Goal: Communication & Community: Answer question/provide support

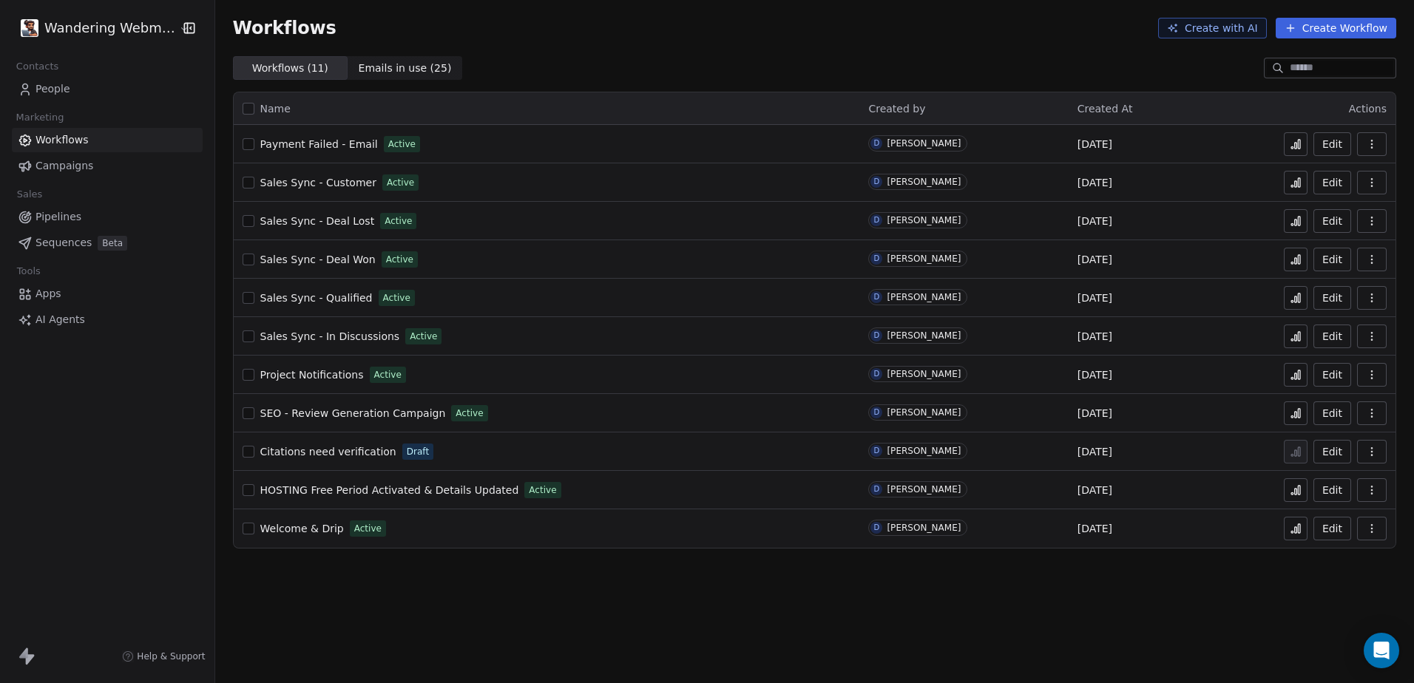
click at [53, 89] on span "People" at bounding box center [52, 89] width 35 height 16
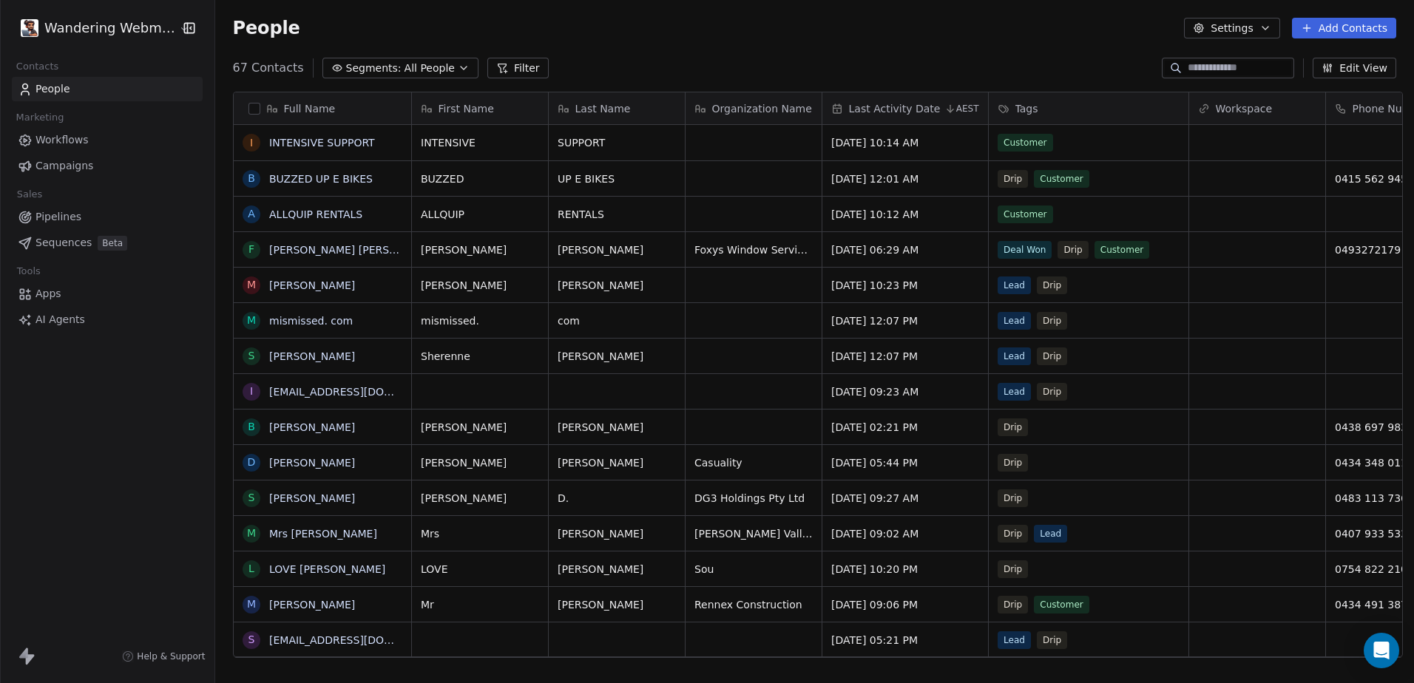
scroll to position [590, 1194]
click at [1239, 60] on div at bounding box center [1228, 68] width 132 height 21
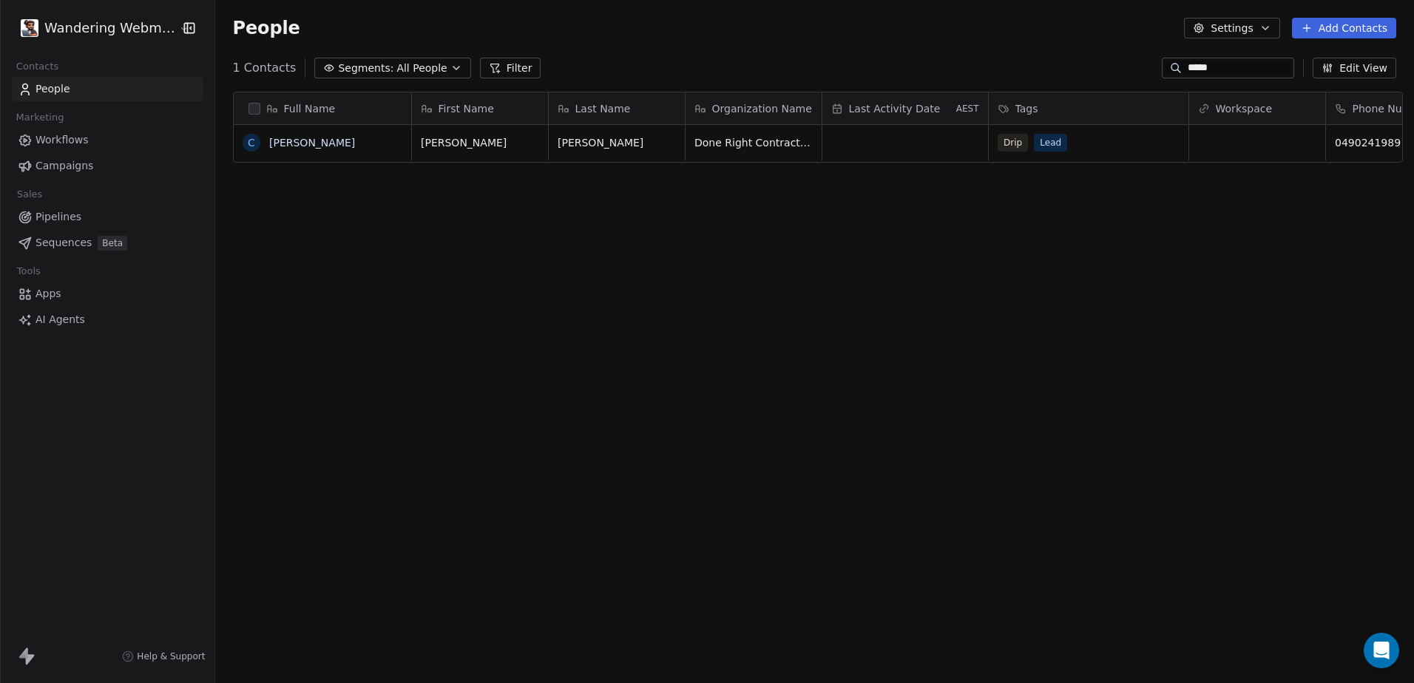
type input "*****"
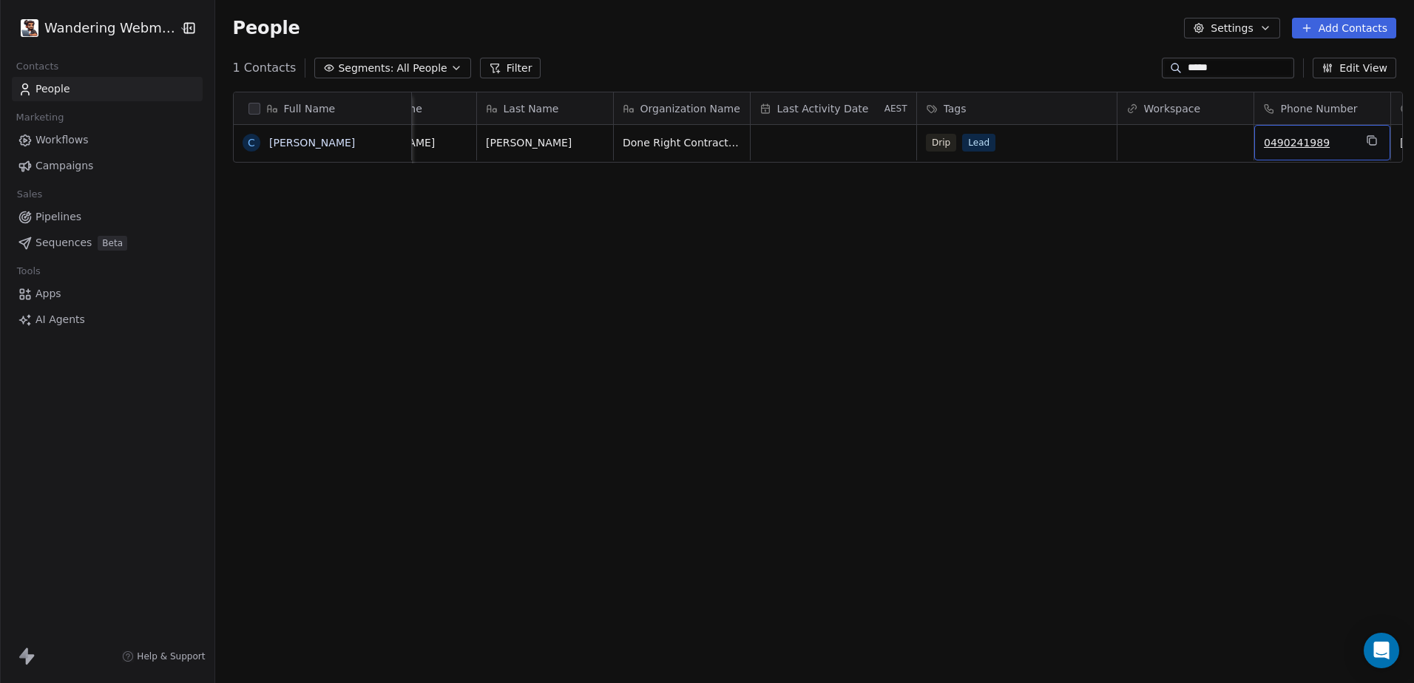
click at [1351, 142] on div "0490241989" at bounding box center [1322, 142] width 136 height 35
click at [1298, 224] on html "Wandering Webmaster Contacts People Marketing Workflows Campaigns Sales Pipelin…" at bounding box center [707, 341] width 1414 height 683
click at [1369, 145] on icon "grid" at bounding box center [1372, 141] width 7 height 7
click at [58, 139] on span "Workflows" at bounding box center [61, 140] width 53 height 16
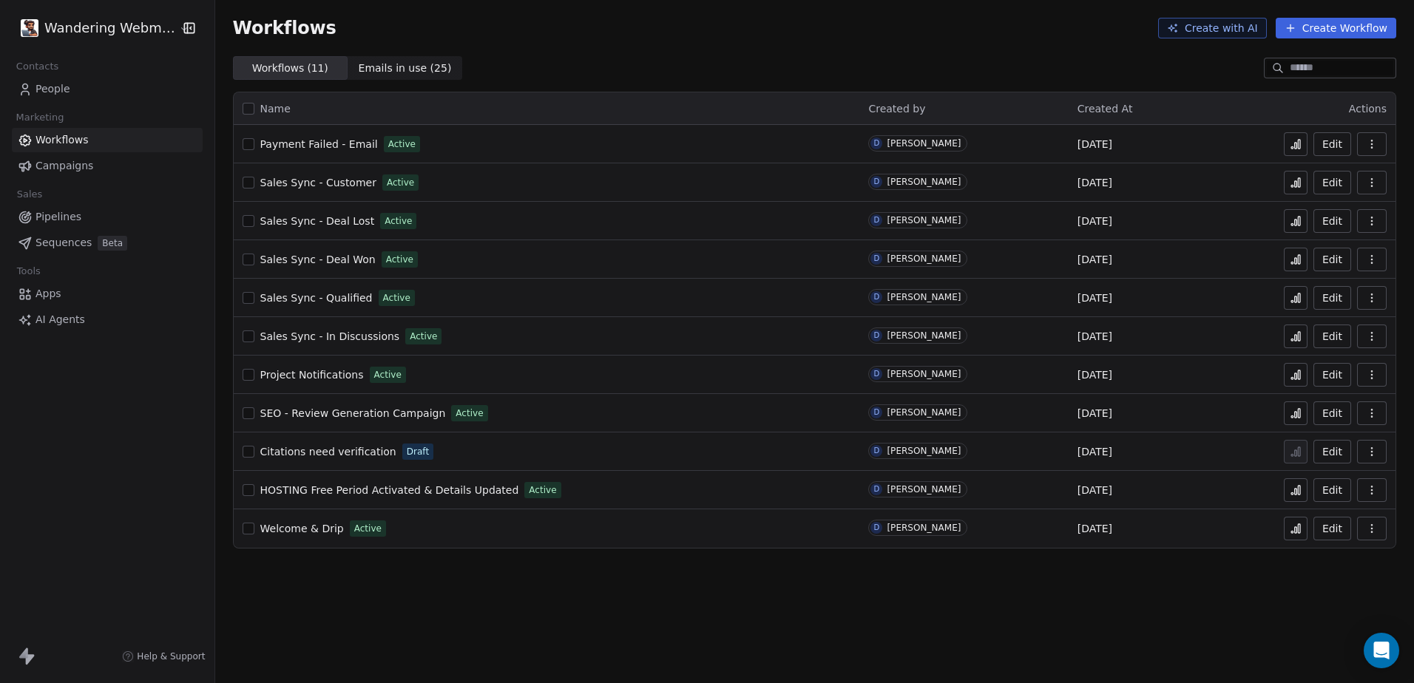
click at [294, 529] on span "Welcome & Drip" at bounding box center [302, 529] width 84 height 12
click at [1297, 530] on icon at bounding box center [1296, 530] width 2 height 6
click at [1329, 531] on button "Edit" at bounding box center [1332, 529] width 38 height 24
click at [300, 527] on span "Welcome & Drip" at bounding box center [302, 529] width 84 height 12
click at [1293, 531] on icon at bounding box center [1292, 532] width 2 height 2
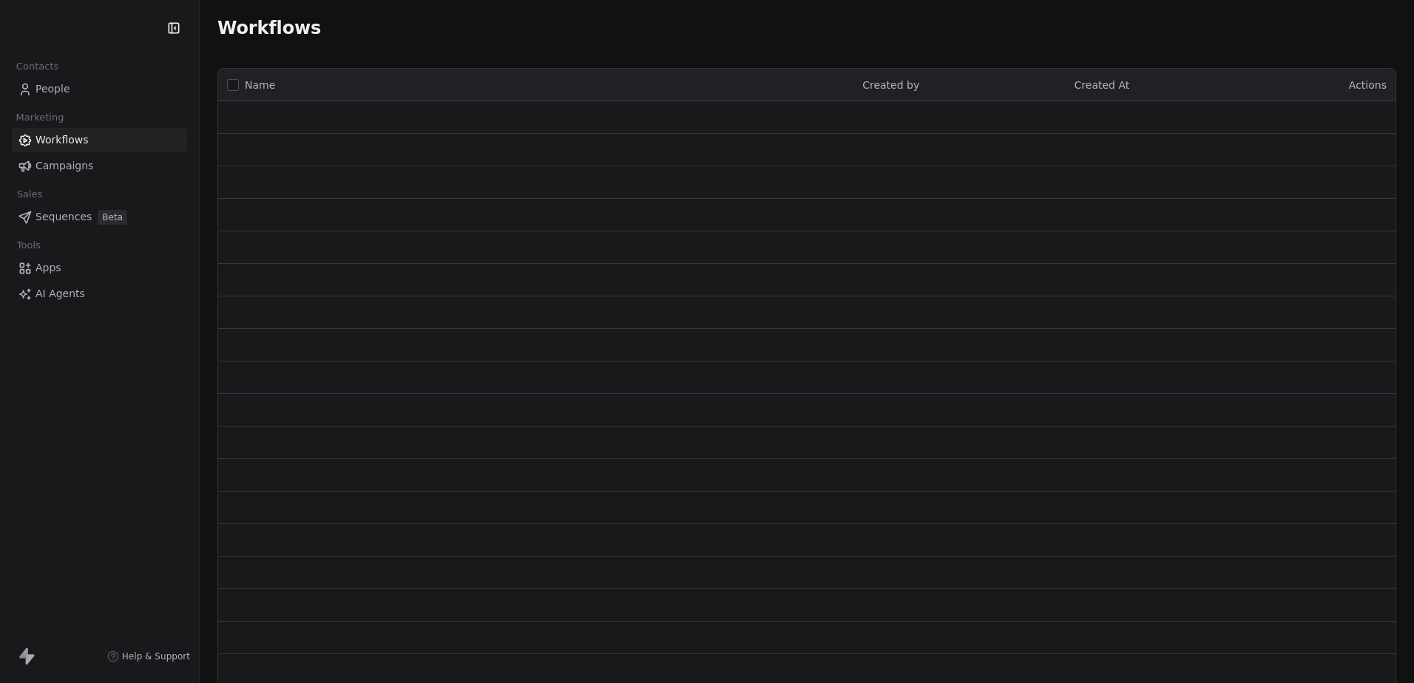
click at [41, 90] on span "People" at bounding box center [52, 89] width 35 height 16
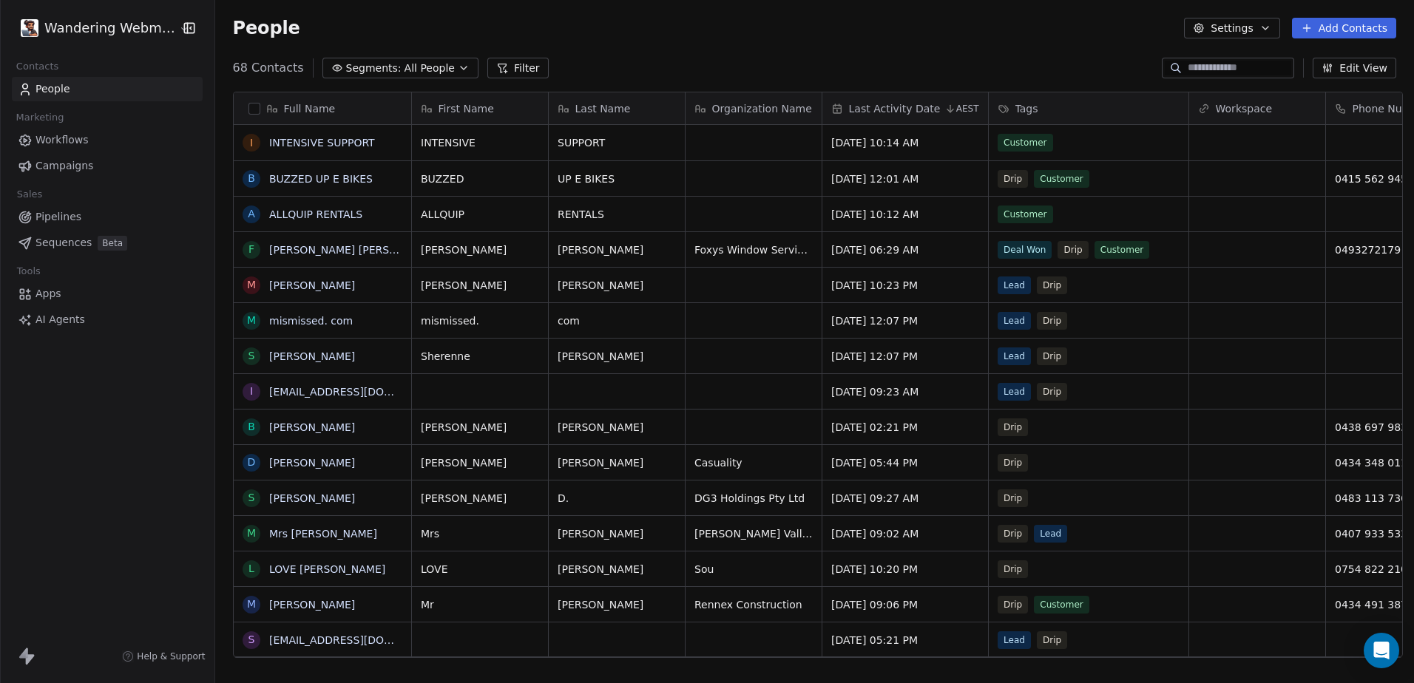
scroll to position [590, 1194]
click at [1241, 67] on input at bounding box center [1239, 68] width 104 height 15
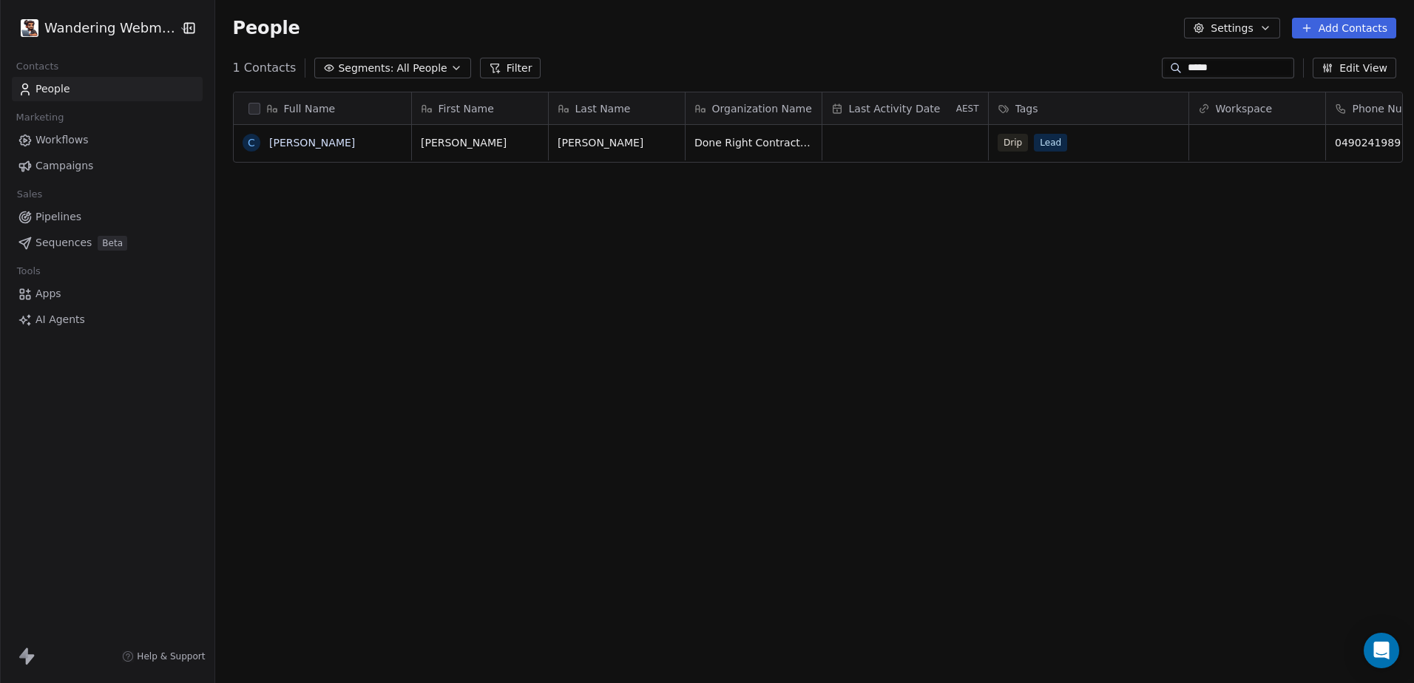
scroll to position [12, 12]
type input "*****"
click at [245, 145] on button "grid" at bounding box center [251, 143] width 12 height 12
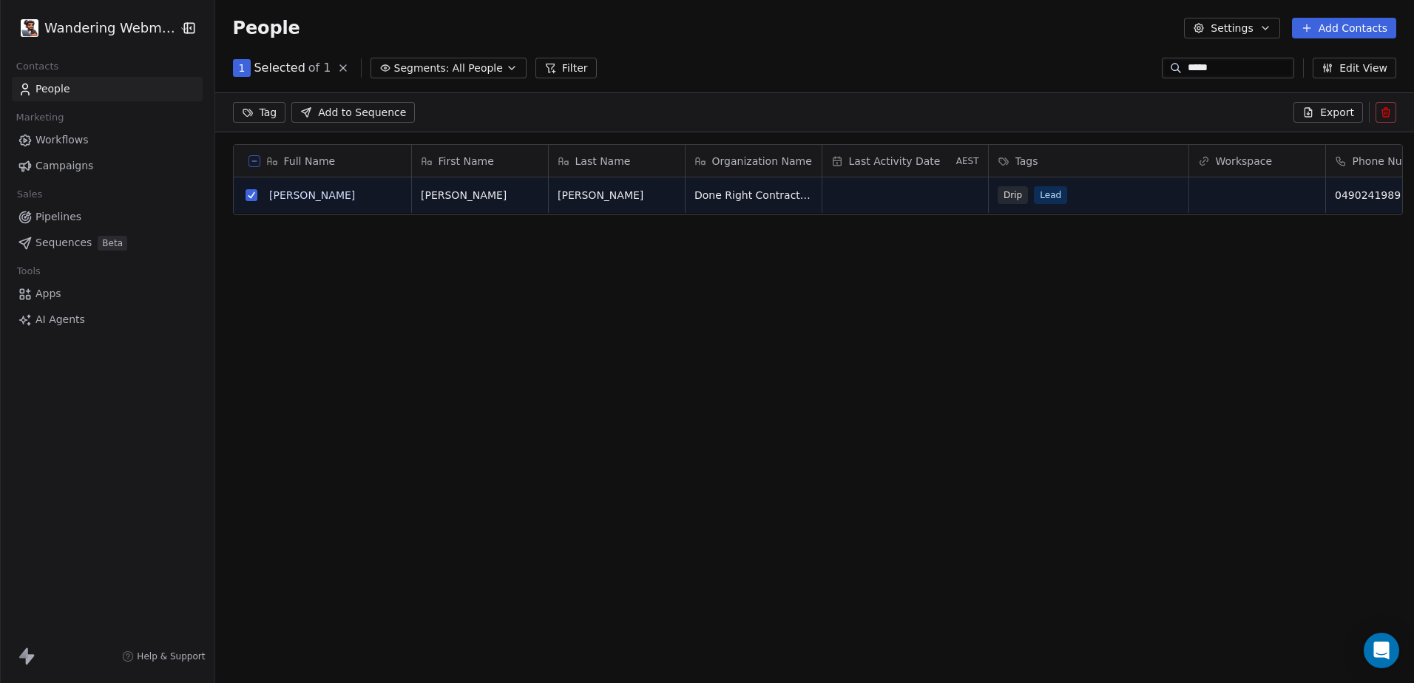
click at [1385, 113] on icon at bounding box center [1385, 113] width 0 height 3
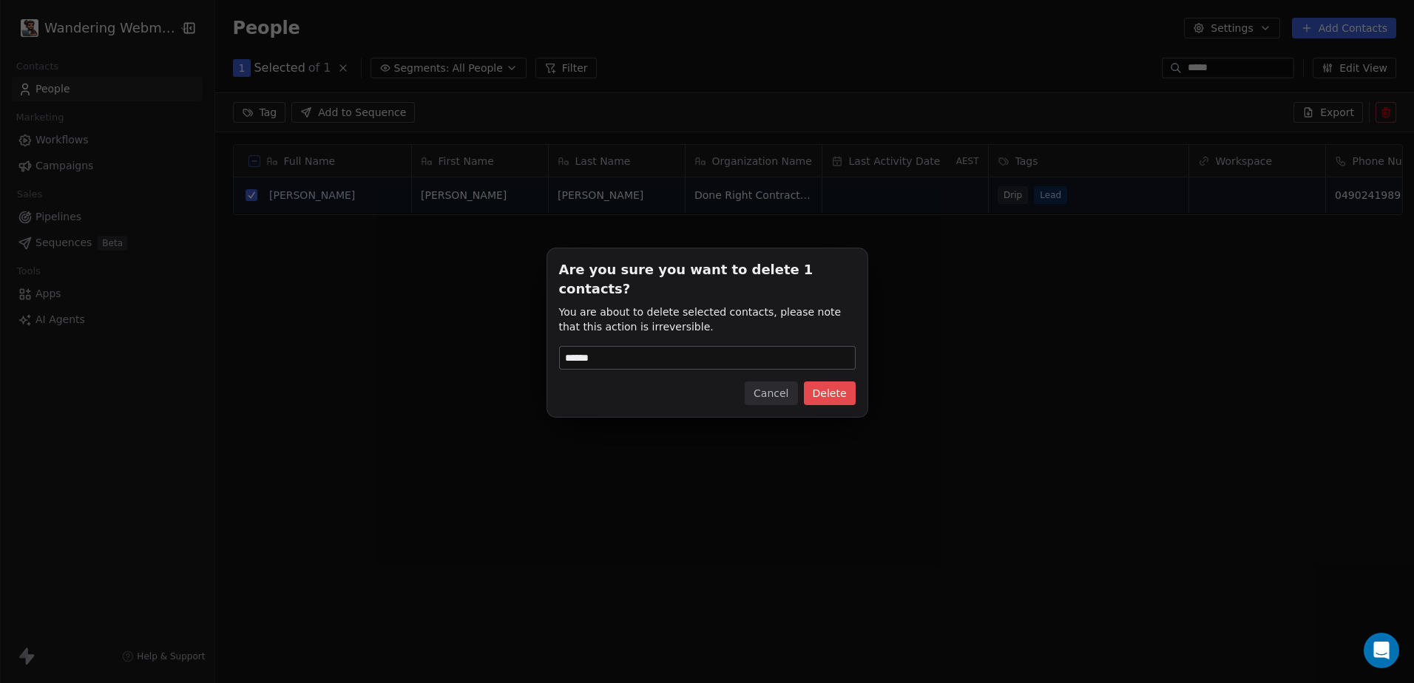
type input "******"
click at [828, 382] on button "Delete" at bounding box center [830, 394] width 52 height 24
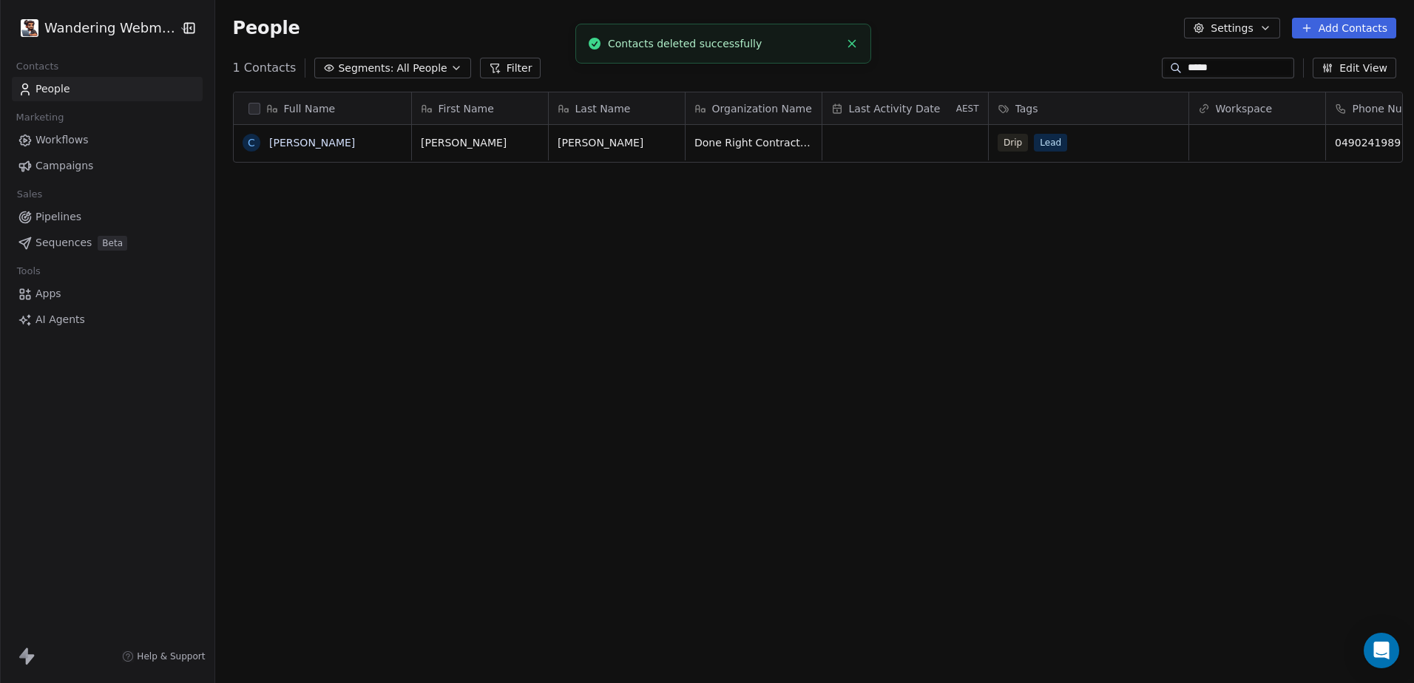
scroll to position [590, 1194]
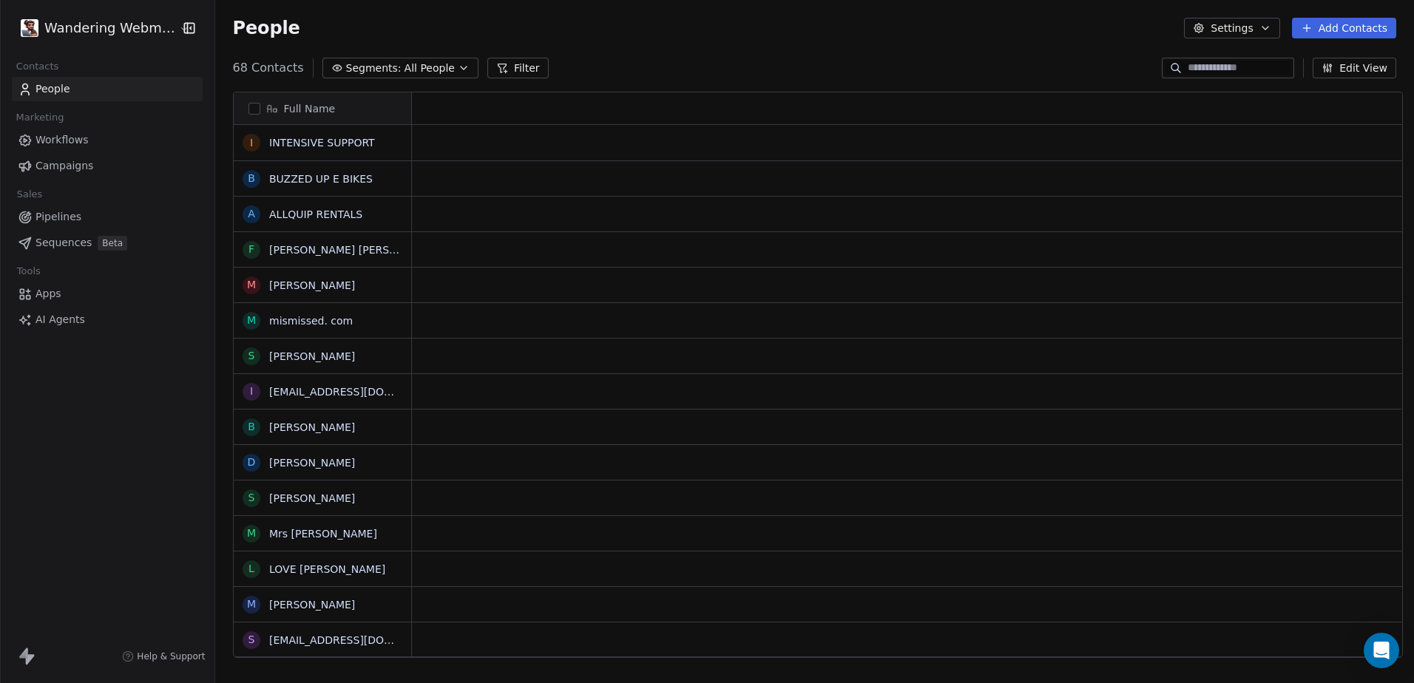
scroll to position [12, 12]
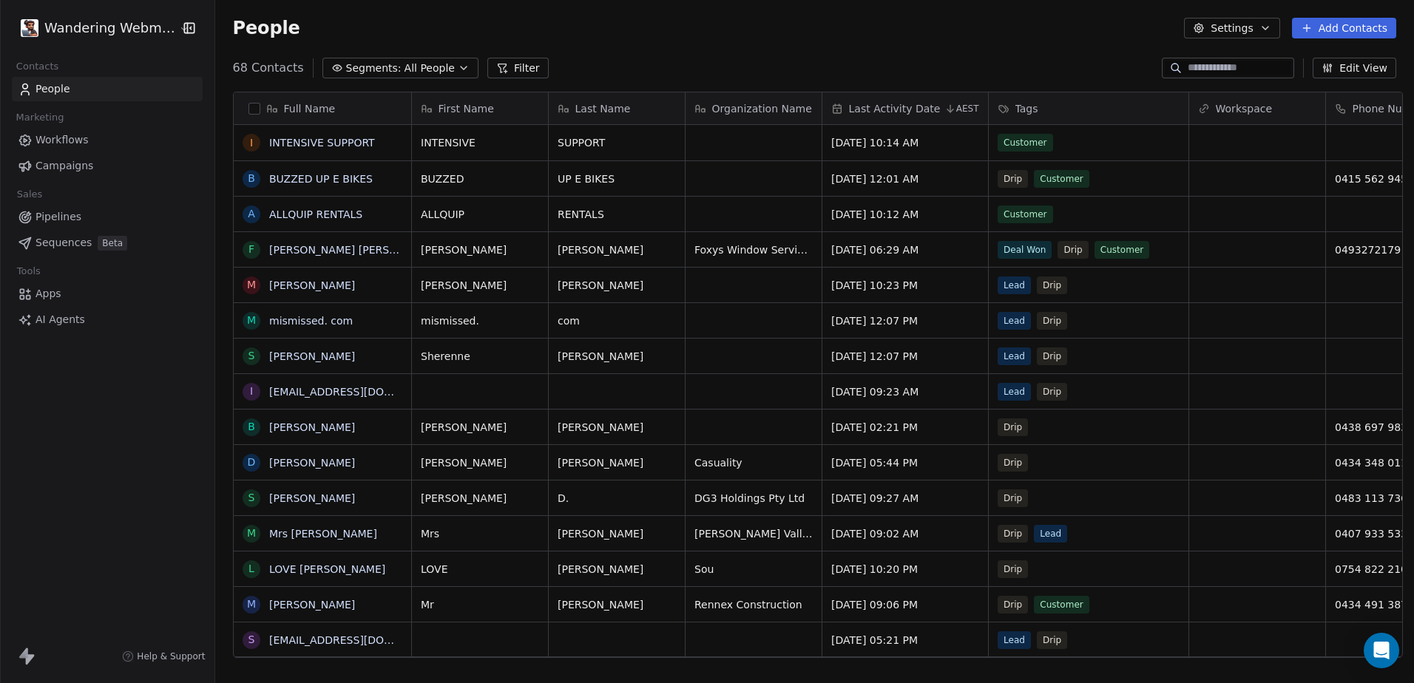
click at [1203, 67] on input at bounding box center [1239, 68] width 104 height 15
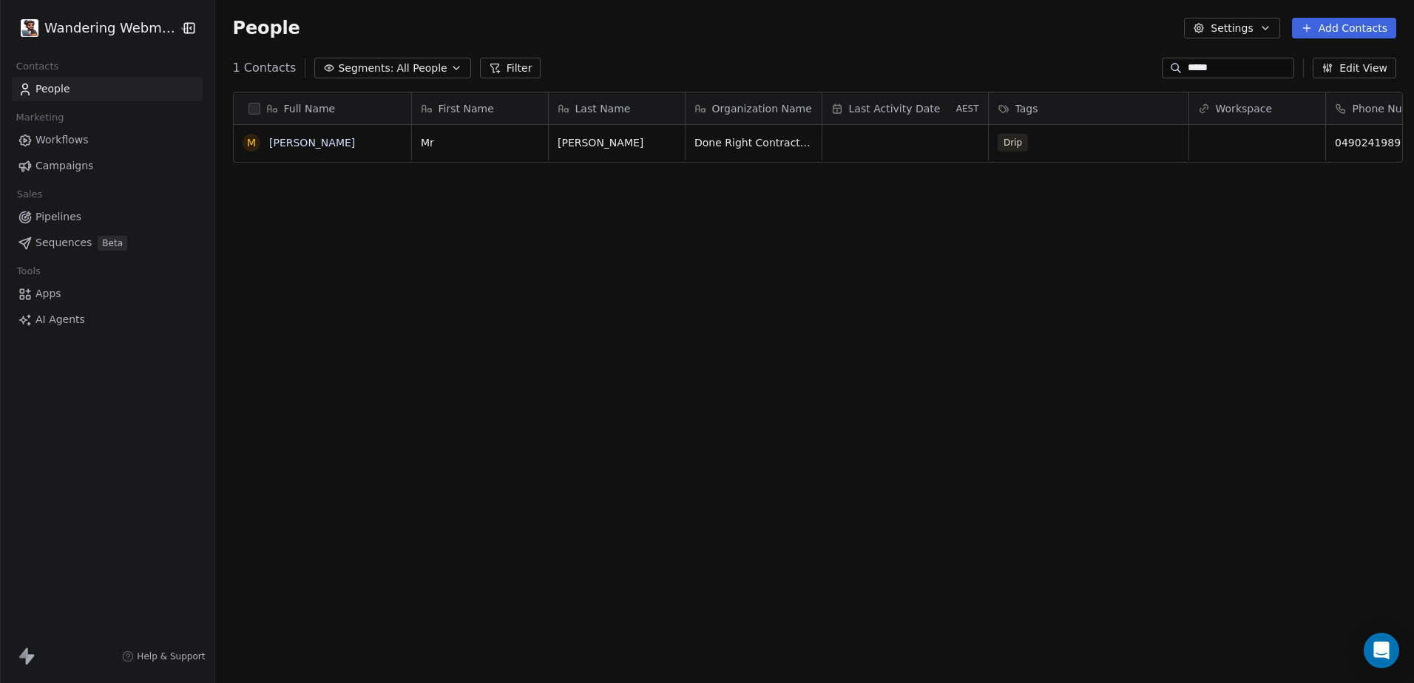
scroll to position [590, 1194]
type input "*****"
click at [63, 144] on span "Workflows" at bounding box center [61, 140] width 53 height 16
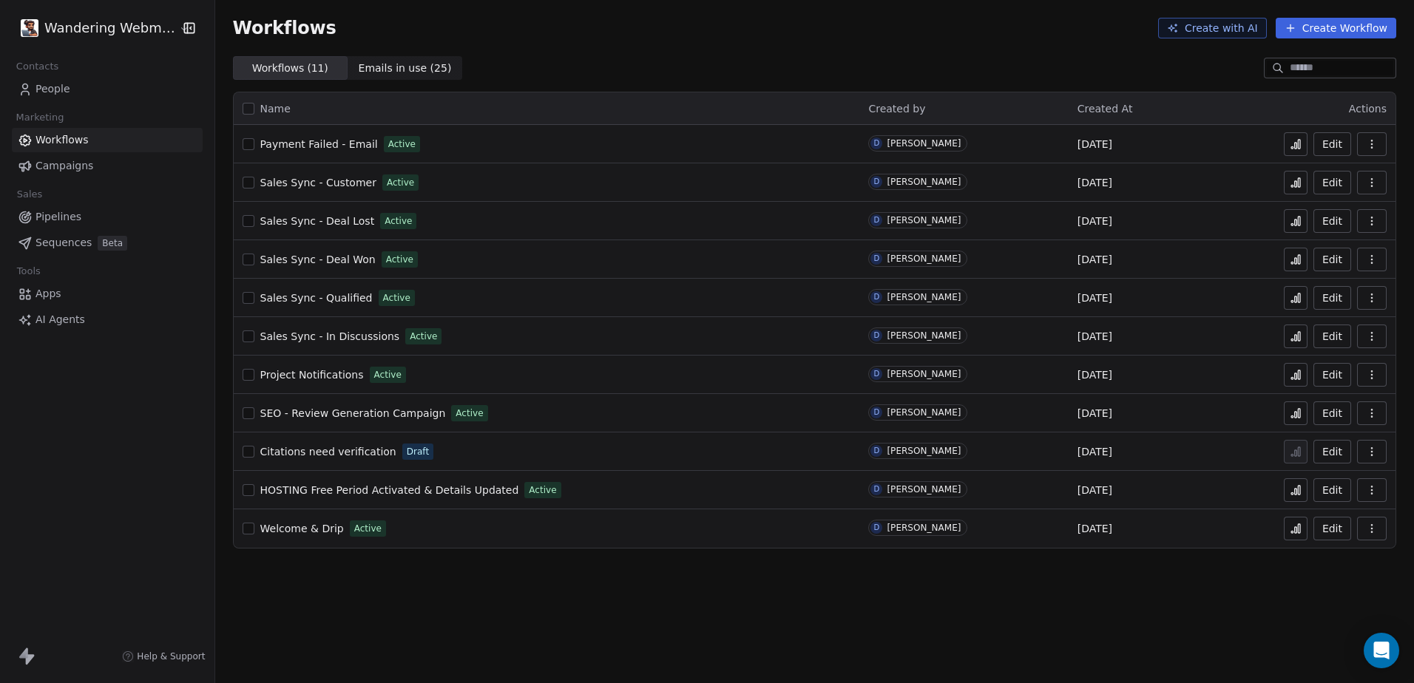
click at [1298, 535] on button at bounding box center [1296, 529] width 24 height 24
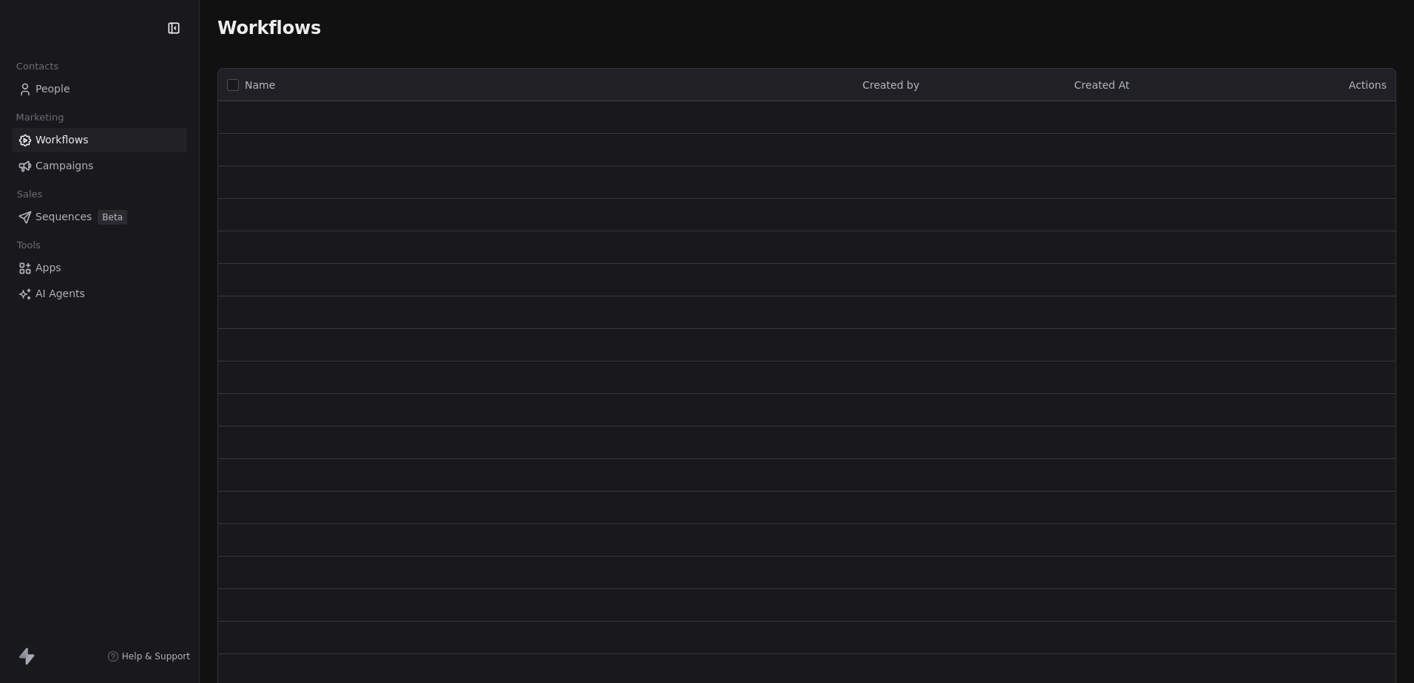
click at [54, 89] on span "People" at bounding box center [52, 89] width 35 height 16
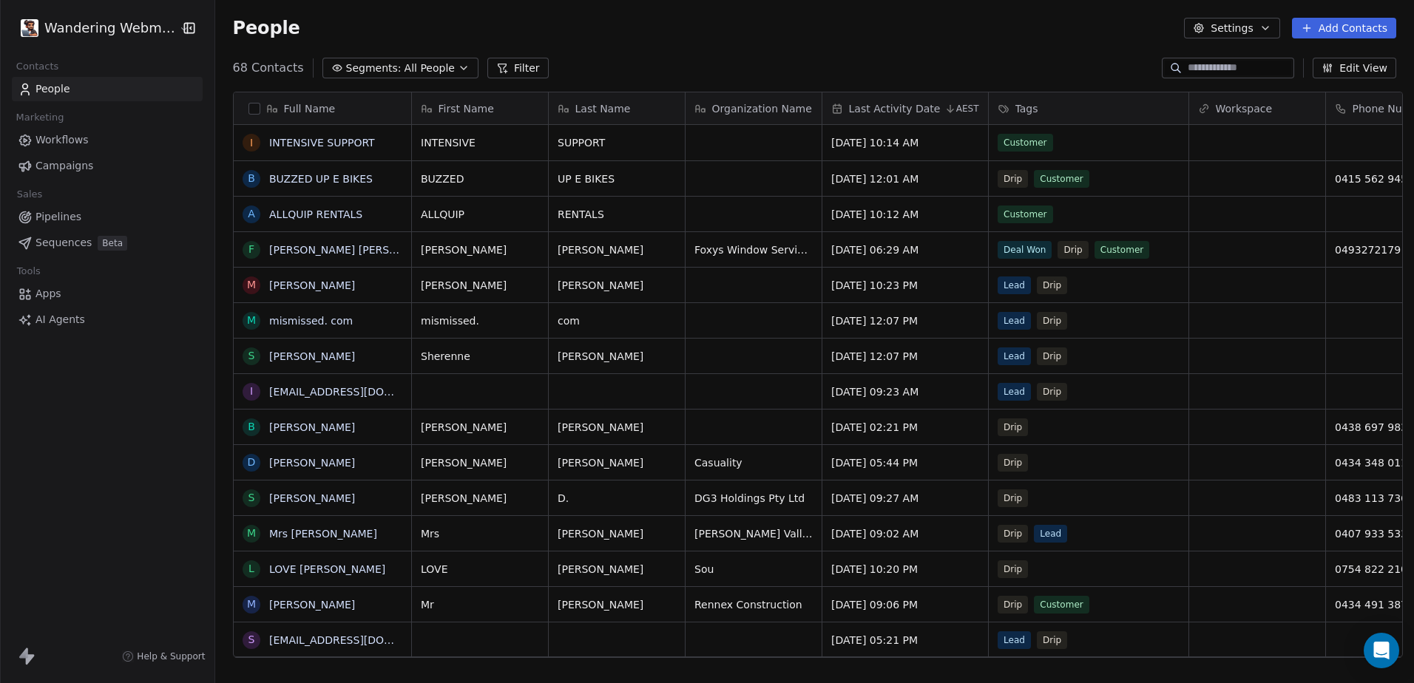
scroll to position [590, 1194]
click at [916, 112] on span "Last Activity Date" at bounding box center [895, 108] width 92 height 15
click at [1051, 57] on html "Wandering Webmaster Contacts People Marketing Workflows Campaigns Sales Pipelin…" at bounding box center [707, 341] width 1414 height 683
click at [1187, 71] on input at bounding box center [1239, 68] width 104 height 15
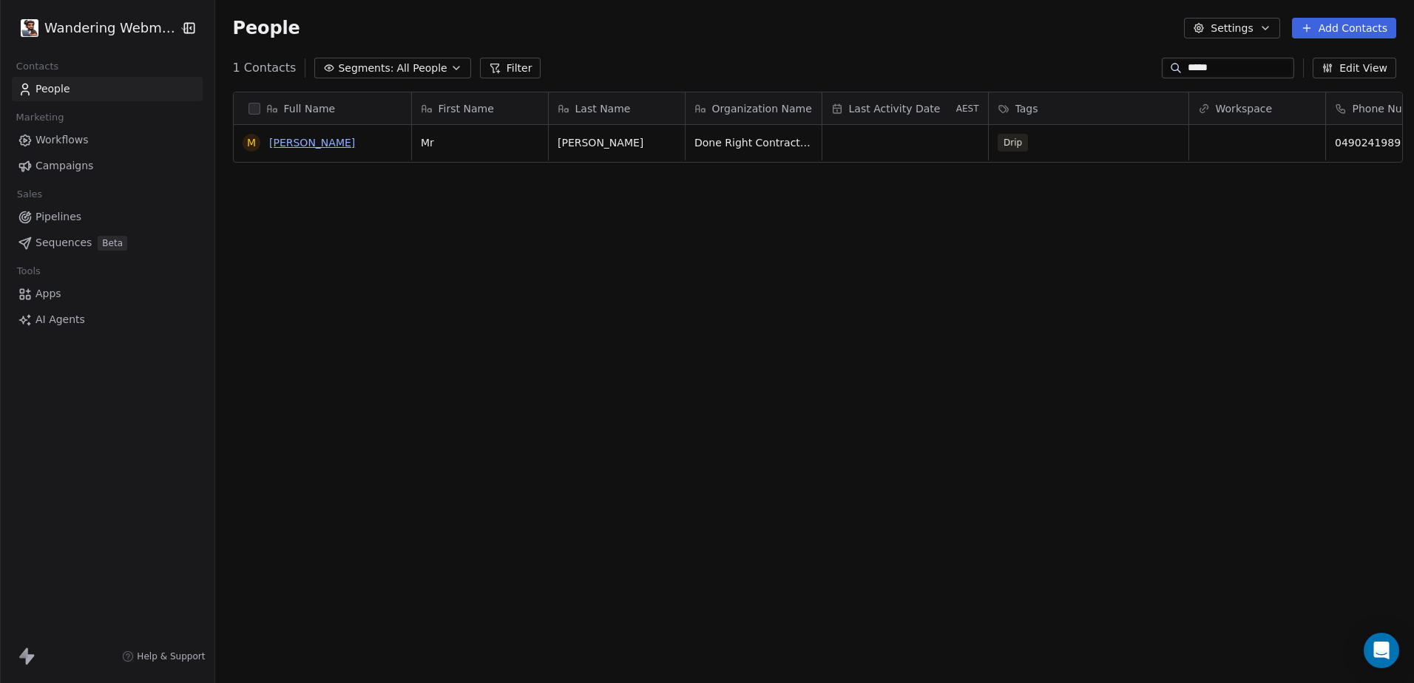
type input "*****"
click at [308, 140] on link "Mr Corey Logan" at bounding box center [312, 143] width 86 height 12
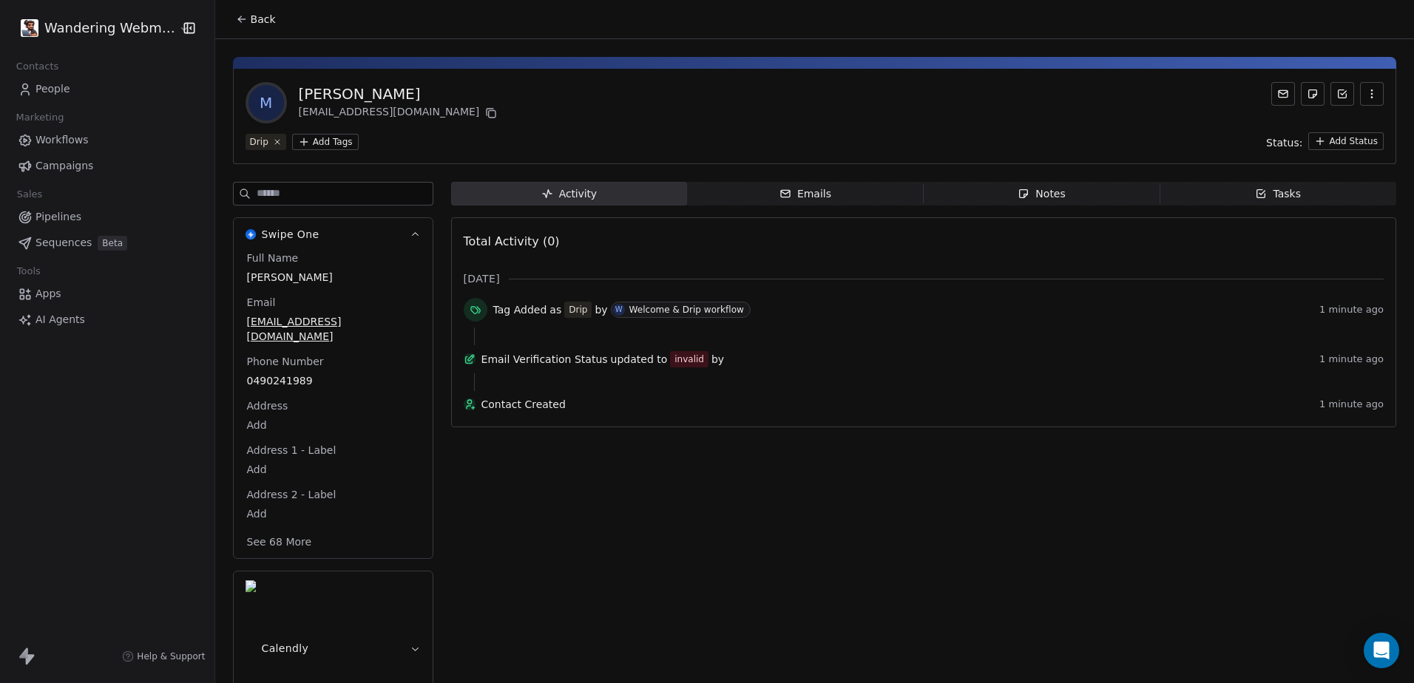
click at [775, 183] on span "Emails Emails" at bounding box center [805, 194] width 237 height 24
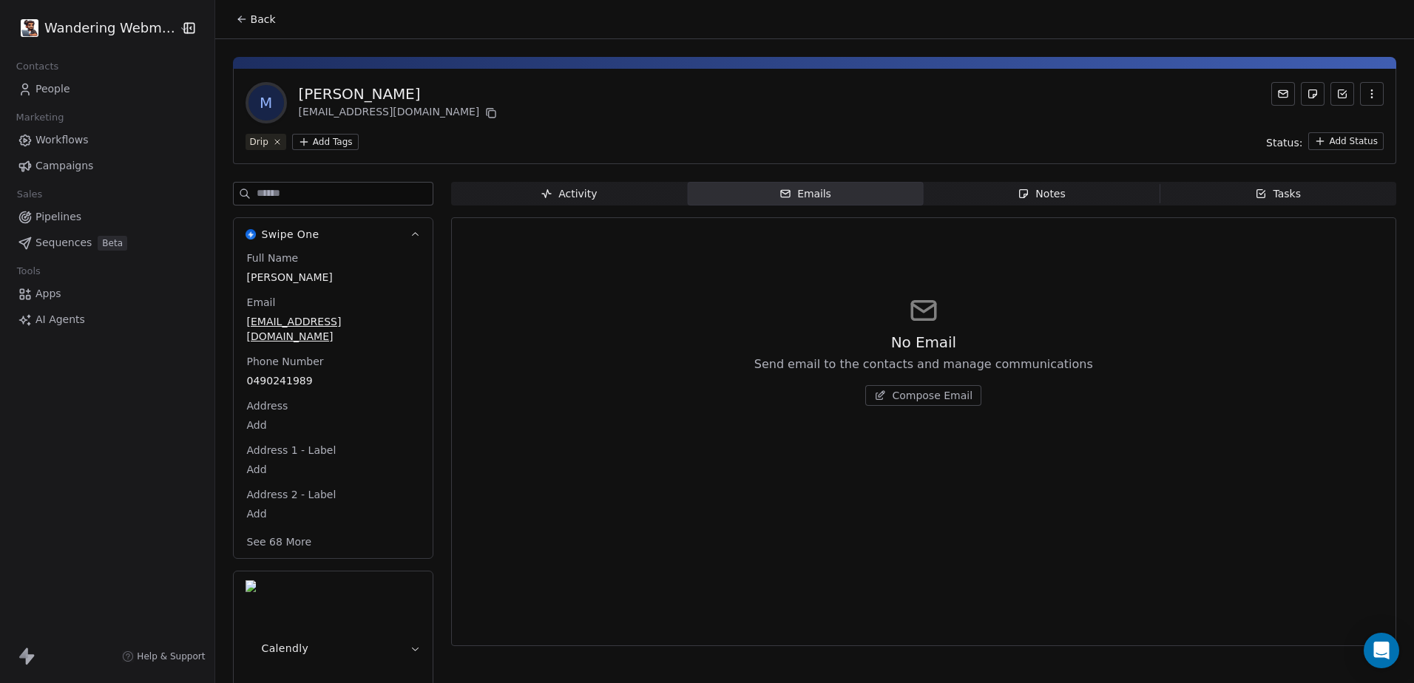
click at [605, 193] on span "Activity Activity" at bounding box center [569, 194] width 237 height 24
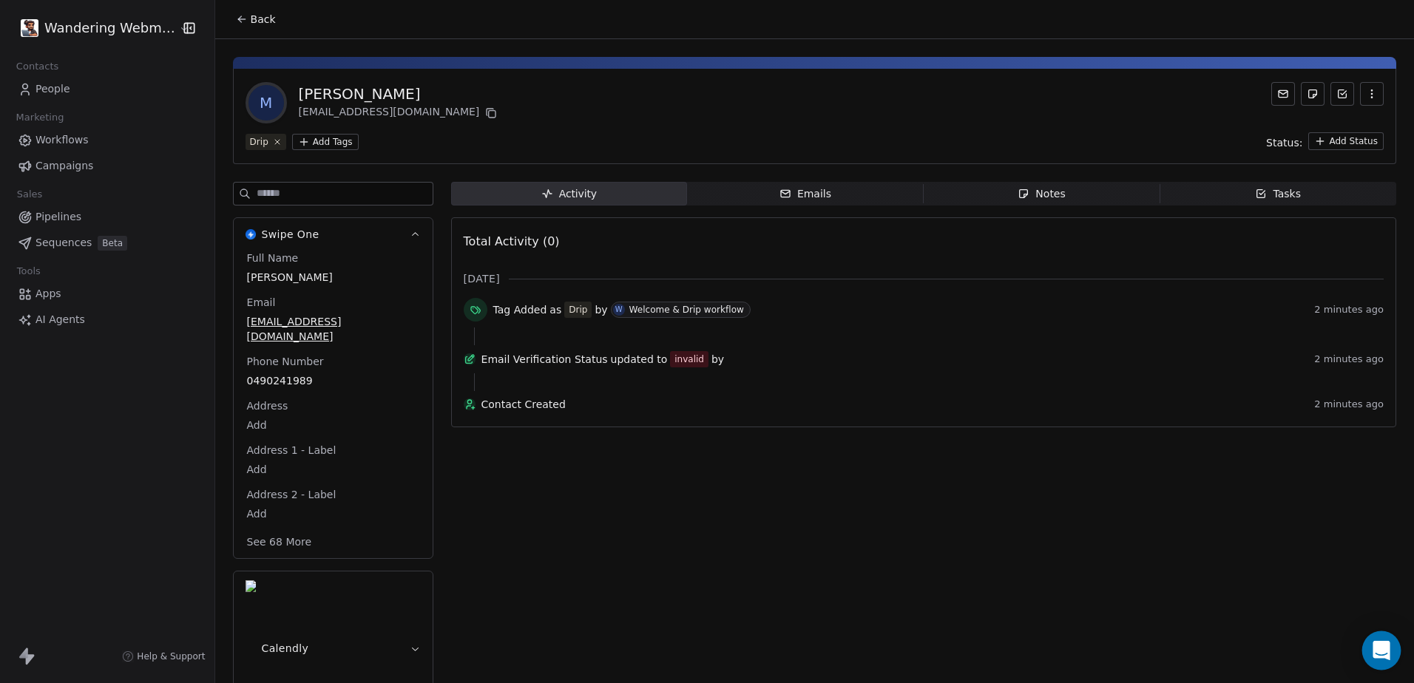
click at [1376, 644] on icon "Open Intercom Messenger" at bounding box center [1380, 650] width 17 height 19
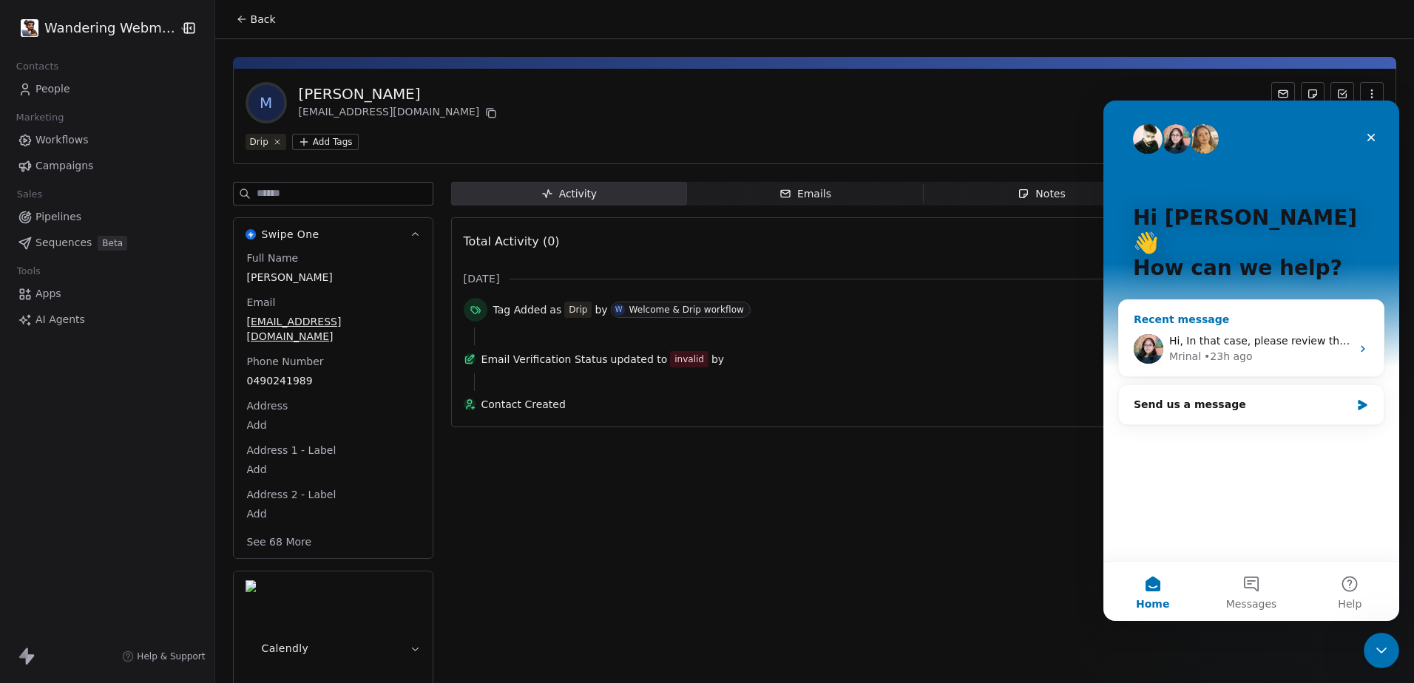
click at [1237, 349] on div "• 23h ago" at bounding box center [1228, 357] width 48 height 16
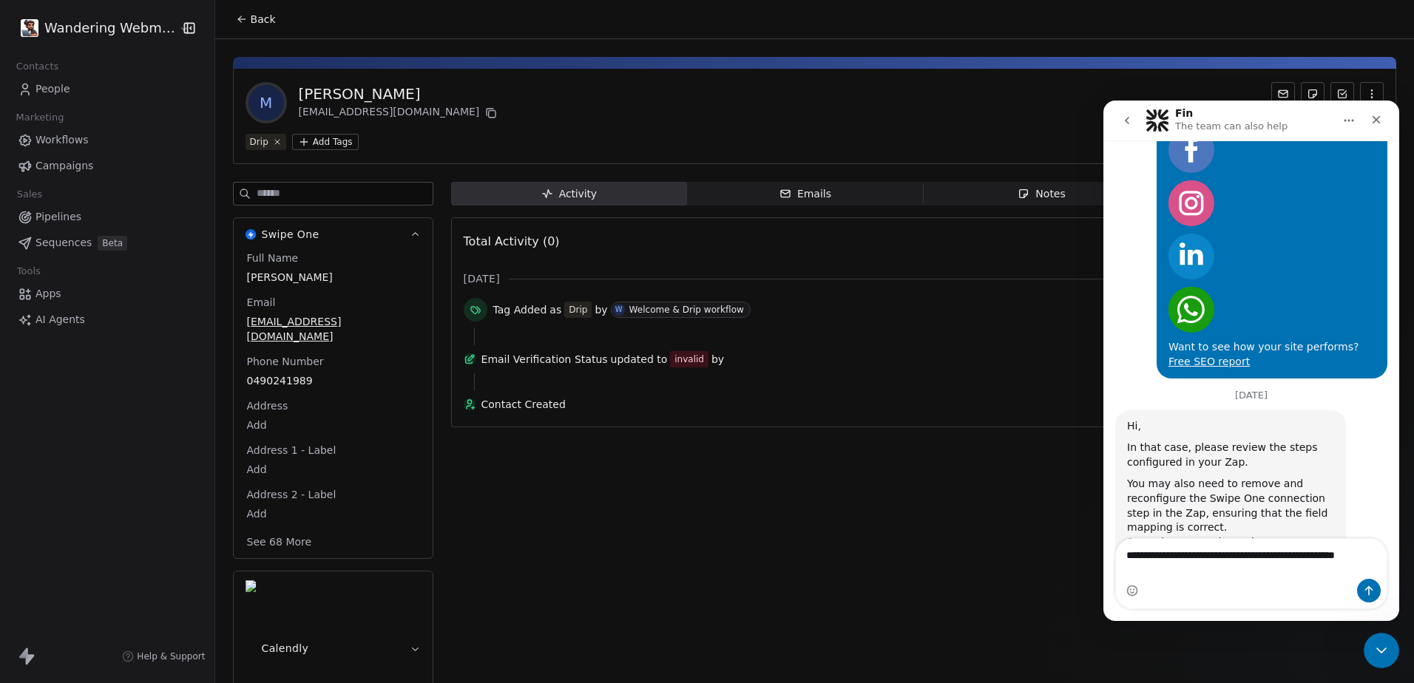
scroll to position [2158, 0]
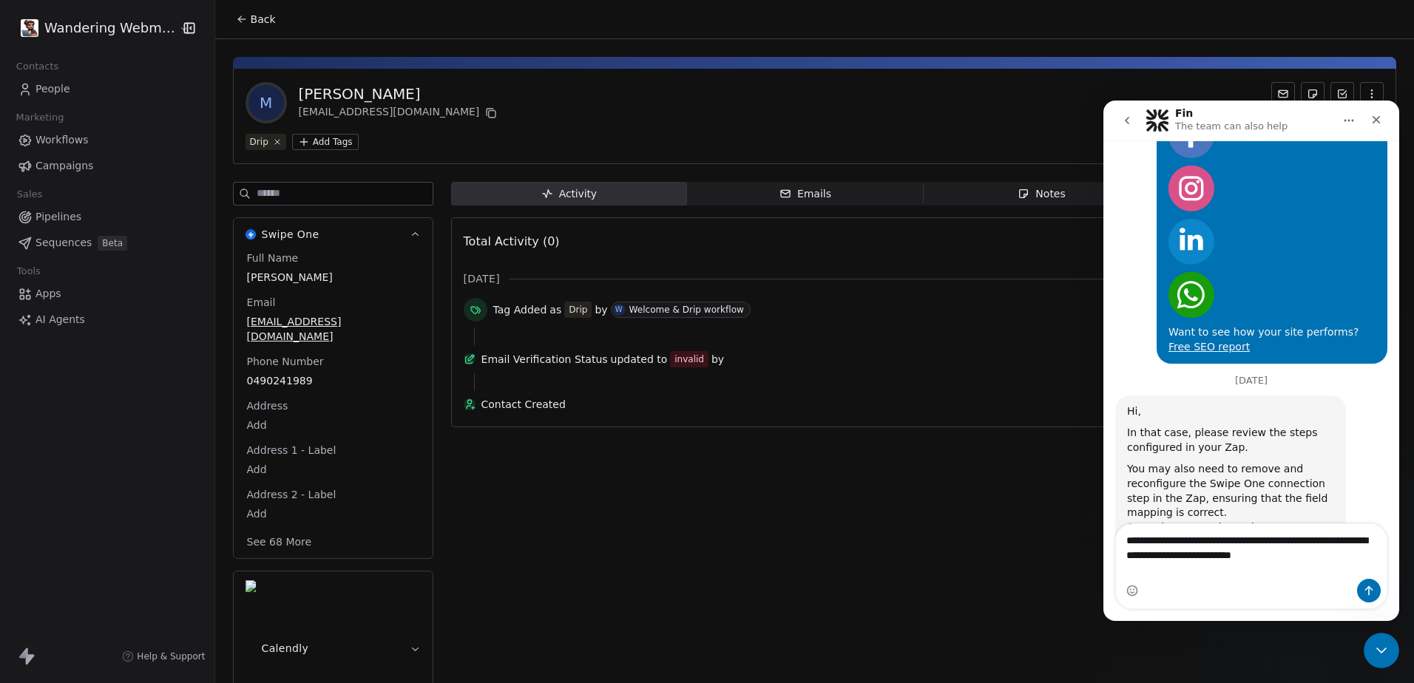
type textarea "**********"
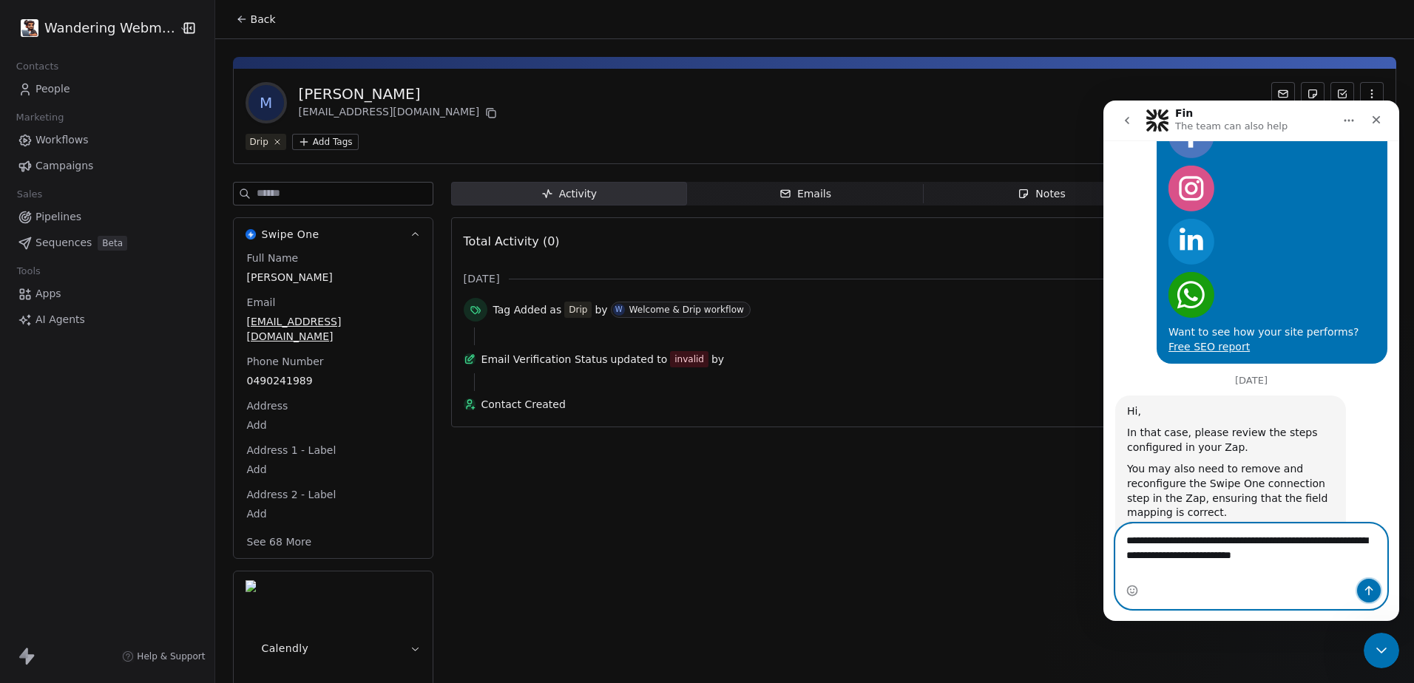
click at [1372, 588] on icon "Send a message…" at bounding box center [1369, 591] width 12 height 12
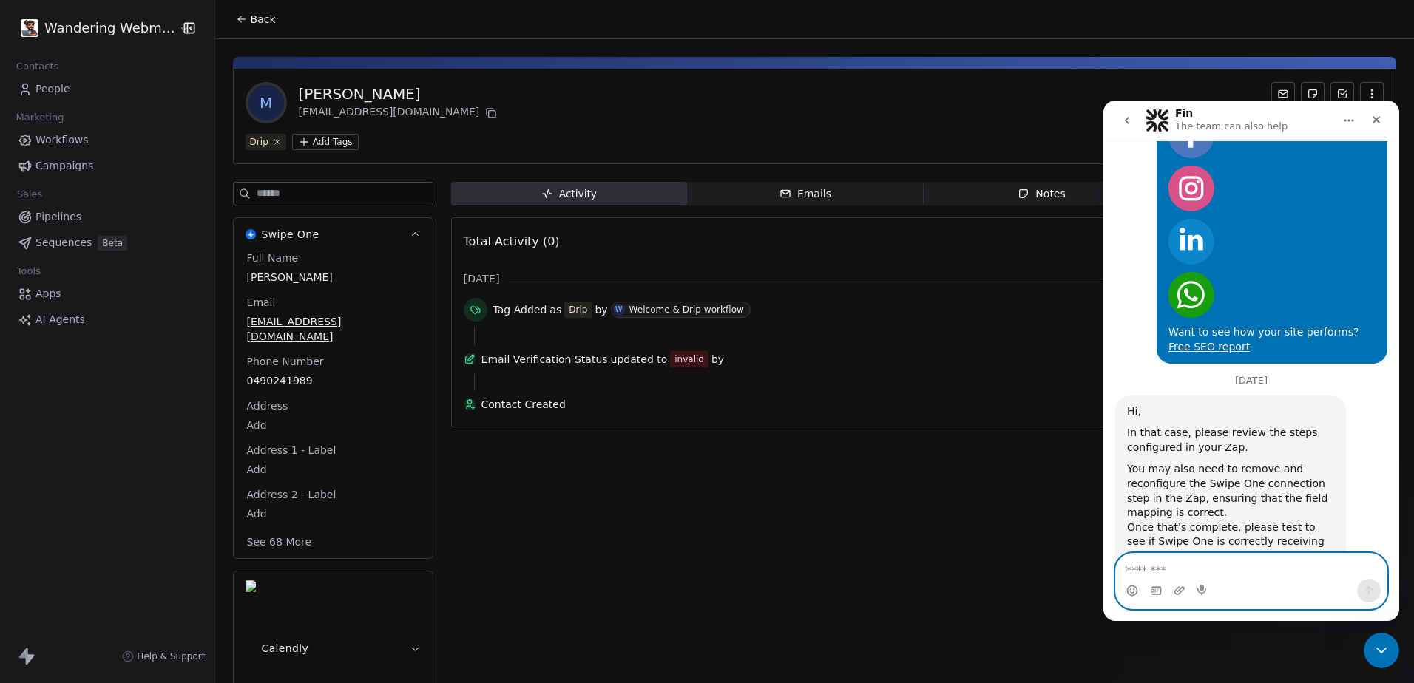
scroll to position [2236, 0]
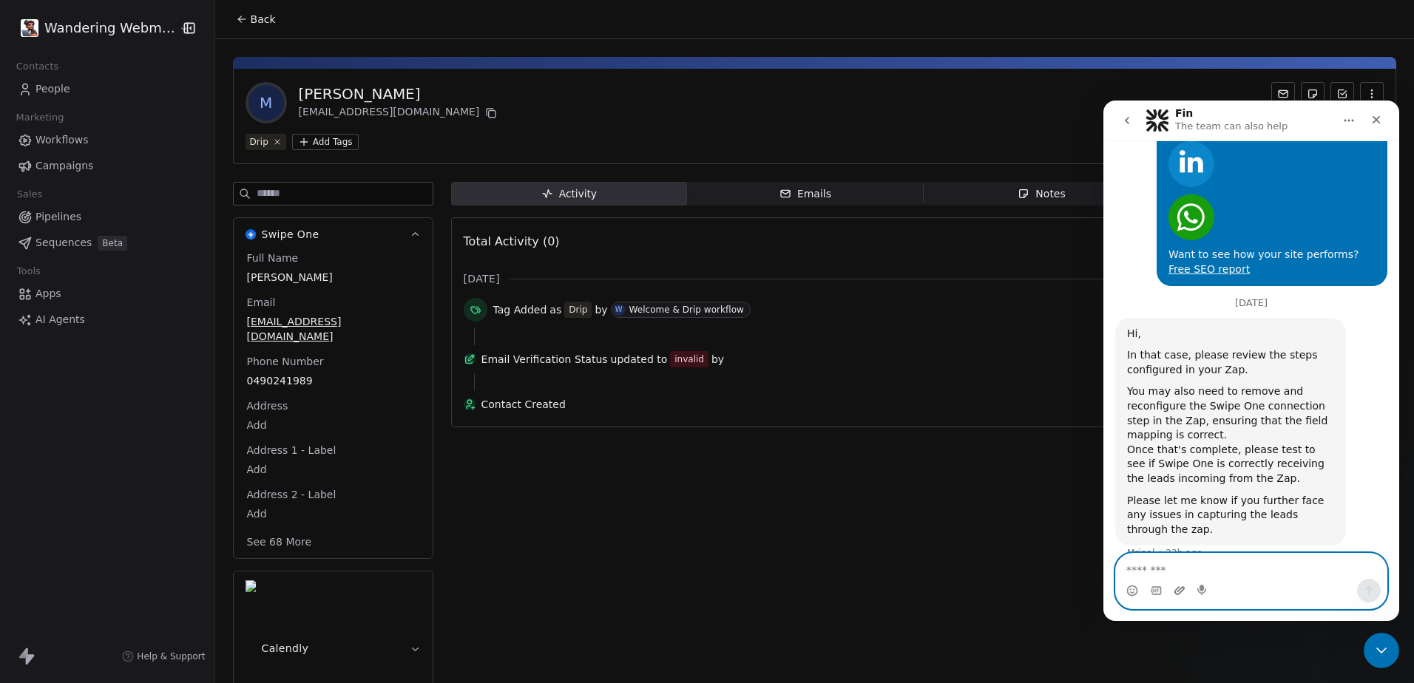
click at [1179, 591] on icon "Upload attachment" at bounding box center [1179, 591] width 12 height 12
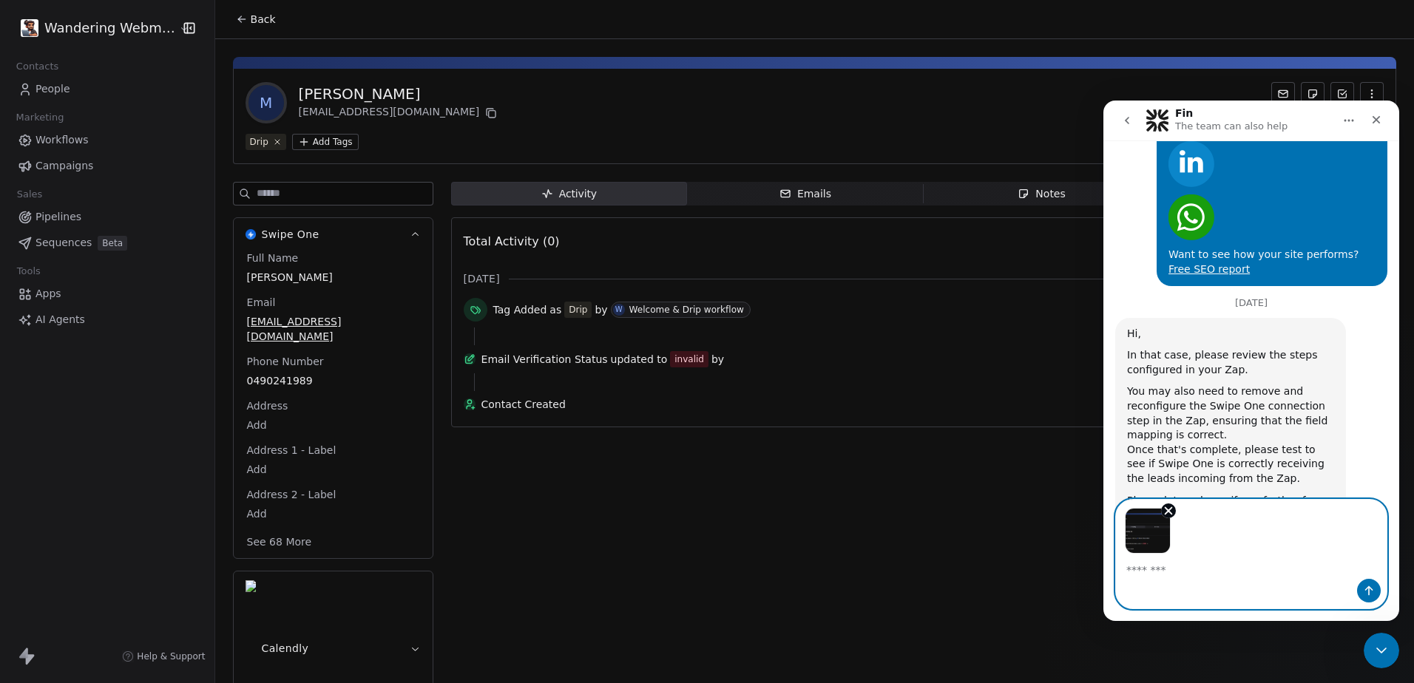
scroll to position [2290, 0]
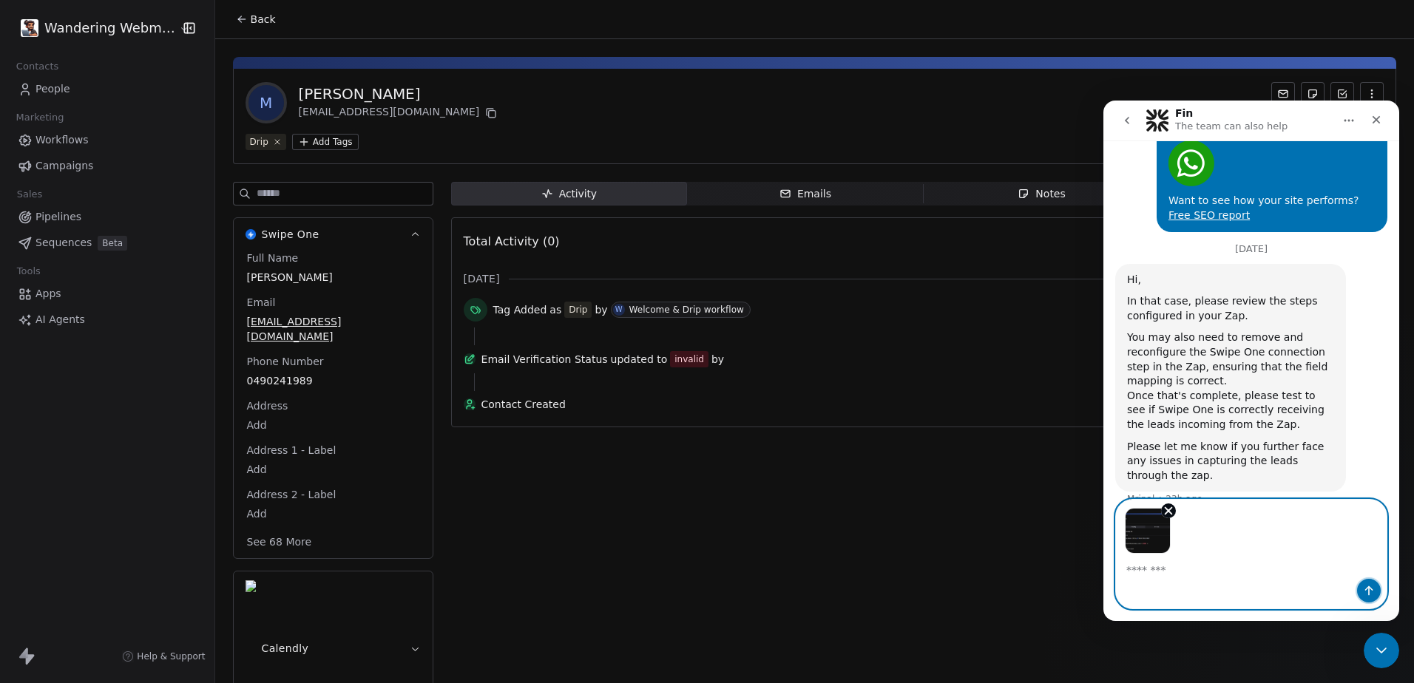
click at [1370, 591] on icon "Send a message…" at bounding box center [1369, 591] width 12 height 12
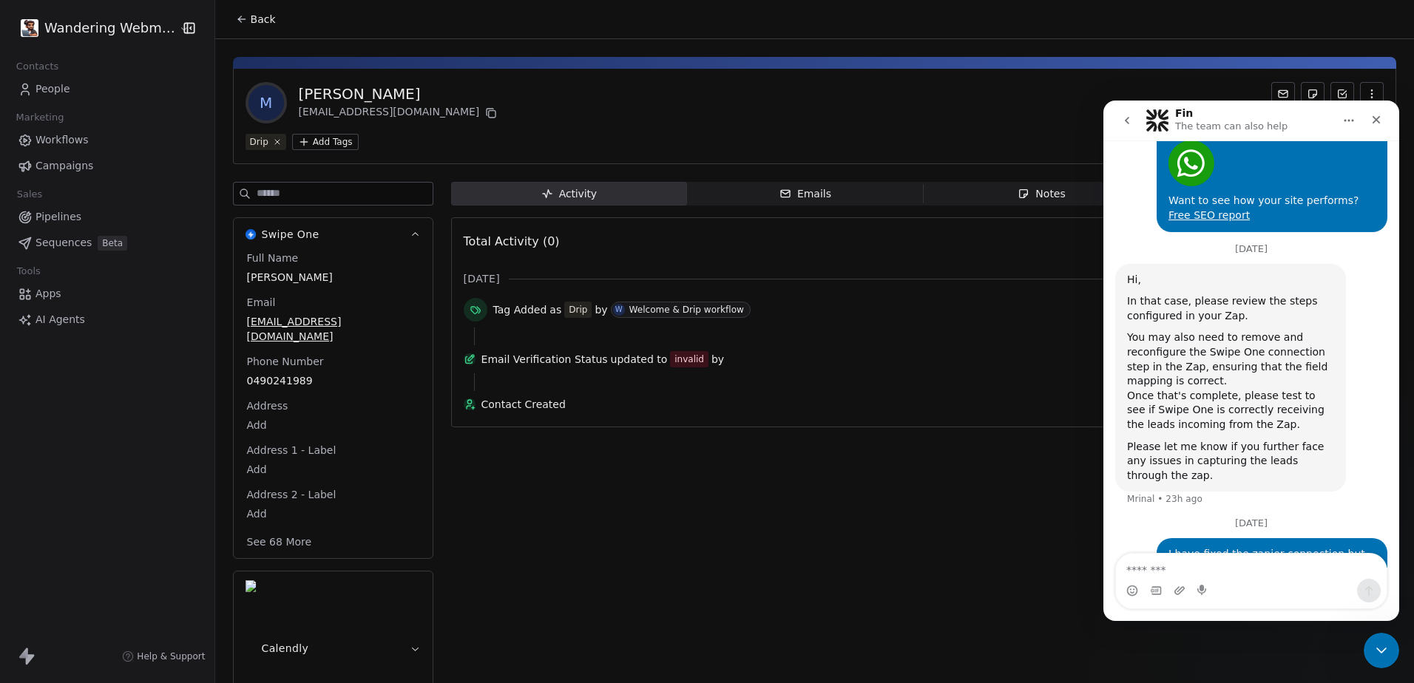
scroll to position [2320, 0]
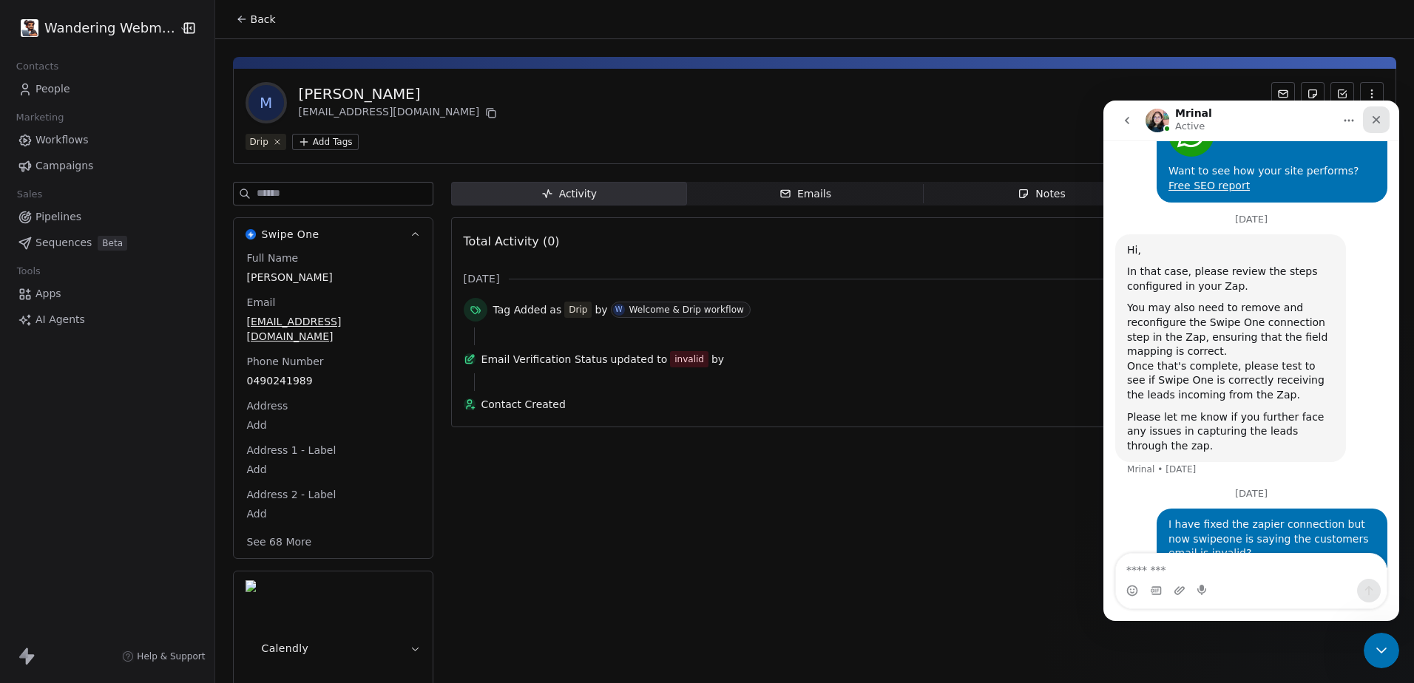
click at [1380, 122] on icon "Close" at bounding box center [1376, 120] width 12 height 12
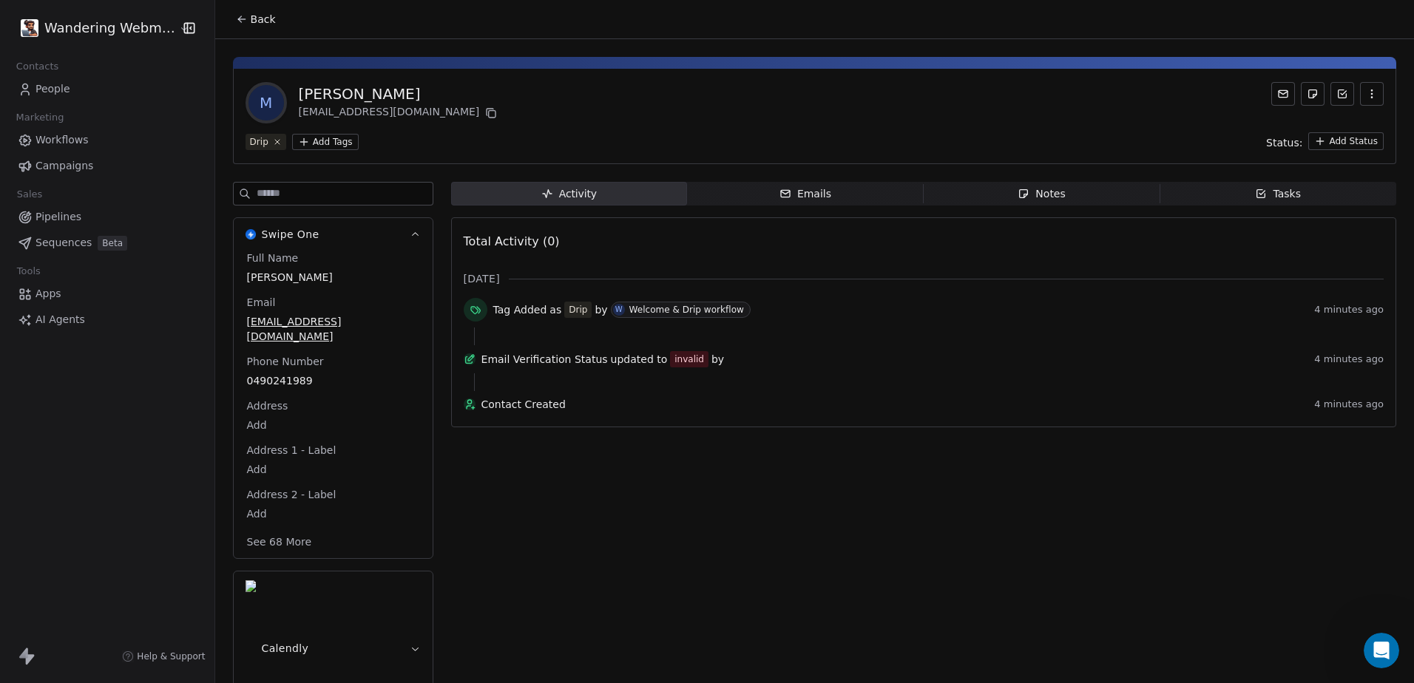
click at [48, 294] on span "Apps" at bounding box center [48, 294] width 26 height 16
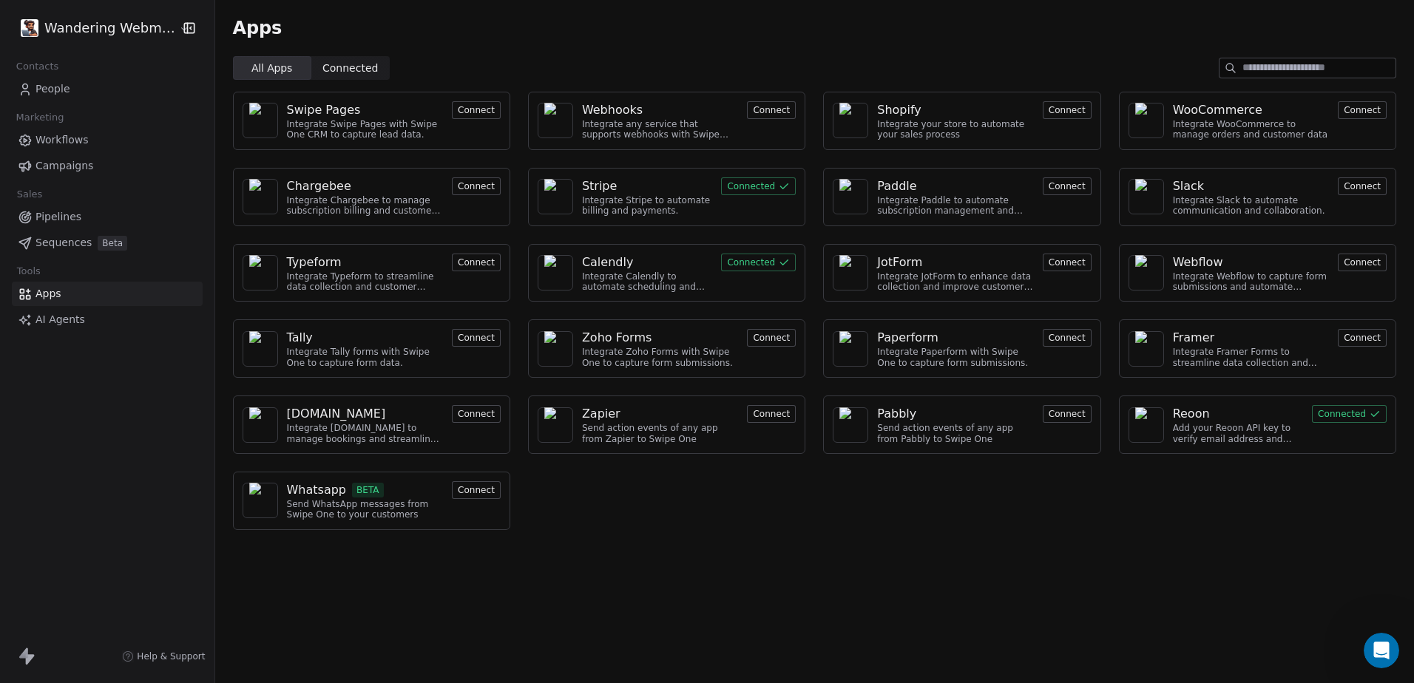
click at [1188, 414] on div "Reoon" at bounding box center [1191, 414] width 37 height 18
click at [187, 24] on icon "button" at bounding box center [187, 28] width 0 height 10
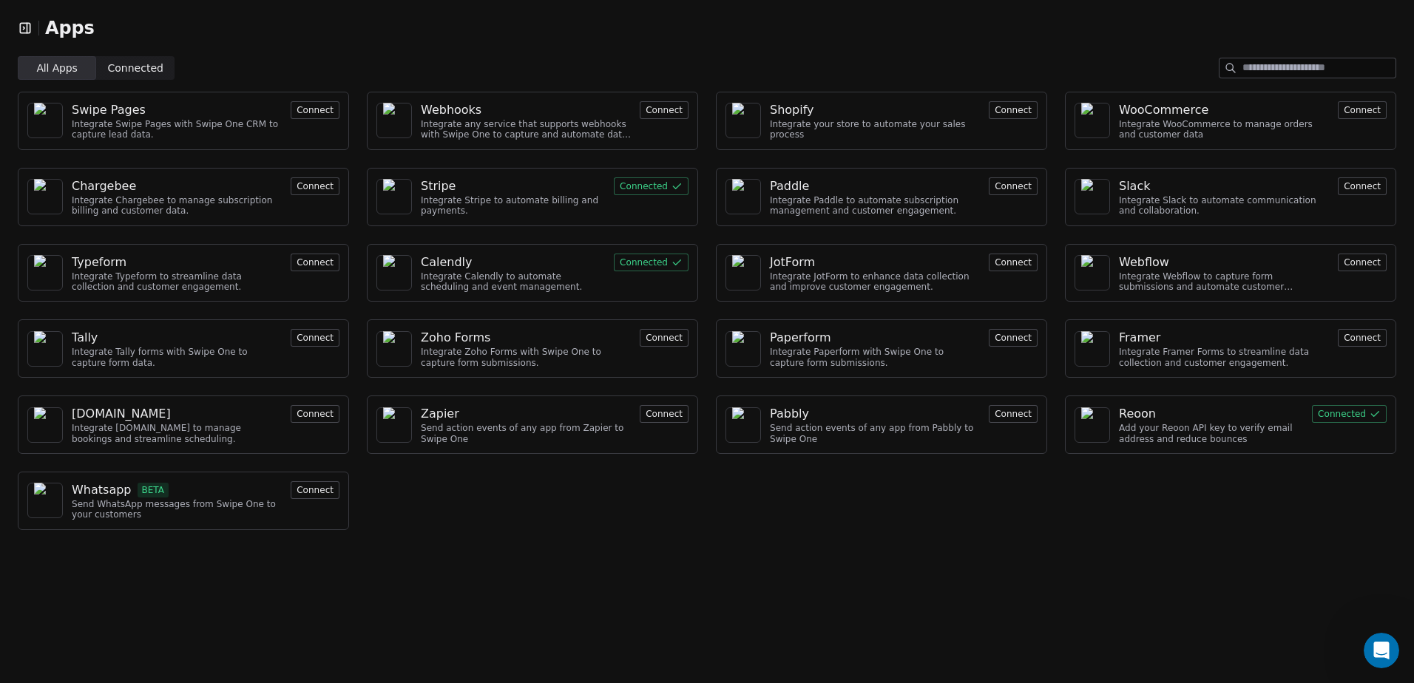
click at [24, 27] on icon "button" at bounding box center [25, 28] width 15 height 15
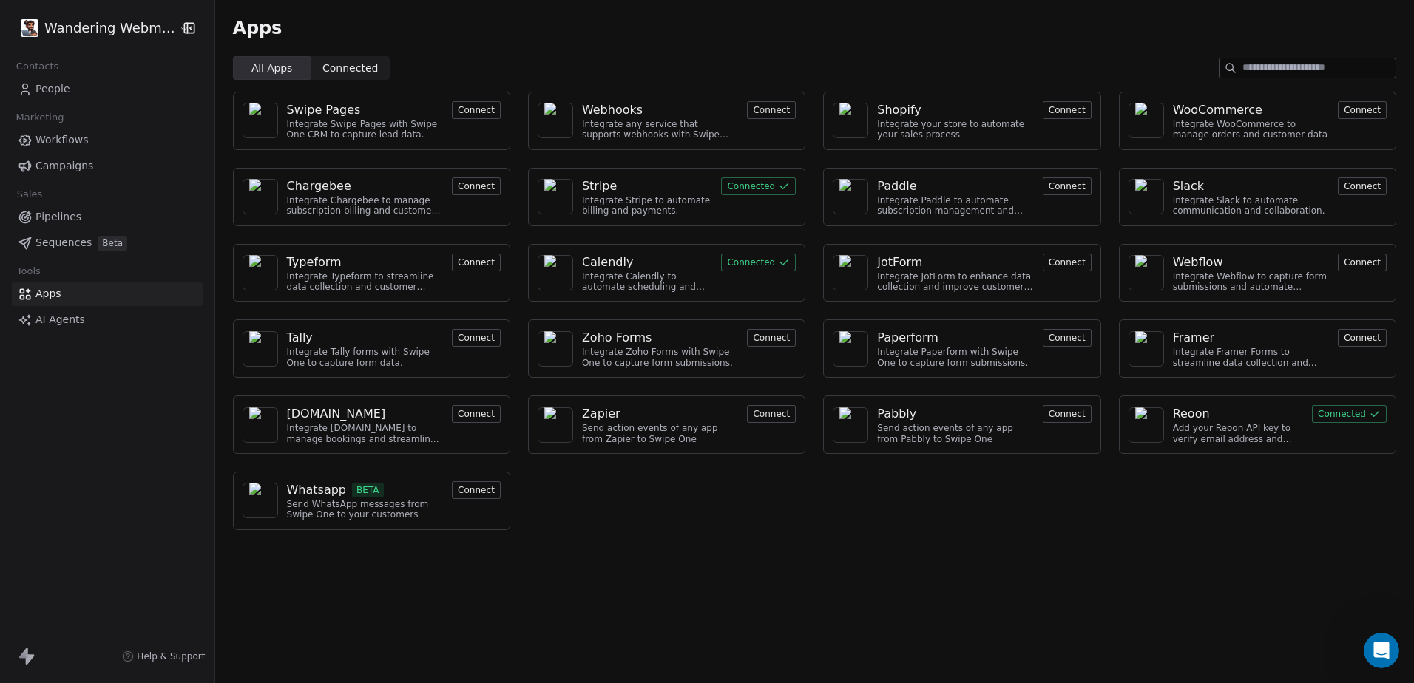
click at [49, 81] on link "People" at bounding box center [107, 89] width 191 height 24
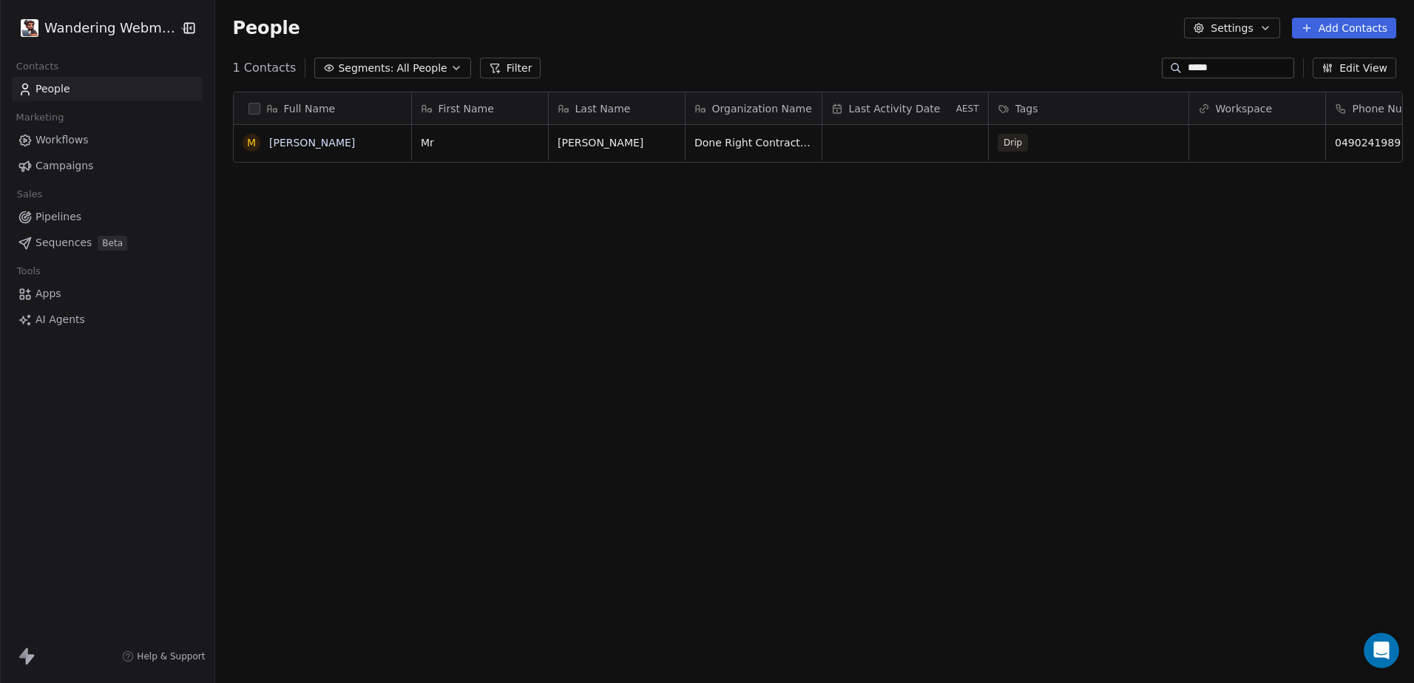
scroll to position [590, 1194]
click at [308, 140] on link "Mr Corey Logan" at bounding box center [312, 143] width 86 height 12
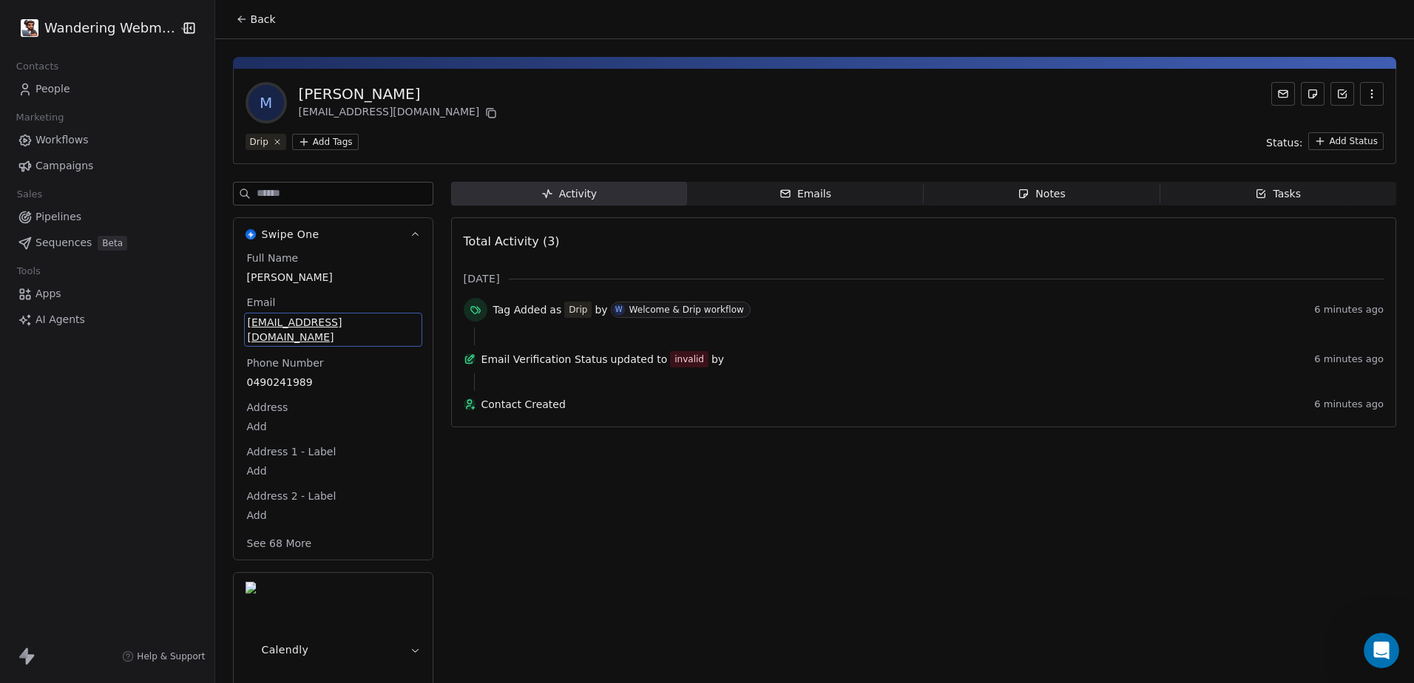
click at [289, 320] on span "enquires@donerightcontracting.com.au" at bounding box center [333, 330] width 171 height 30
click at [314, 325] on span "enquires@donerightcontracting.com.au" at bounding box center [333, 330] width 171 height 30
drag, startPoint x: 314, startPoint y: 324, endPoint x: 290, endPoint y: 324, distance: 23.7
click at [290, 324] on span "enquires@donerightcontracting.com.au" at bounding box center [333, 330] width 171 height 30
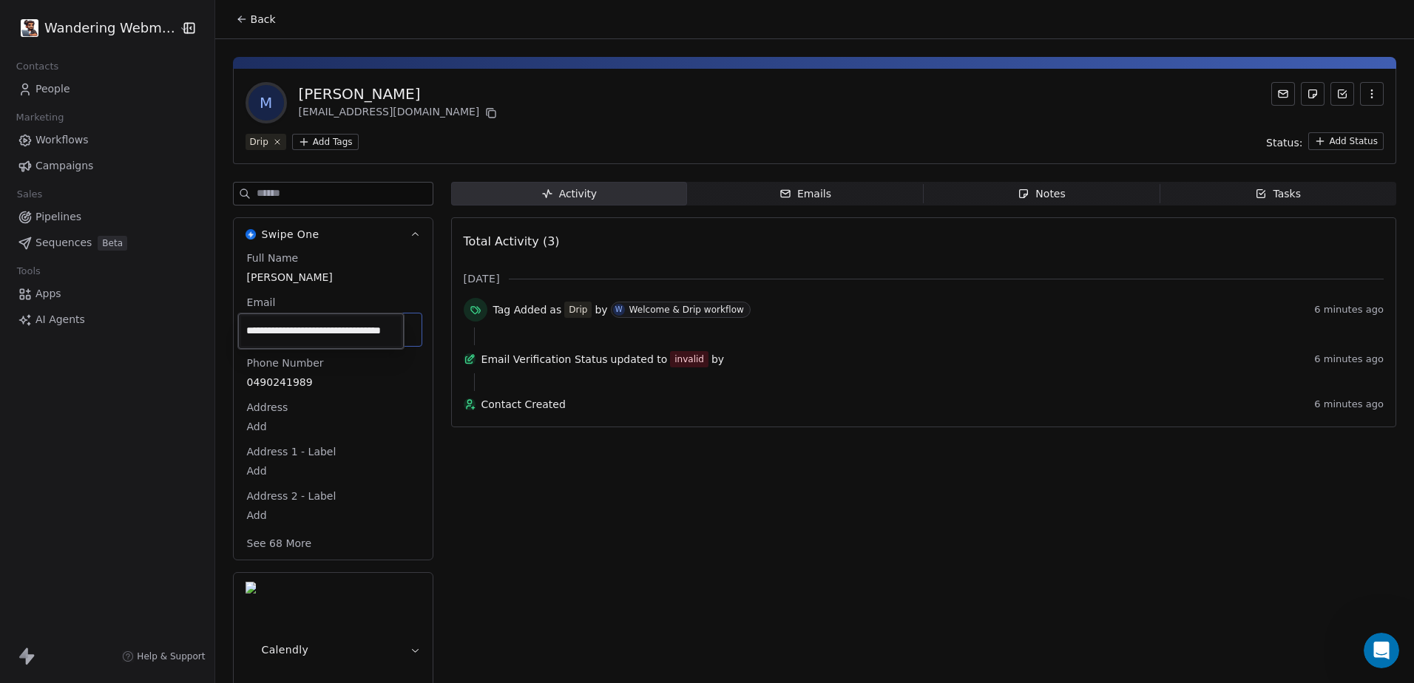
scroll to position [0, 32]
click at [302, 338] on input "**********" at bounding box center [321, 331] width 160 height 30
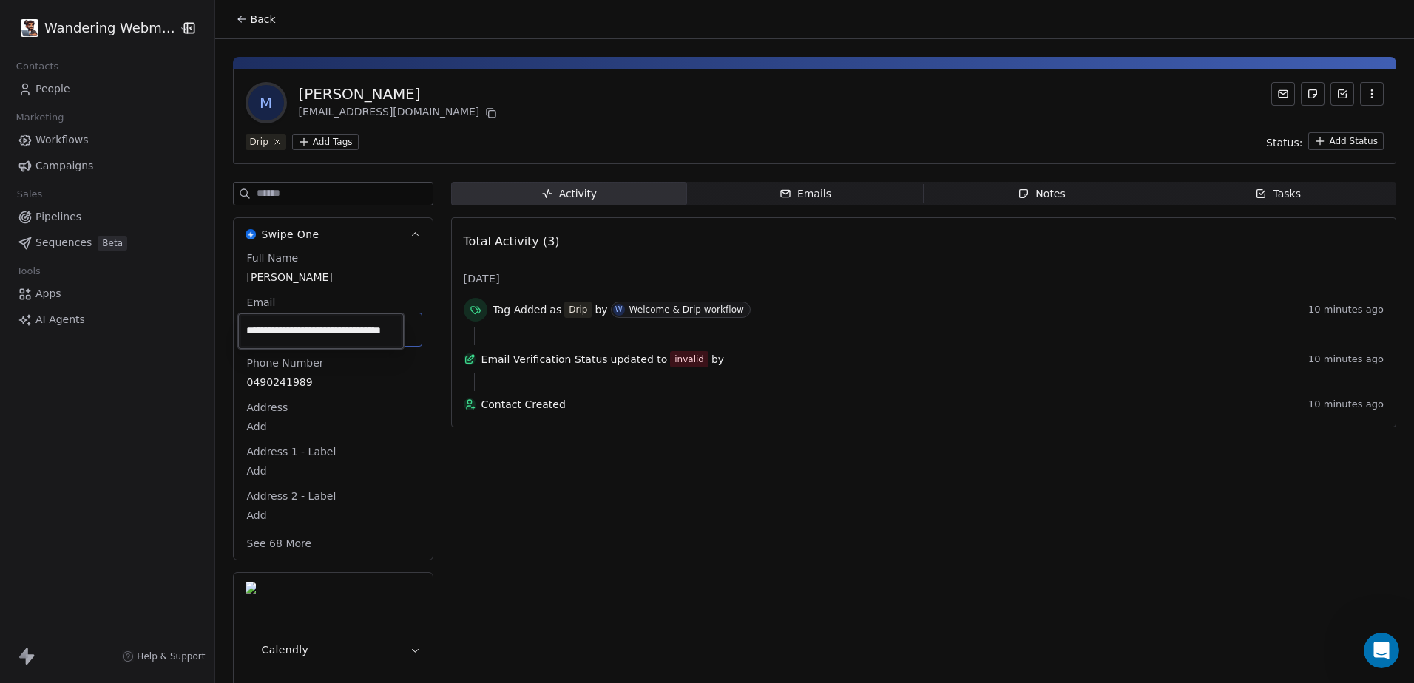
click at [48, 88] on html "**********" at bounding box center [707, 341] width 1414 height 683
click at [48, 88] on span "People" at bounding box center [52, 89] width 35 height 16
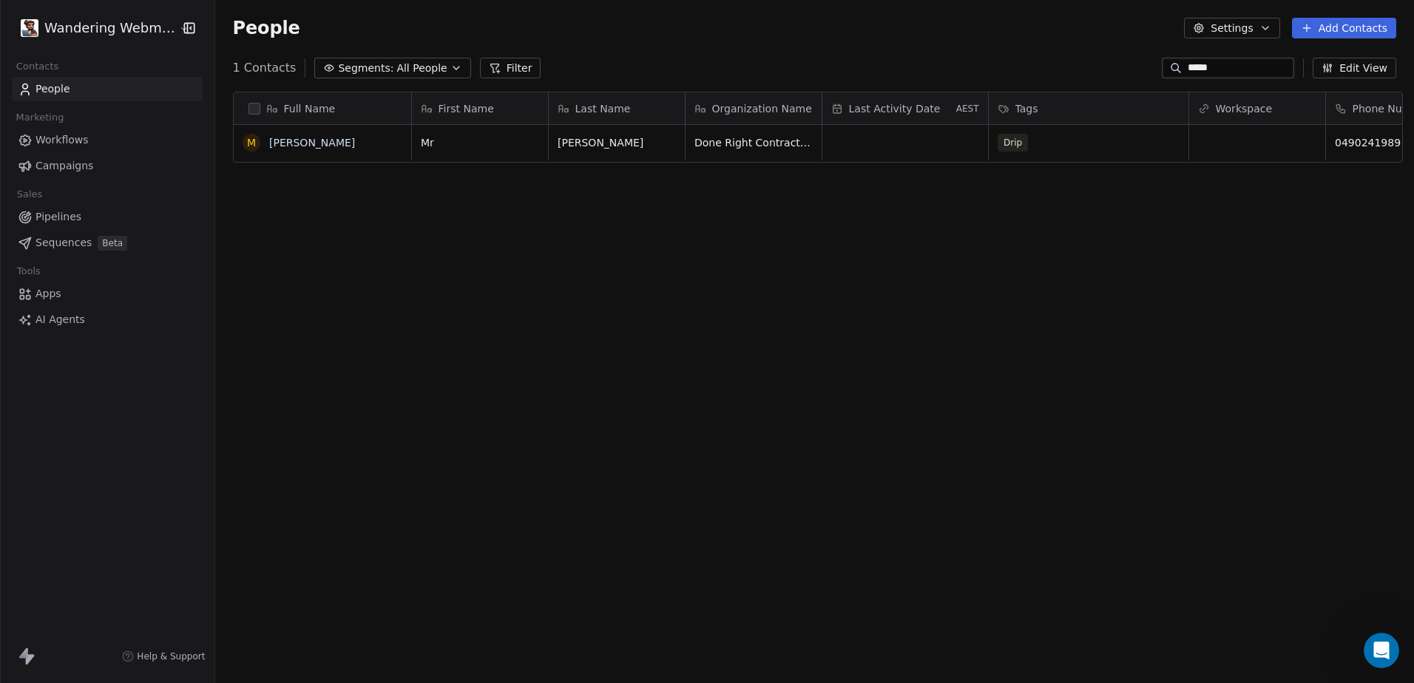
scroll to position [590, 1194]
click at [0, 0] on button "grid" at bounding box center [0, 0] width 0 height 0
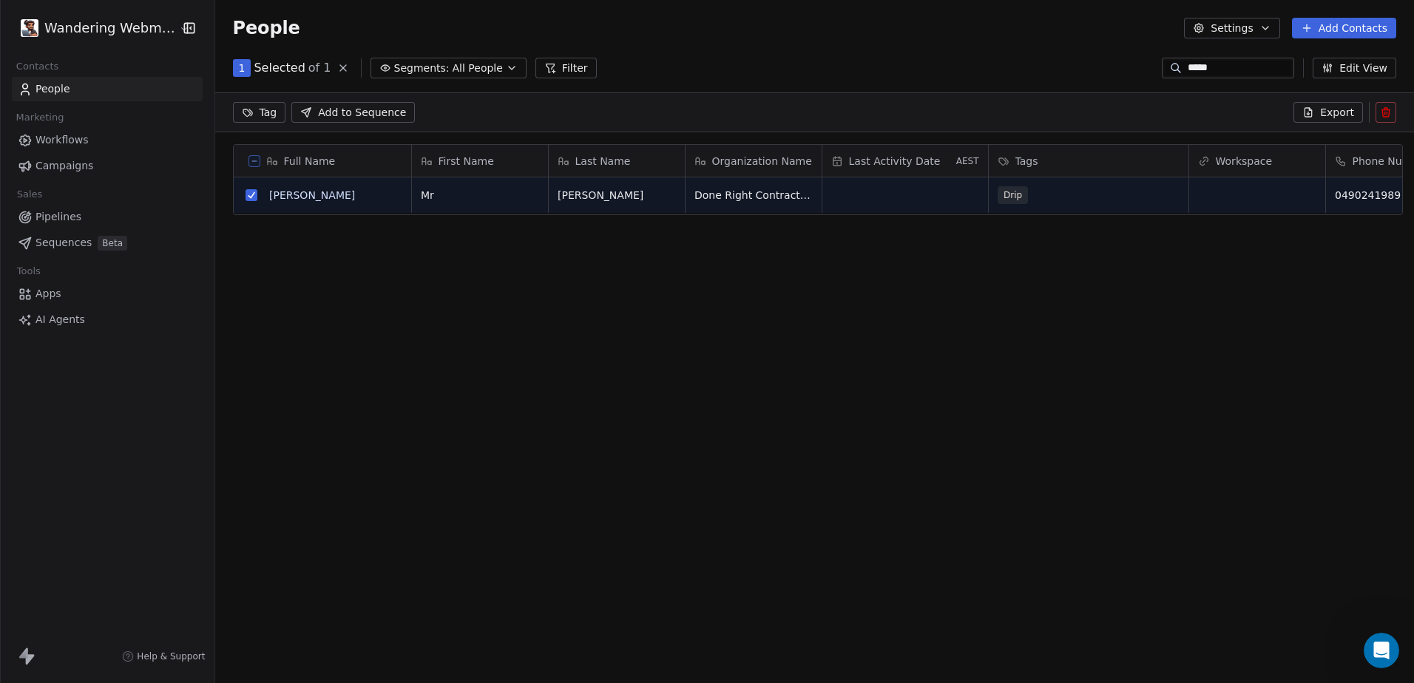
click at [60, 139] on span "Workflows" at bounding box center [61, 140] width 53 height 16
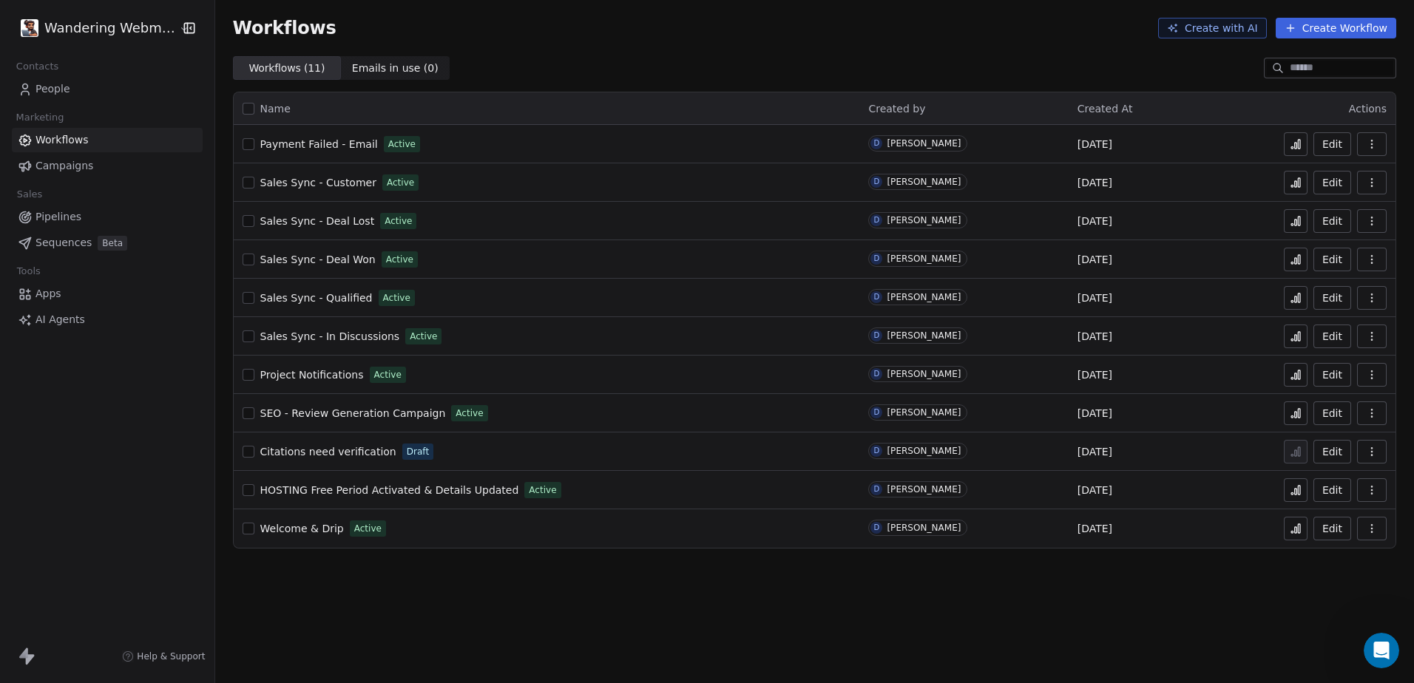
click at [306, 527] on span "Welcome & Drip" at bounding box center [302, 529] width 84 height 12
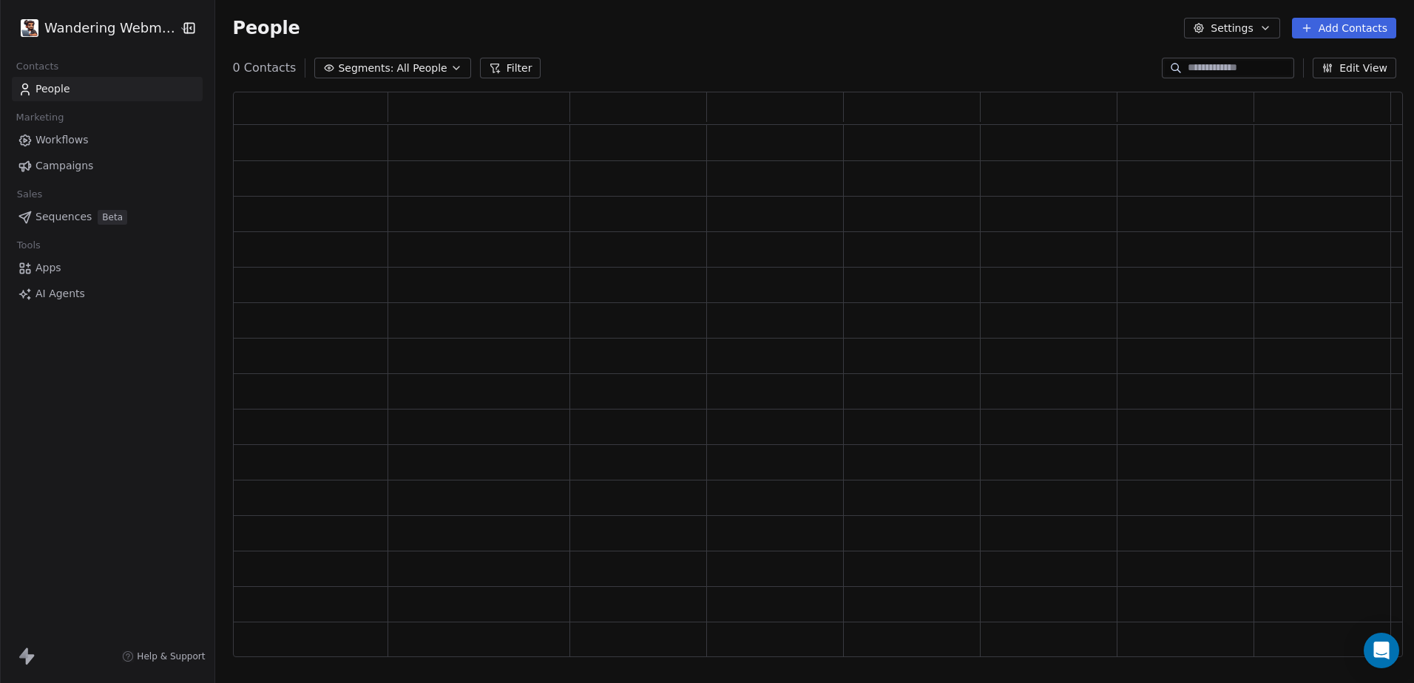
scroll to position [555, 1159]
click at [65, 136] on span "Workflows" at bounding box center [61, 140] width 53 height 16
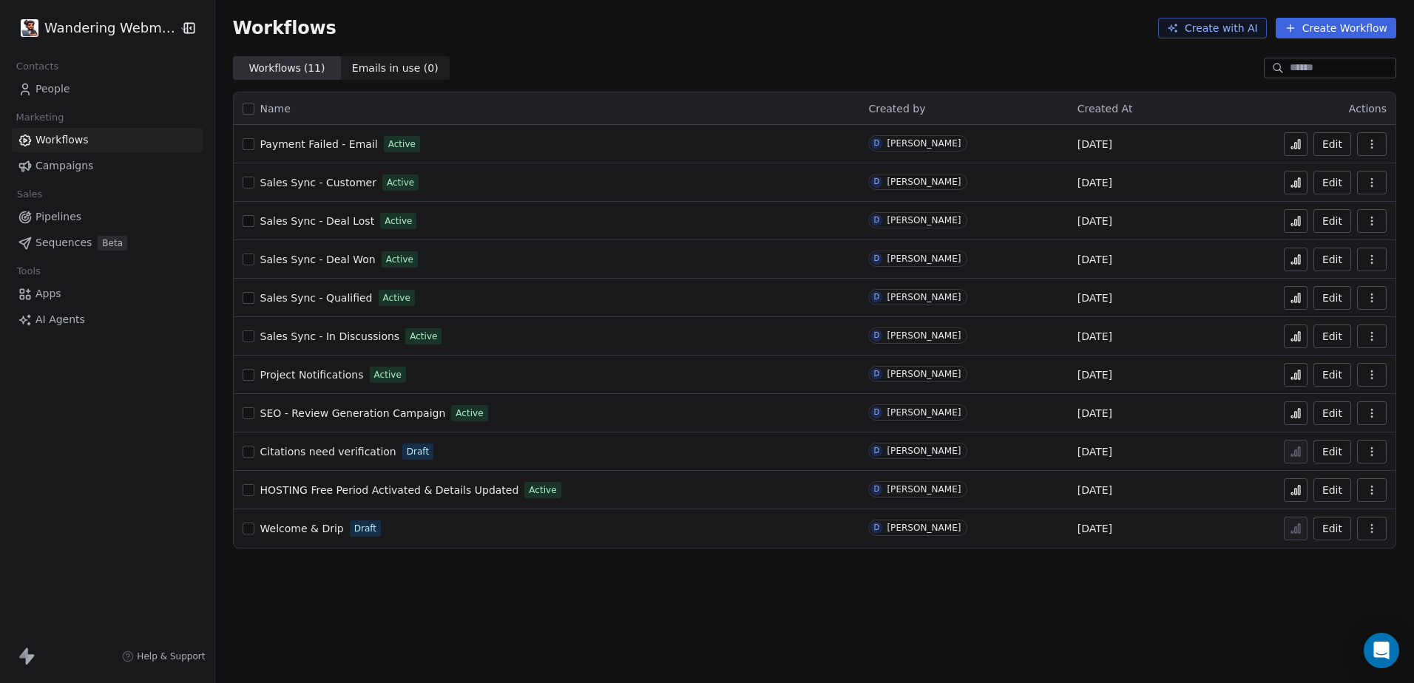
click at [294, 529] on span "Welcome & Drip" at bounding box center [302, 529] width 84 height 12
click at [303, 529] on span "Welcome & Drip" at bounding box center [302, 529] width 84 height 12
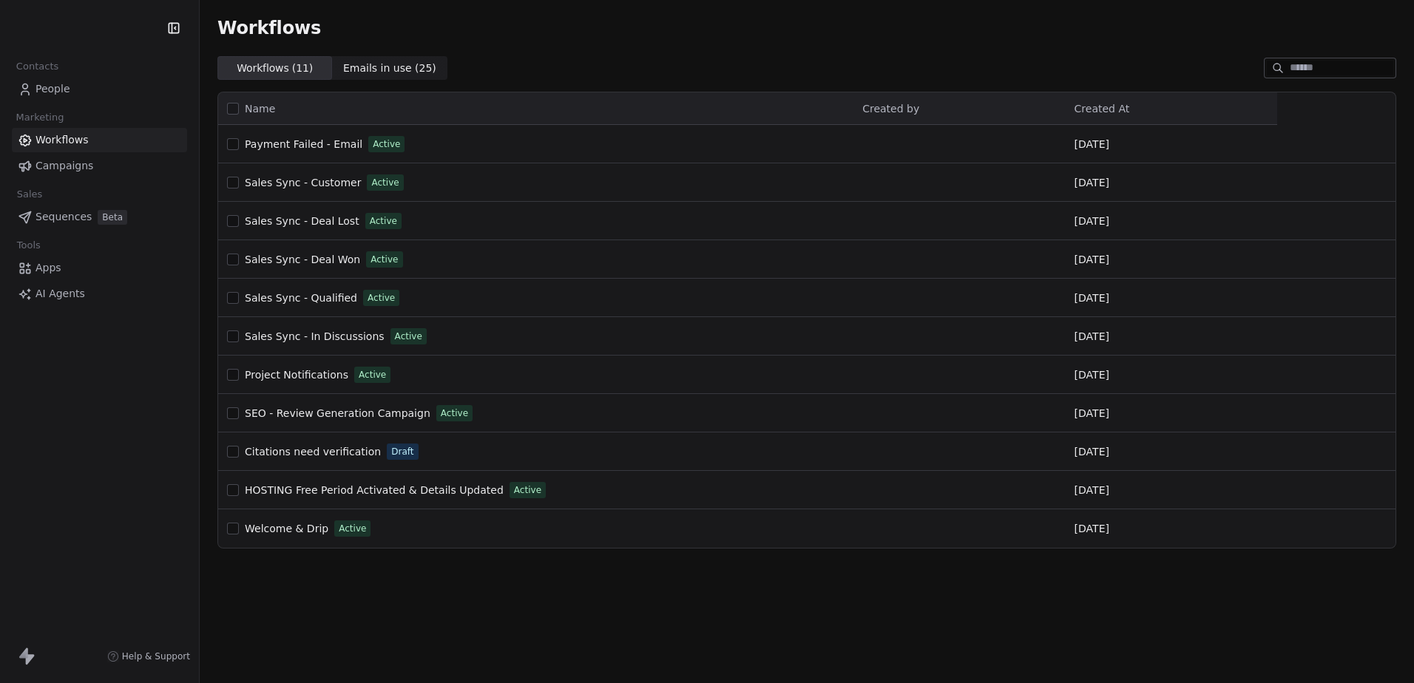
click at [43, 89] on span "People" at bounding box center [52, 89] width 35 height 16
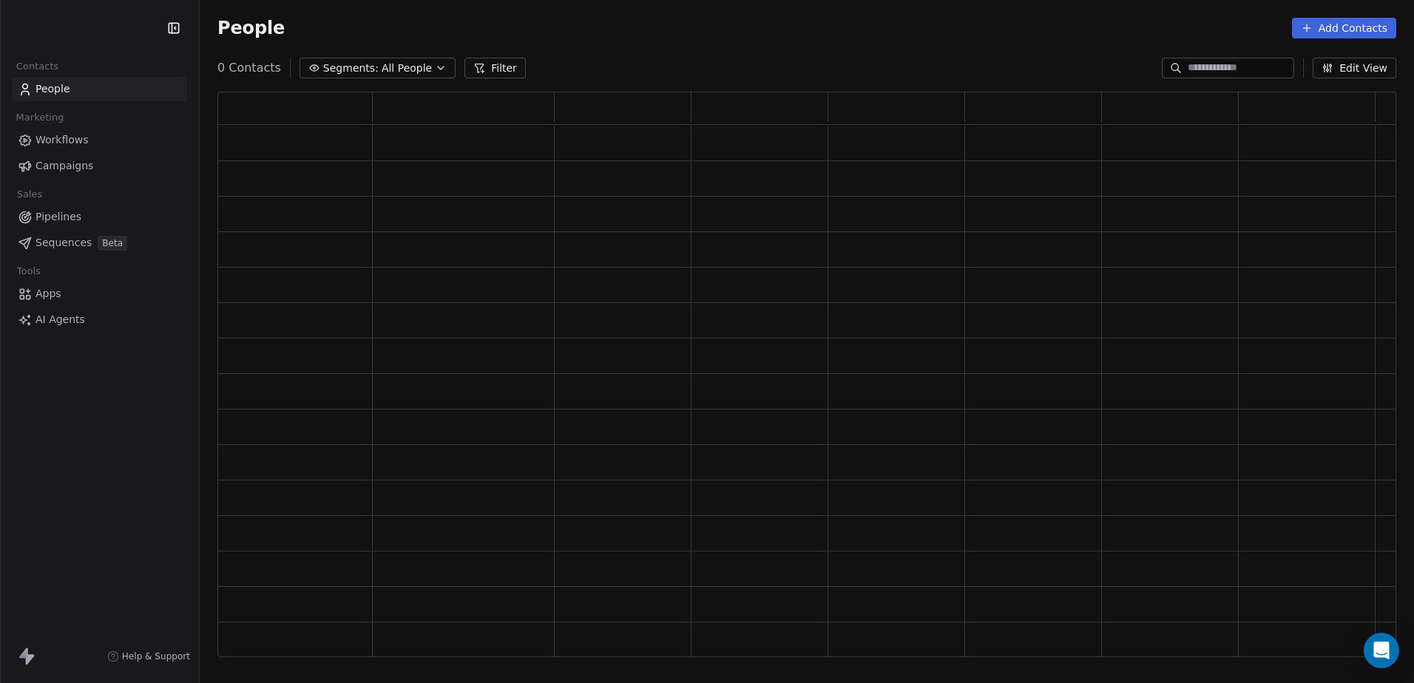
scroll to position [555, 1159]
click at [1204, 70] on input at bounding box center [1239, 68] width 104 height 15
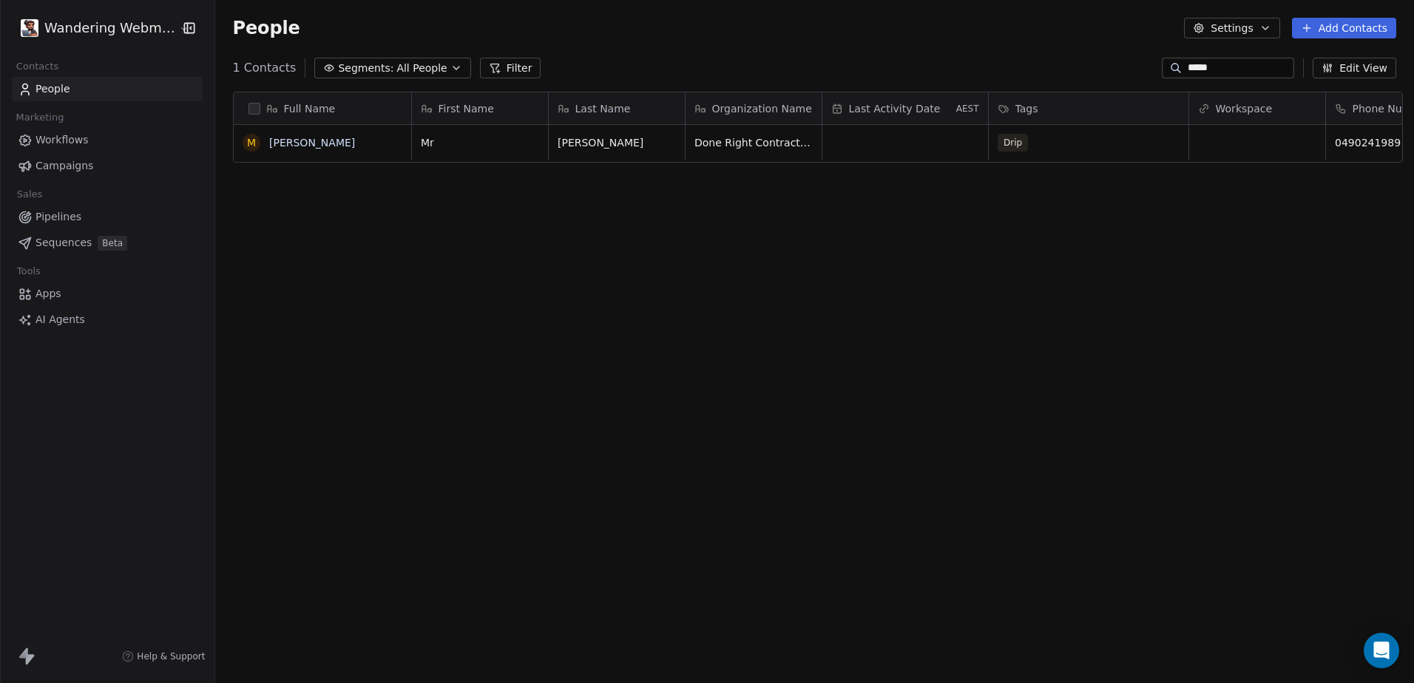
scroll to position [590, 1194]
type input "*****"
click at [245, 146] on button "grid" at bounding box center [251, 143] width 12 height 12
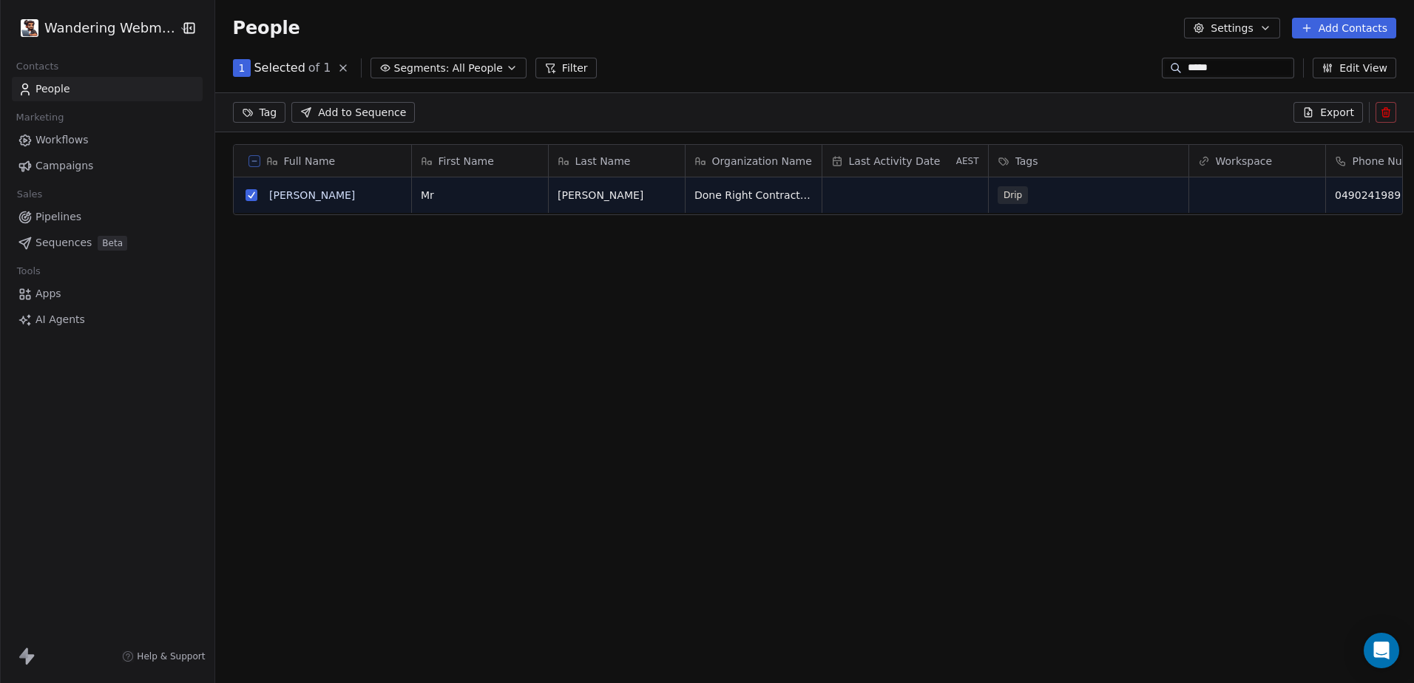
scroll to position [538, 1194]
click at [1386, 113] on icon at bounding box center [1386, 112] width 12 height 12
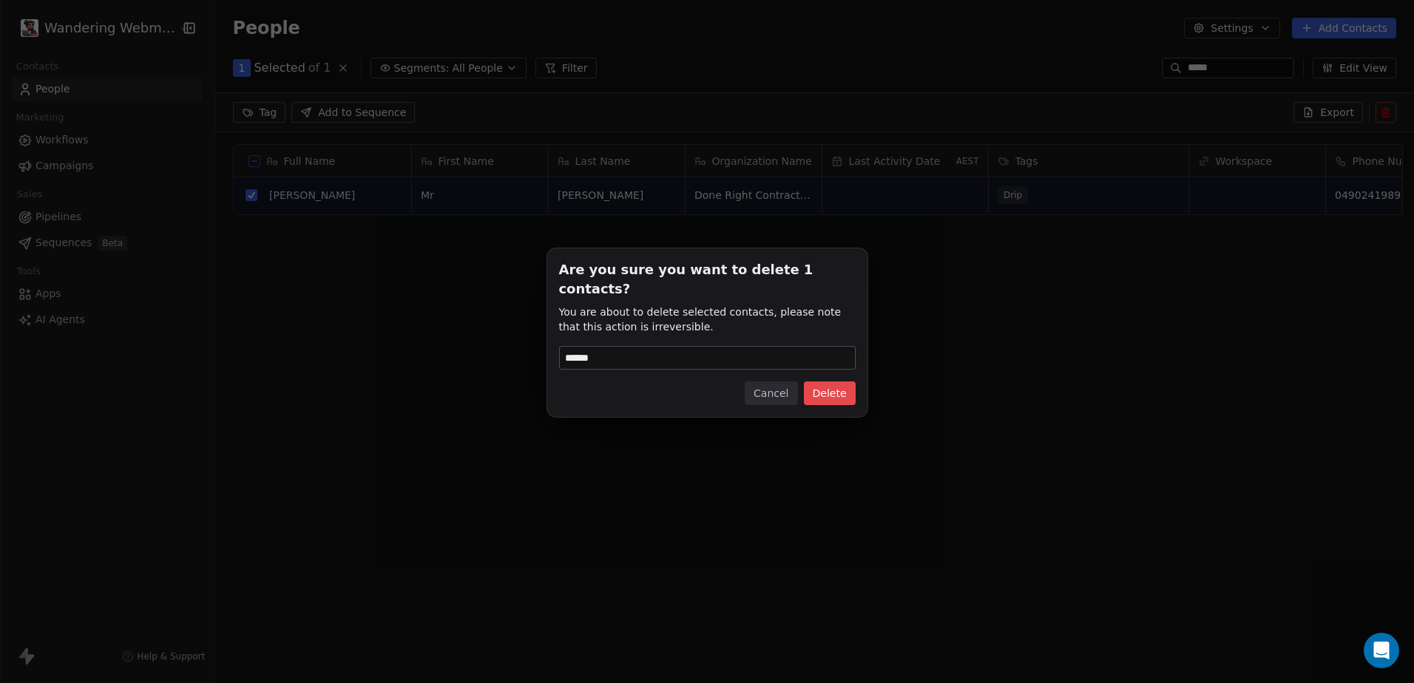
type input "******"
click at [833, 387] on button "Delete" at bounding box center [830, 394] width 52 height 24
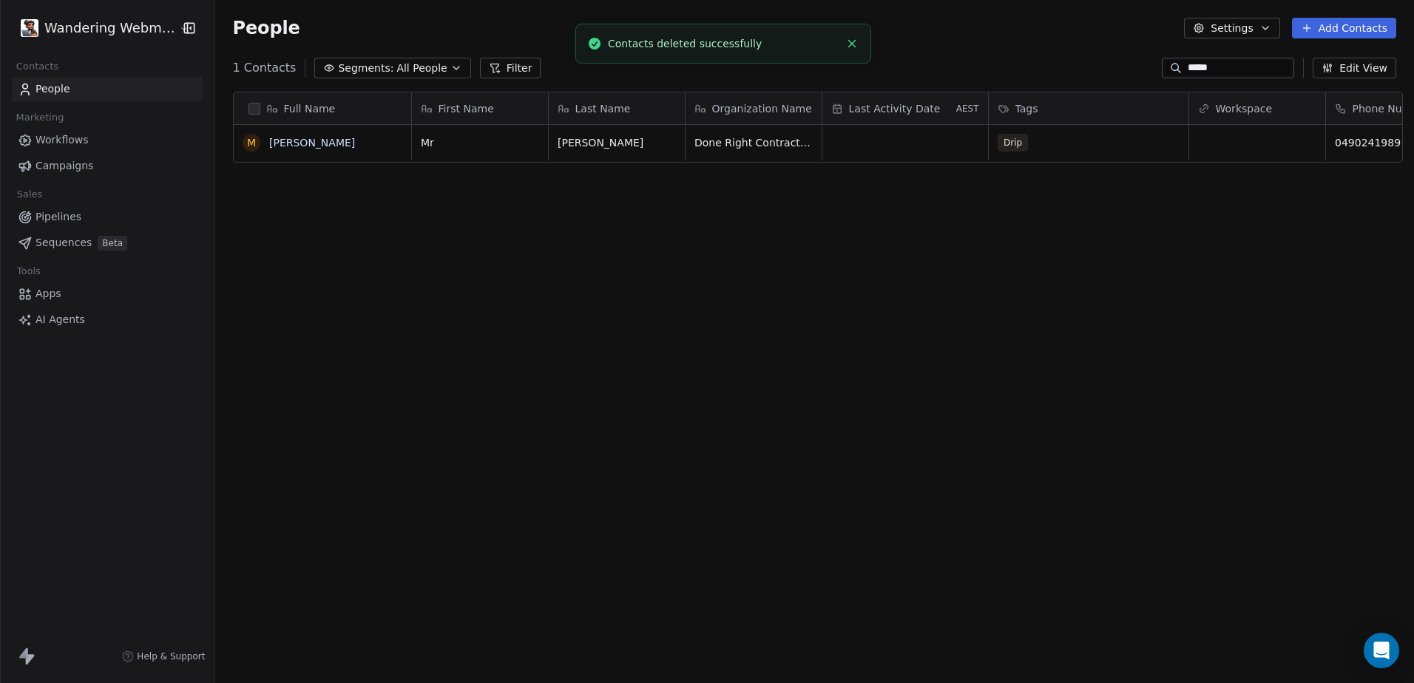
scroll to position [590, 1194]
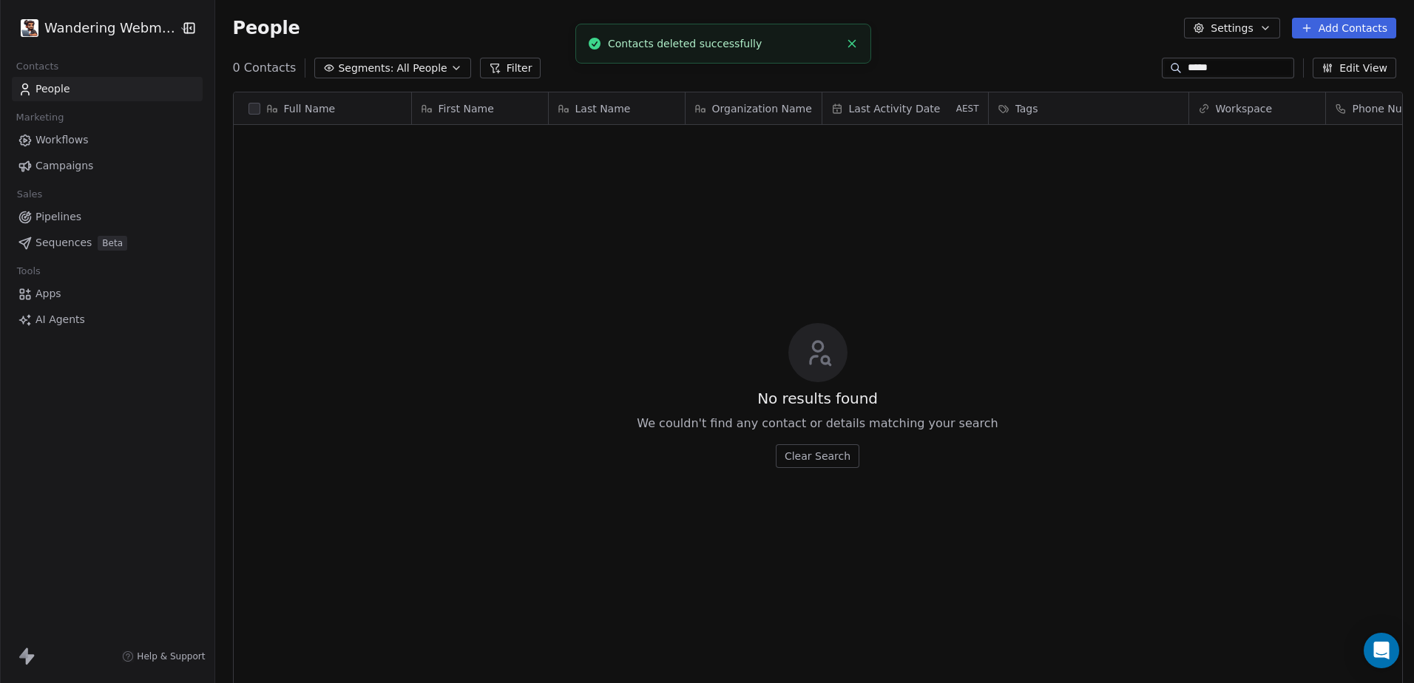
drag, startPoint x: 529, startPoint y: 350, endPoint x: 512, endPoint y: 273, distance: 79.5
click at [529, 349] on div "No results found We couldn't find any contact or details matching your search C…" at bounding box center [818, 395] width 1168 height 535
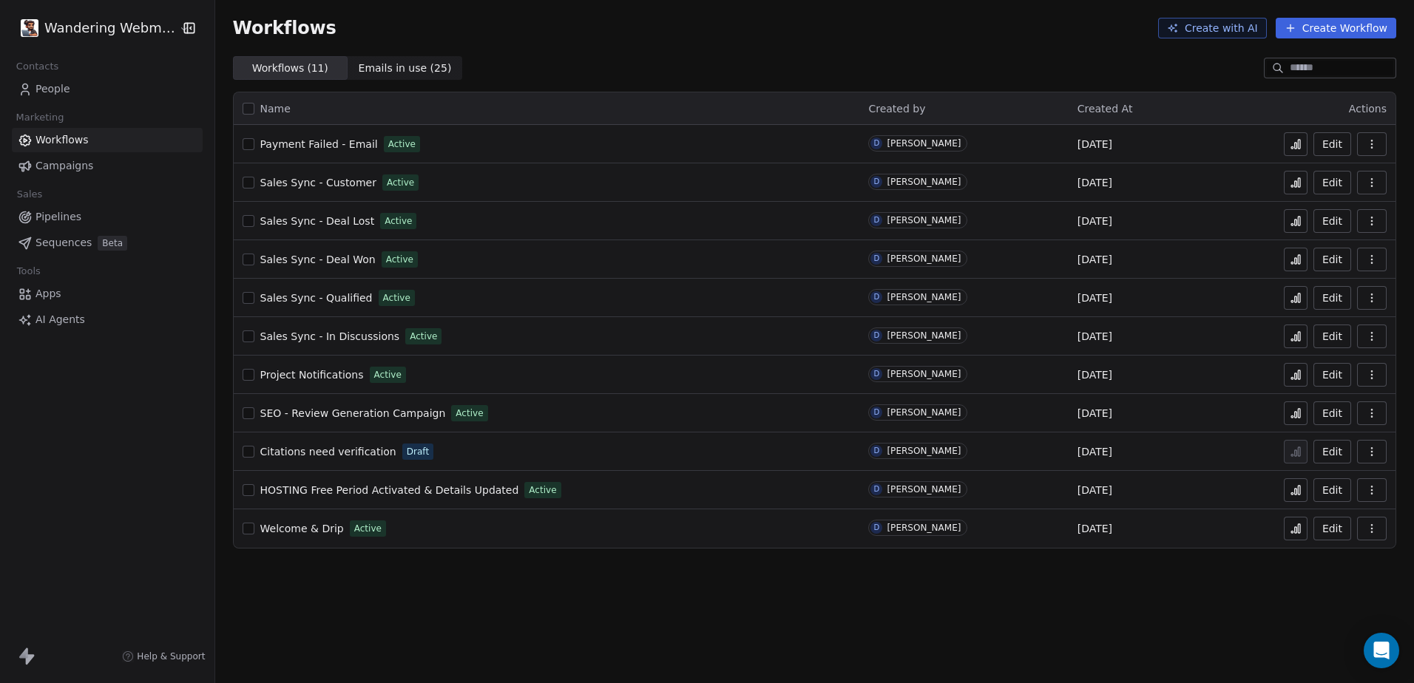
click at [1301, 535] on button at bounding box center [1296, 529] width 24 height 24
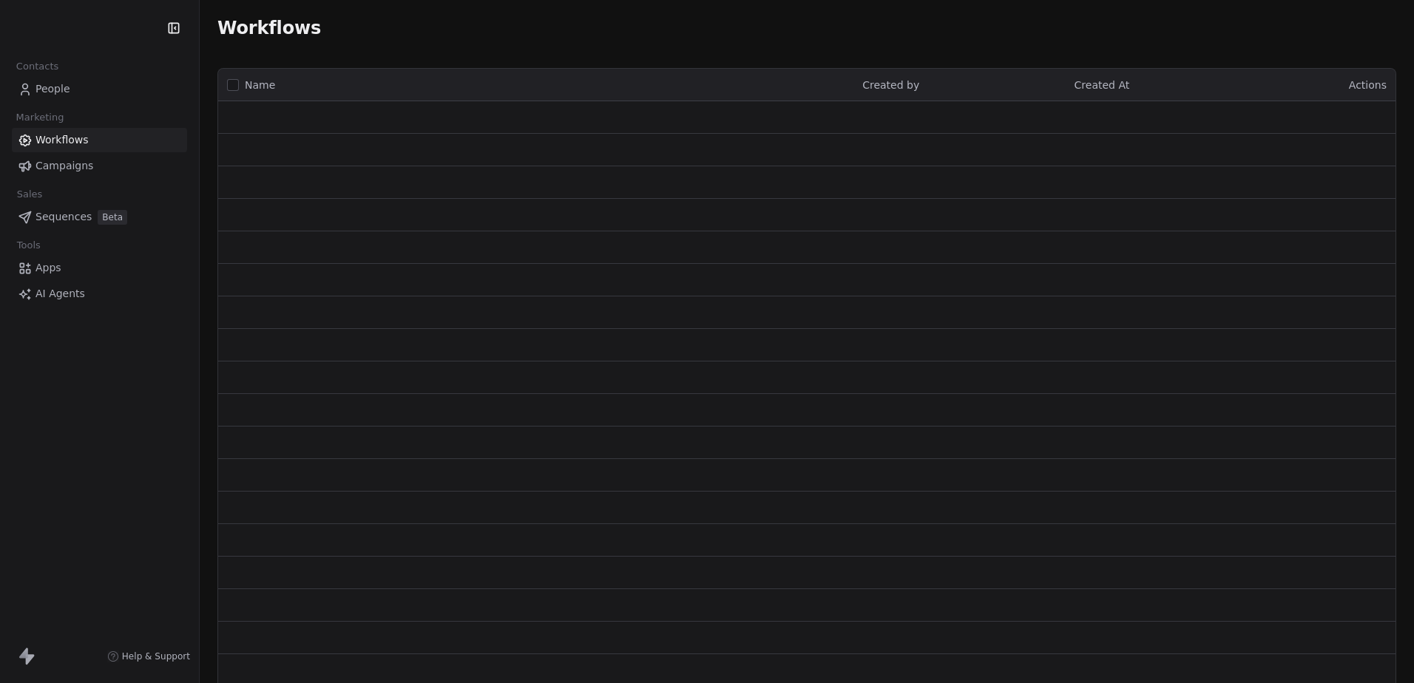
click at [55, 83] on span "People" at bounding box center [52, 89] width 35 height 16
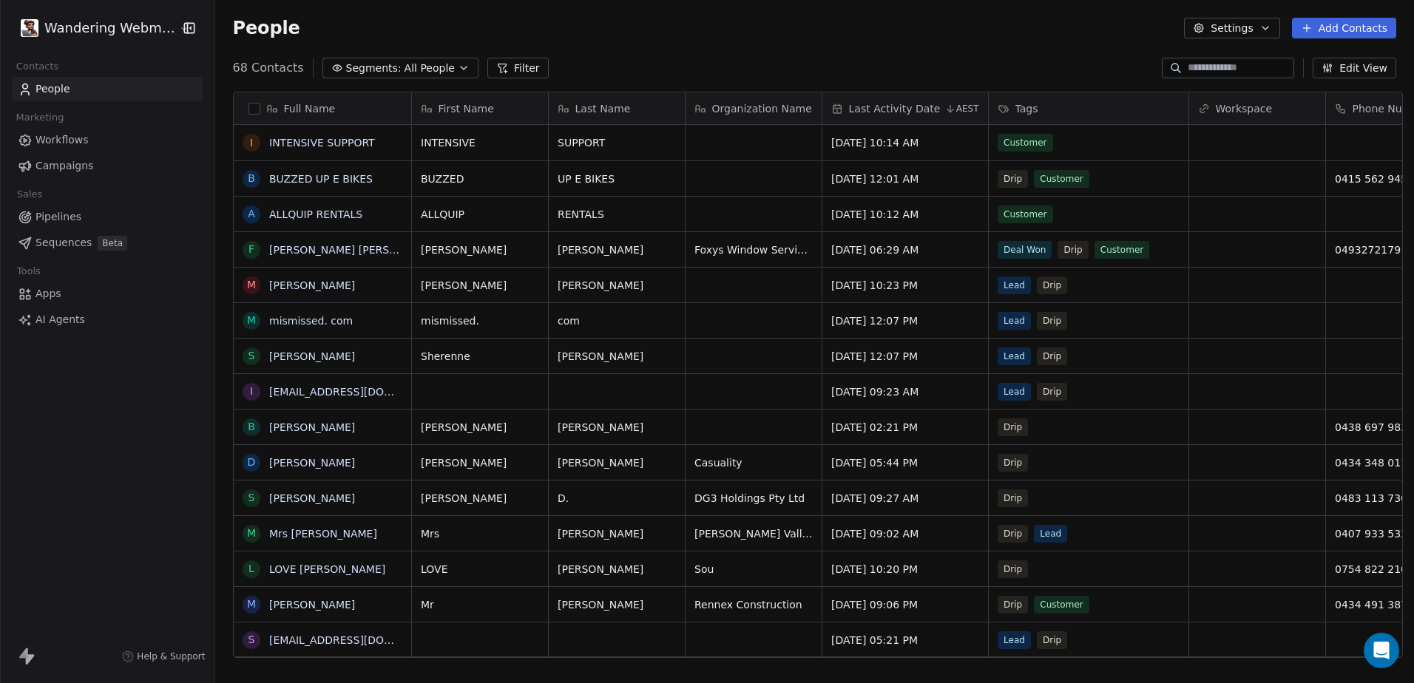
scroll to position [590, 1194]
click at [1206, 70] on input at bounding box center [1239, 68] width 104 height 15
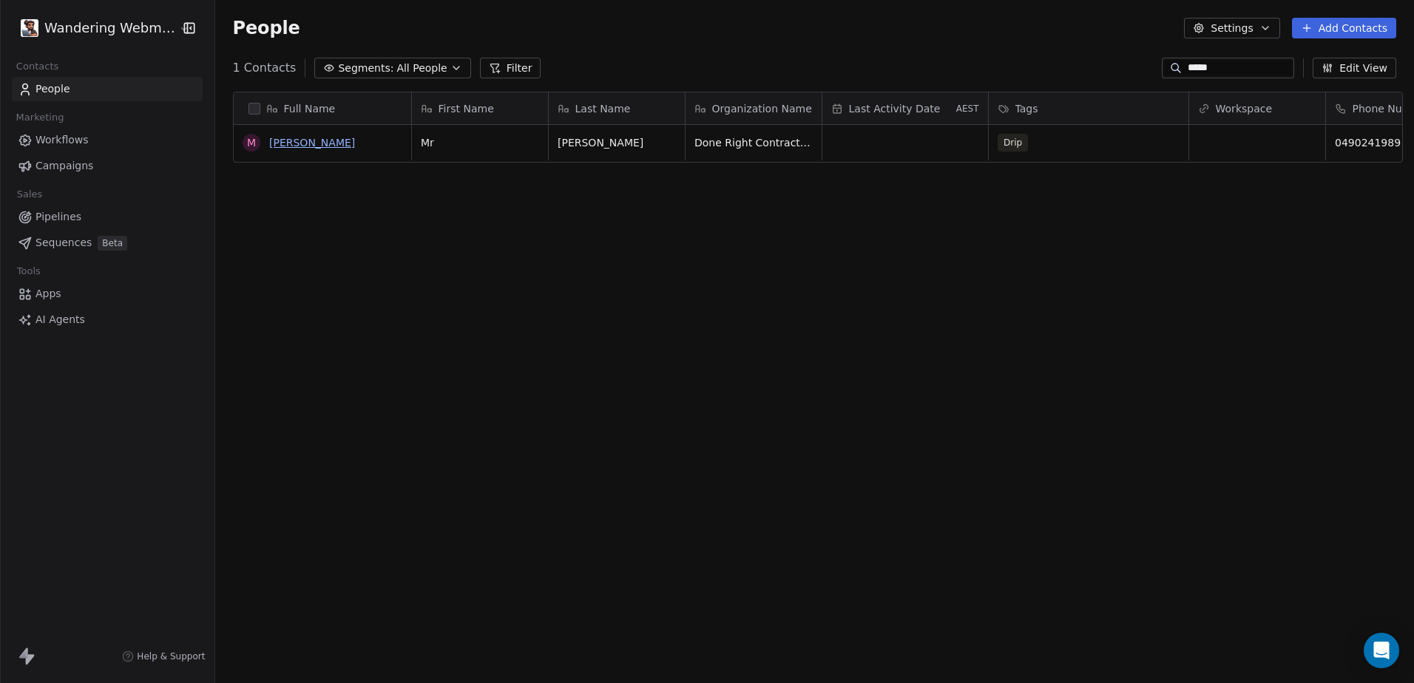
type input "*****"
click at [291, 141] on link "Mr Corey Logan" at bounding box center [312, 143] width 86 height 12
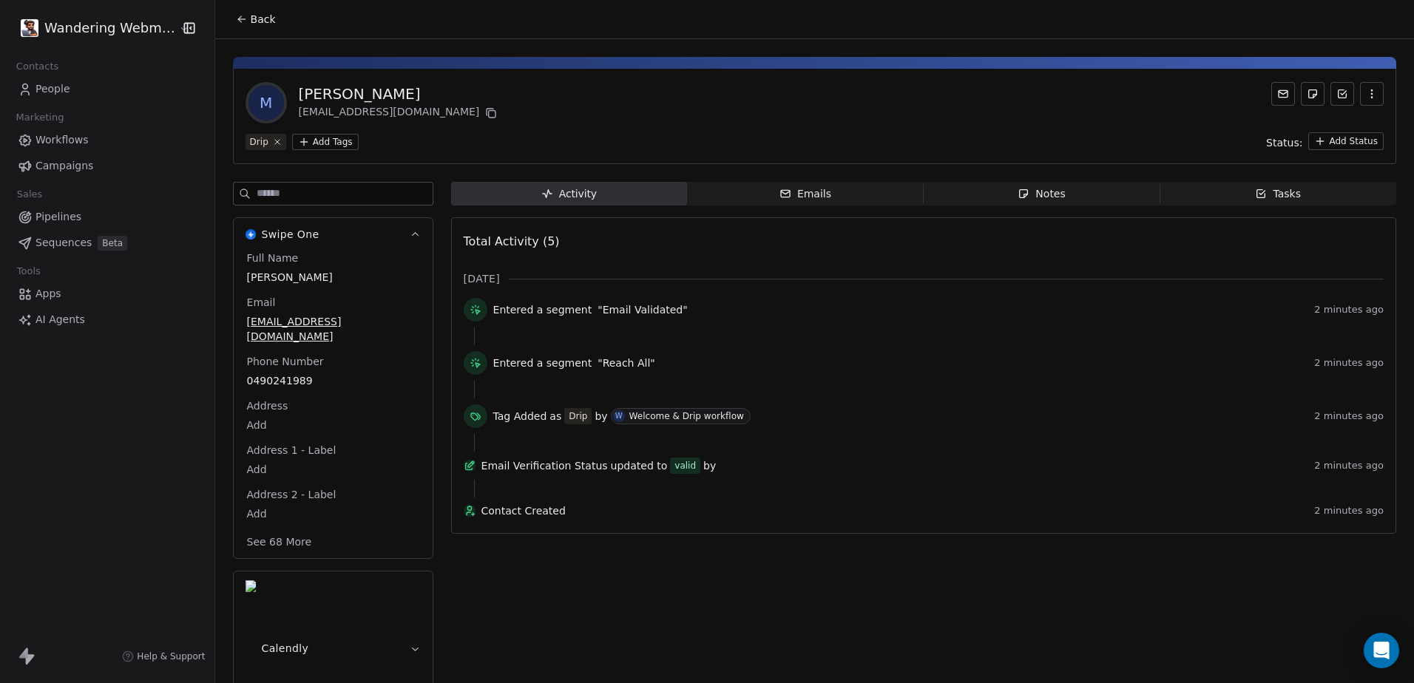
click at [813, 188] on div "Emails" at bounding box center [805, 194] width 52 height 16
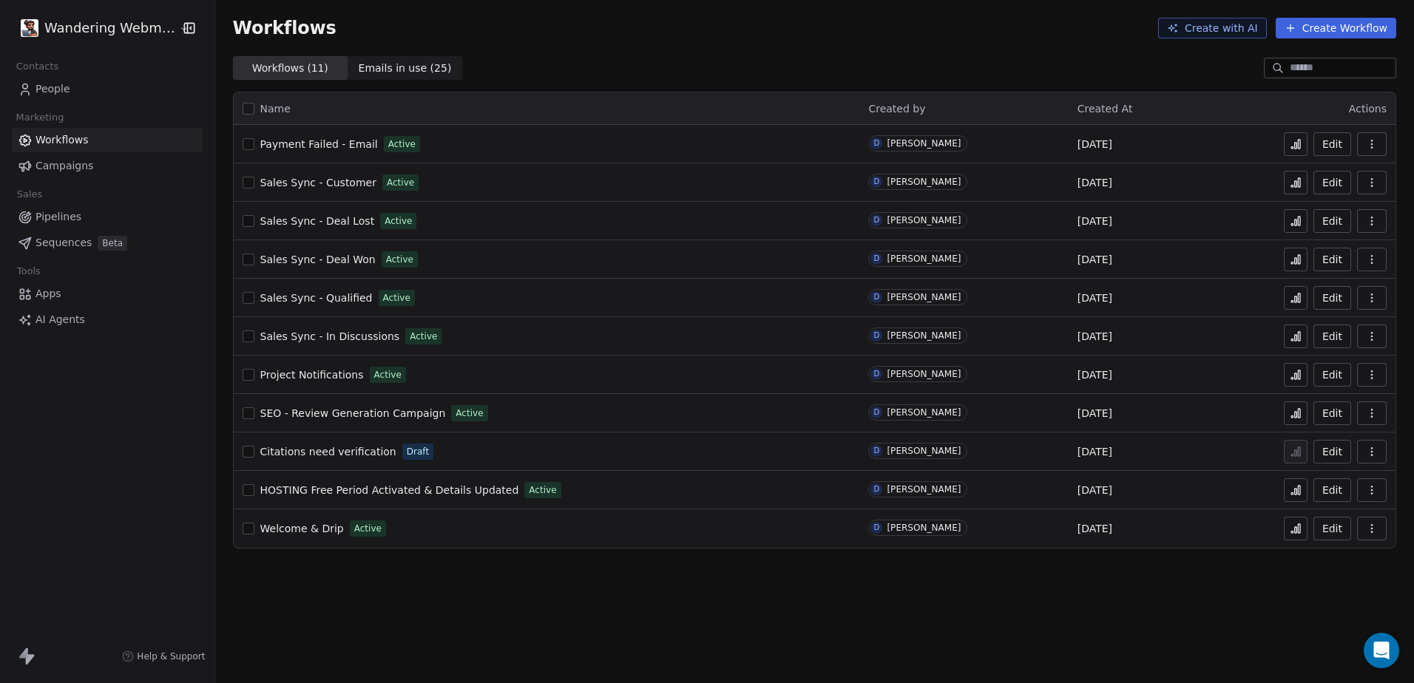
click at [260, 529] on span "Welcome & Drip" at bounding box center [302, 529] width 84 height 12
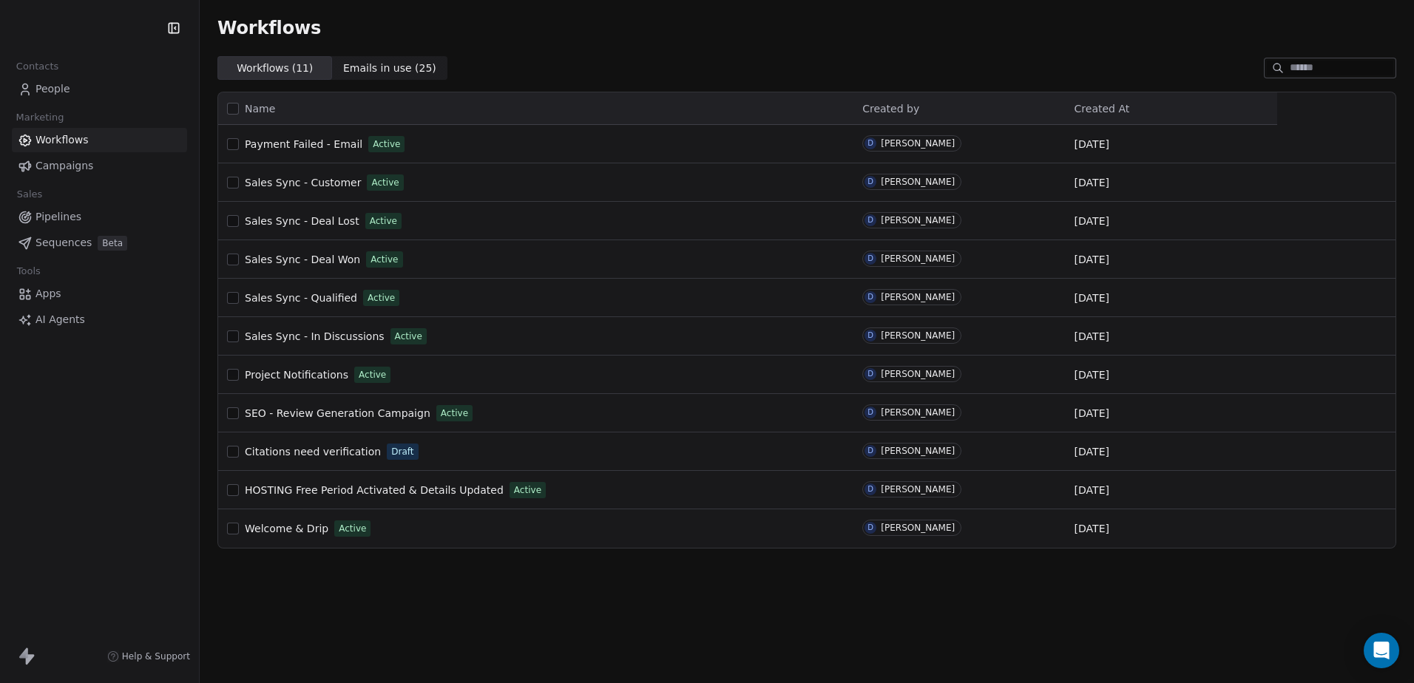
click at [293, 529] on span "Welcome & Drip" at bounding box center [287, 529] width 84 height 12
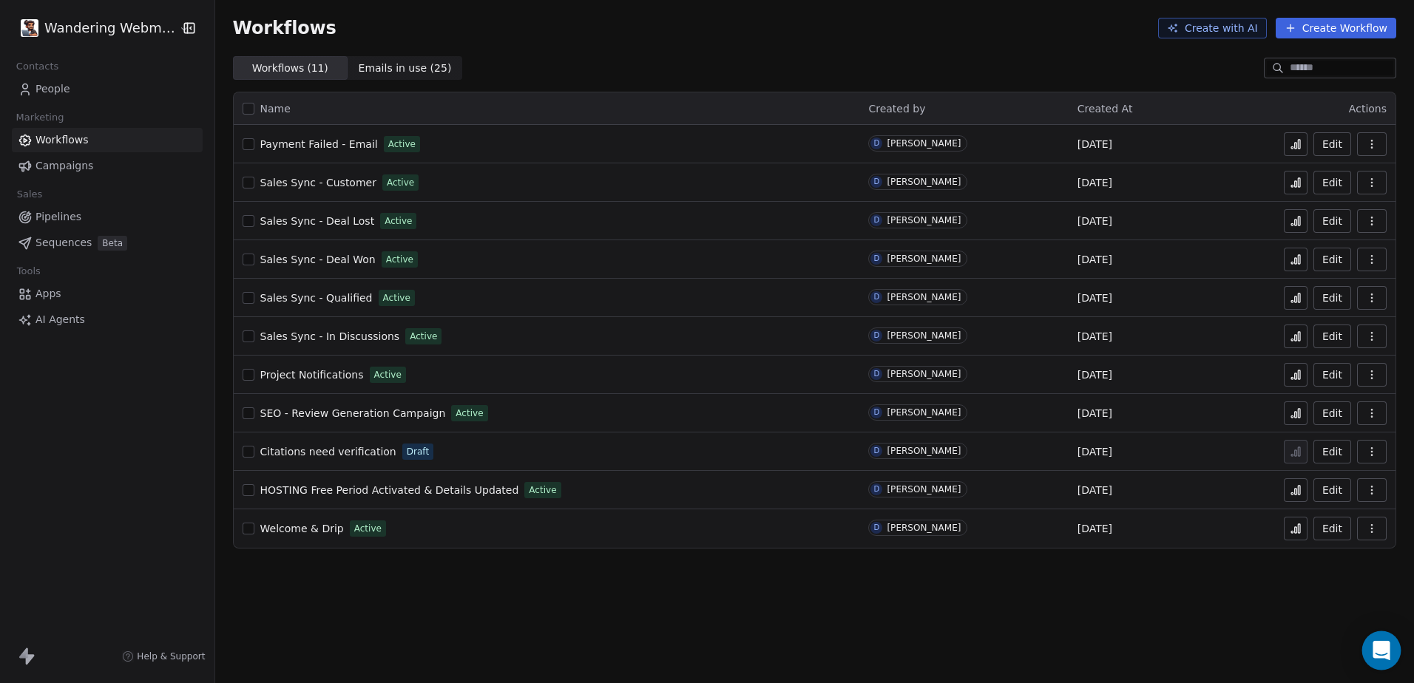
click at [1392, 651] on div "Open Intercom Messenger" at bounding box center [1381, 650] width 39 height 39
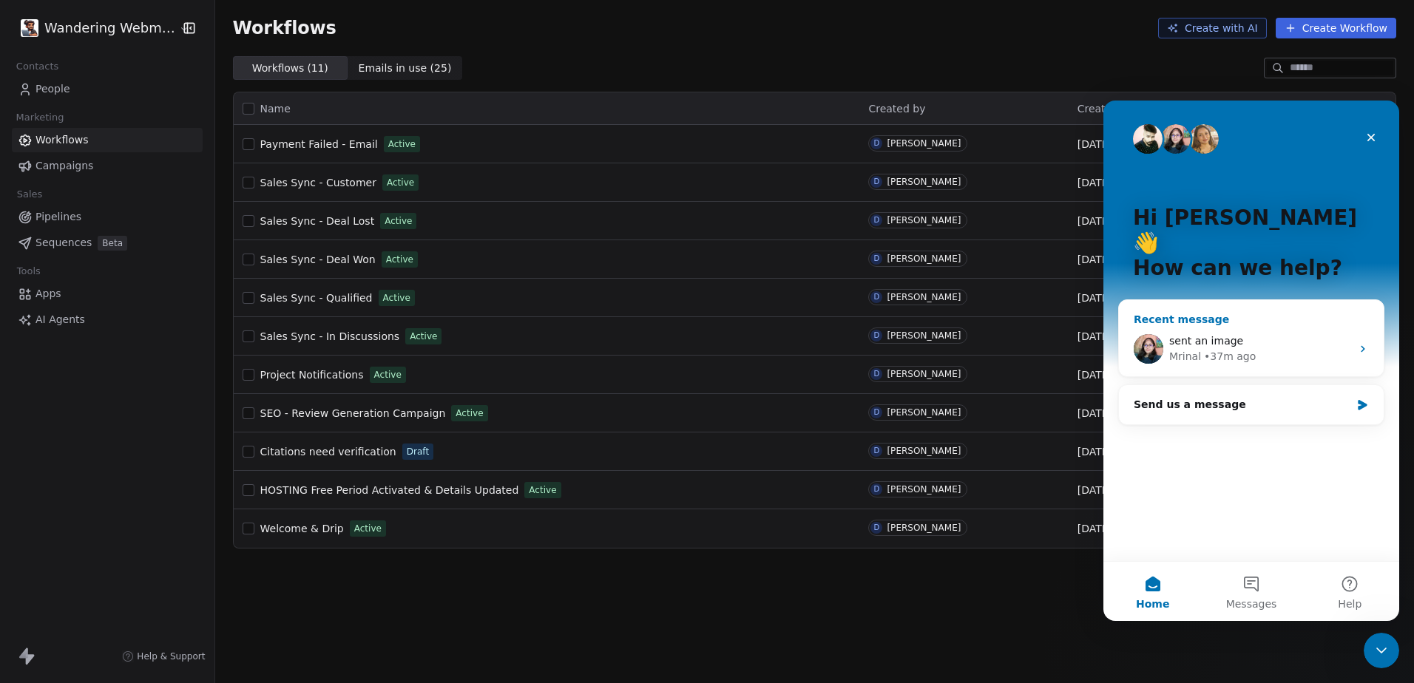
click at [1208, 349] on div "• 37m ago" at bounding box center [1230, 357] width 52 height 16
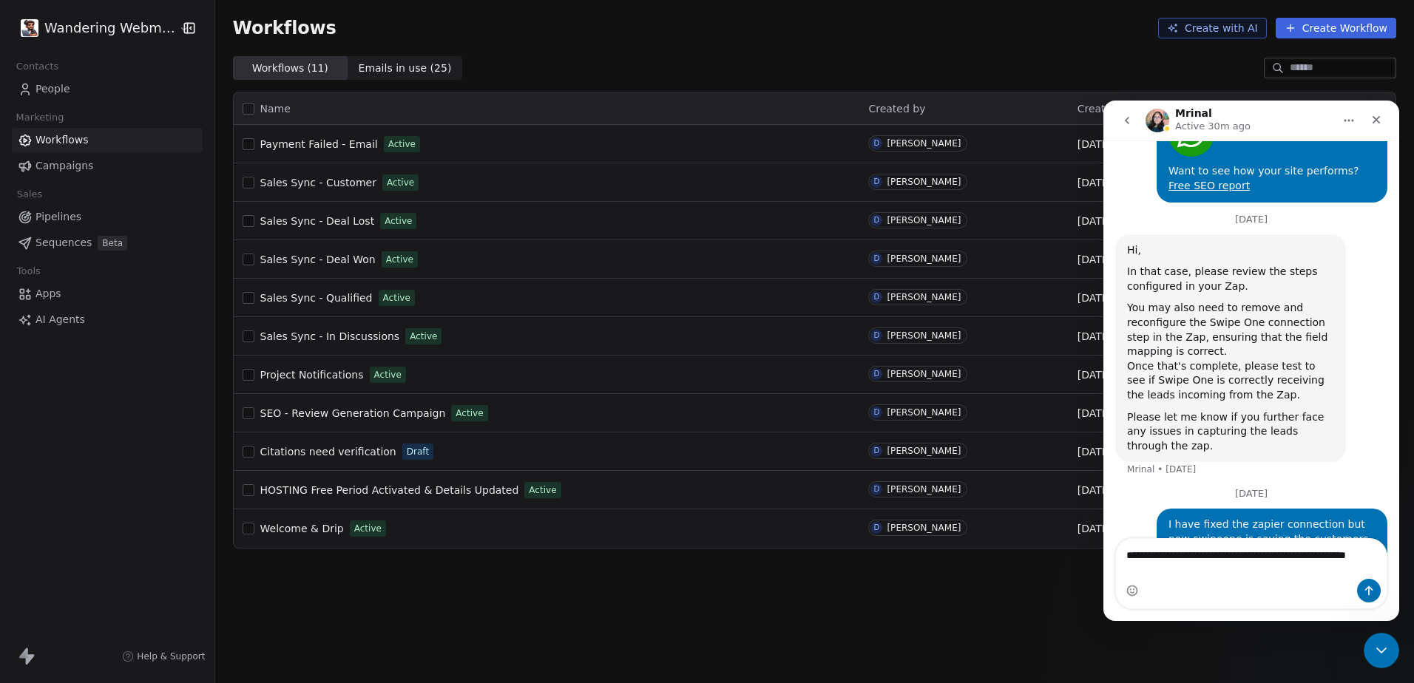
scroll to position [2334, 0]
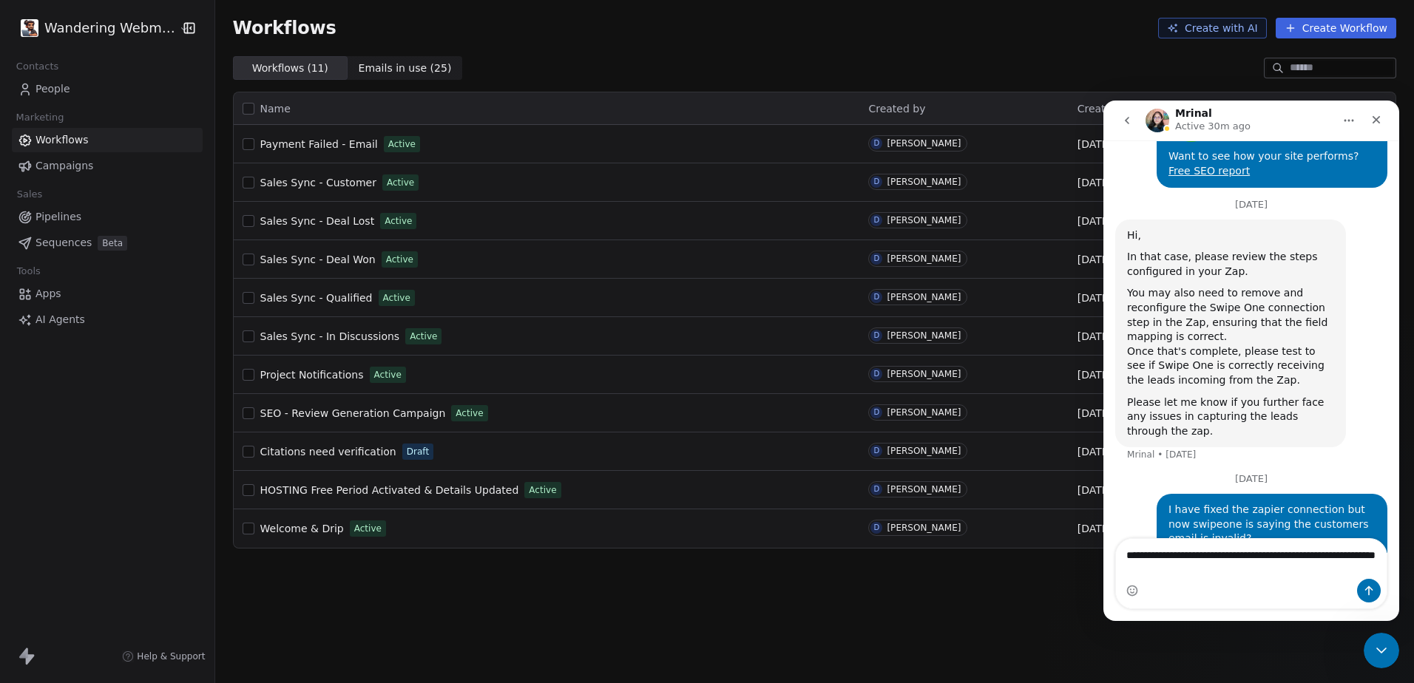
type textarea "**********"
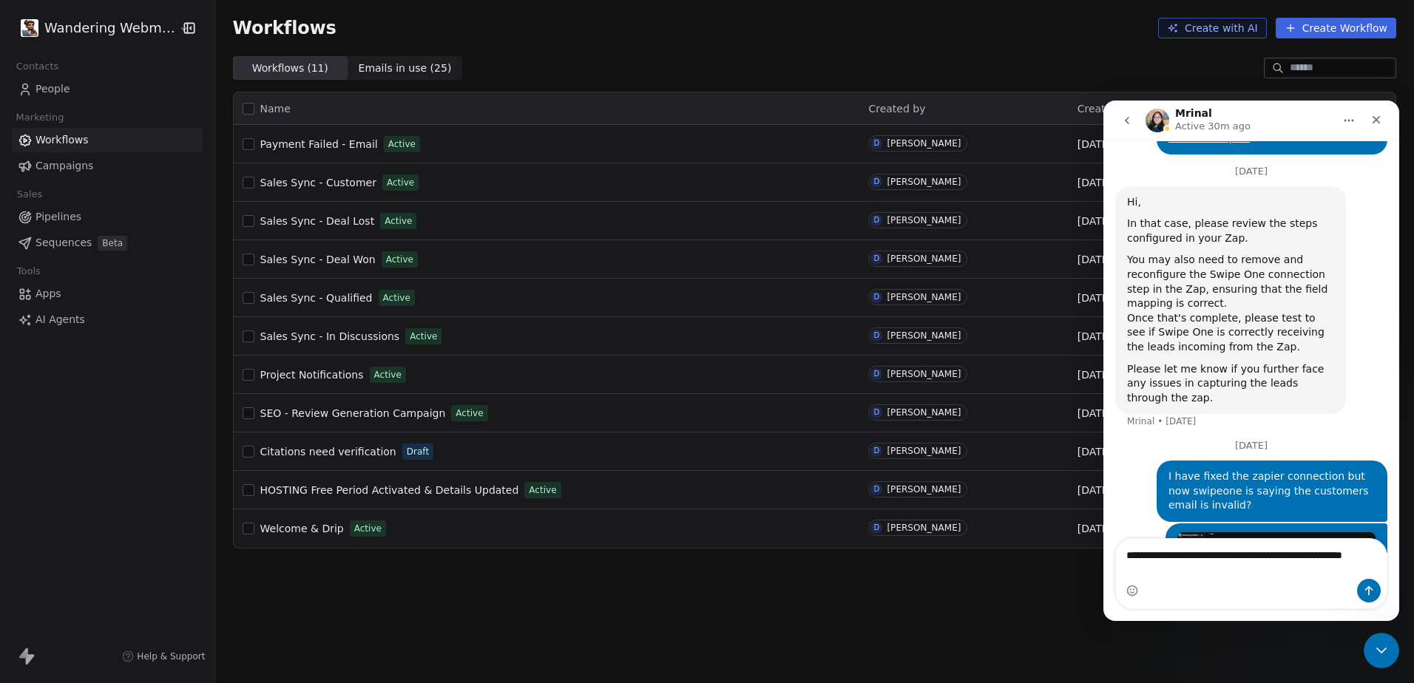
scroll to position [2382, 0]
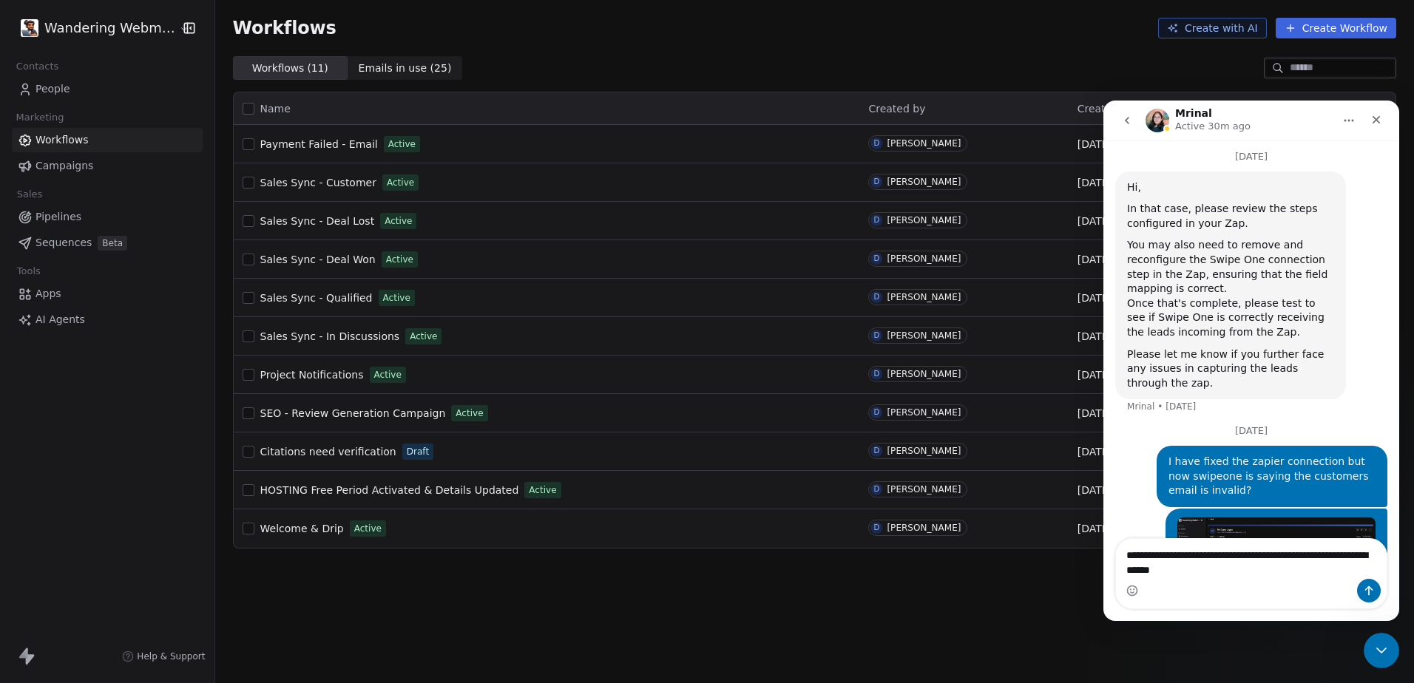
type textarea "**********"
click at [292, 531] on span "Welcome & Drip" at bounding box center [302, 529] width 84 height 12
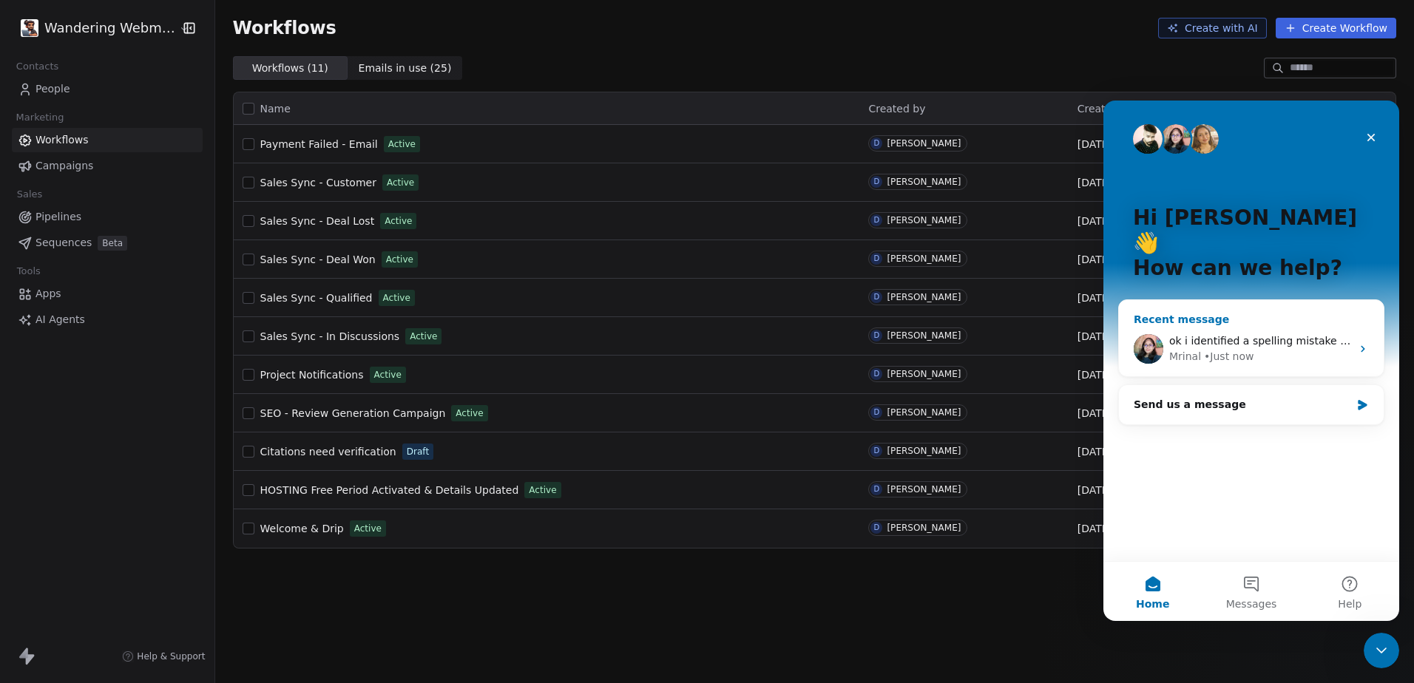
click at [1235, 349] on div "• Just now" at bounding box center [1229, 357] width 50 height 16
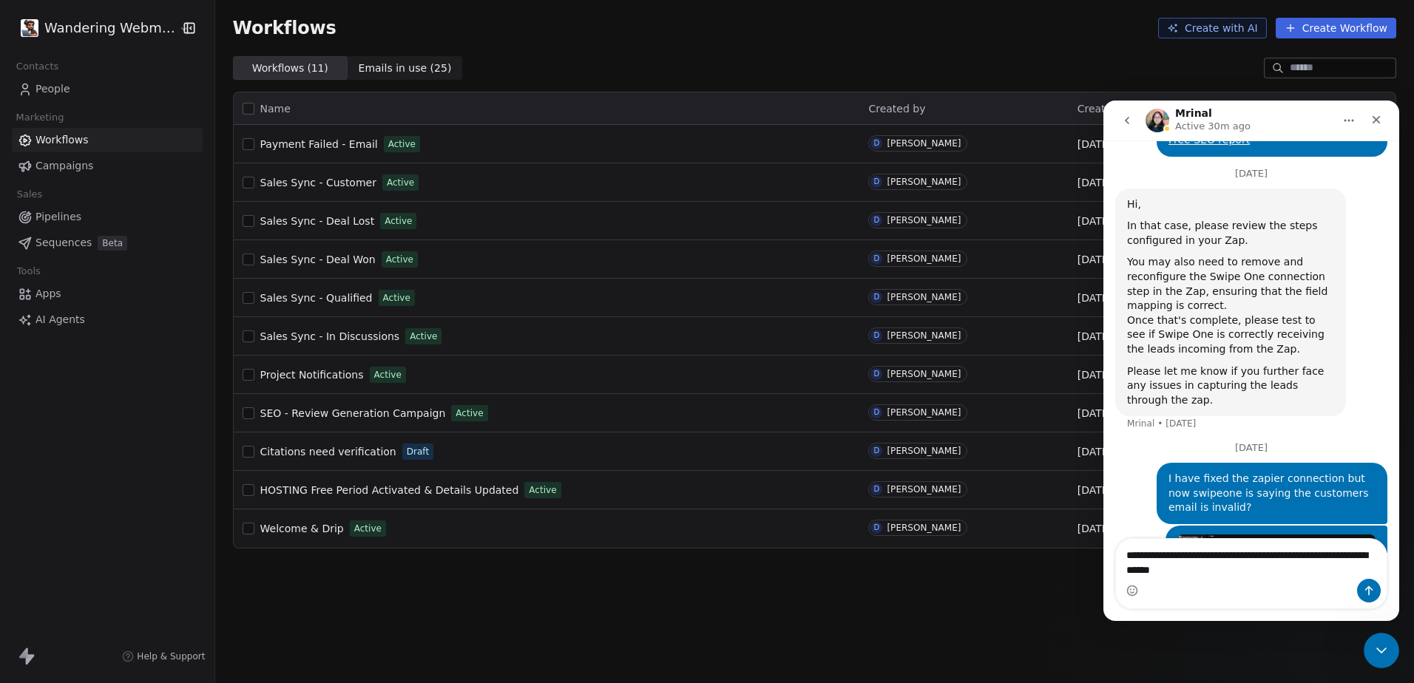
scroll to position [2382, 0]
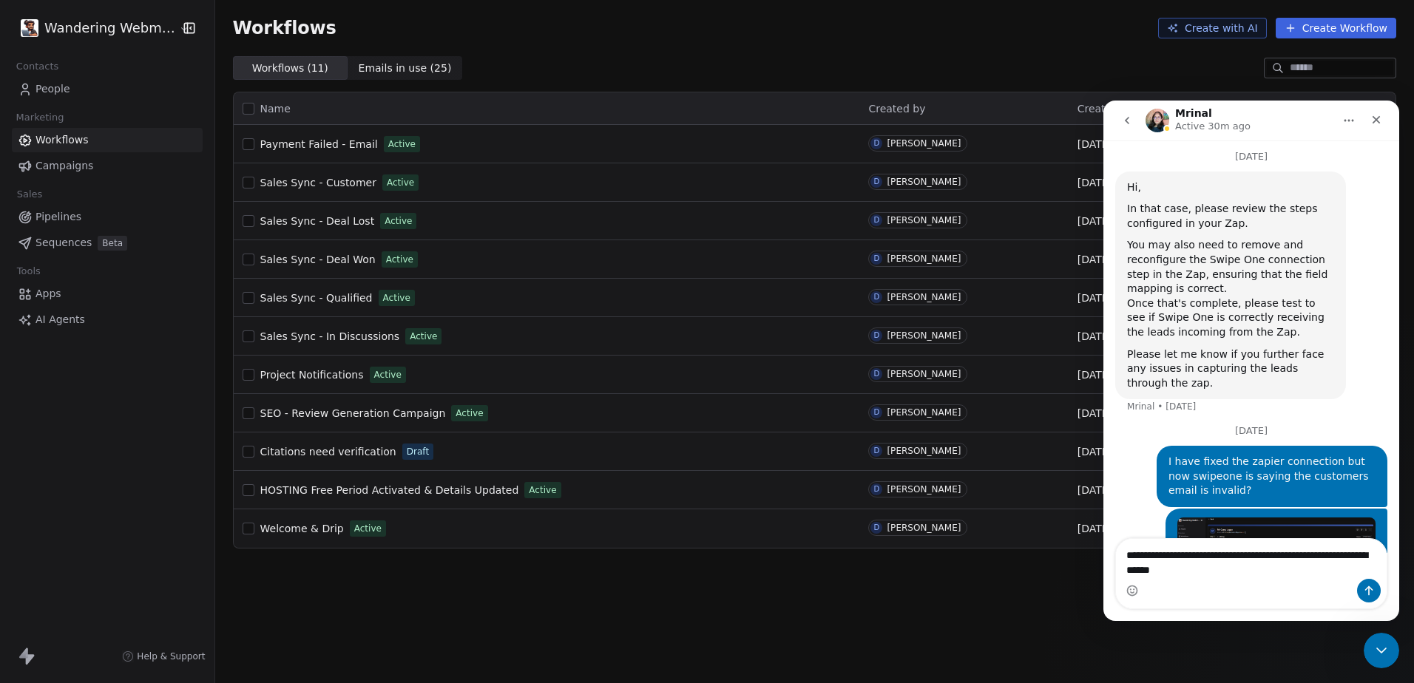
click at [1244, 568] on textarea "**********" at bounding box center [1251, 559] width 271 height 40
type textarea "**********"
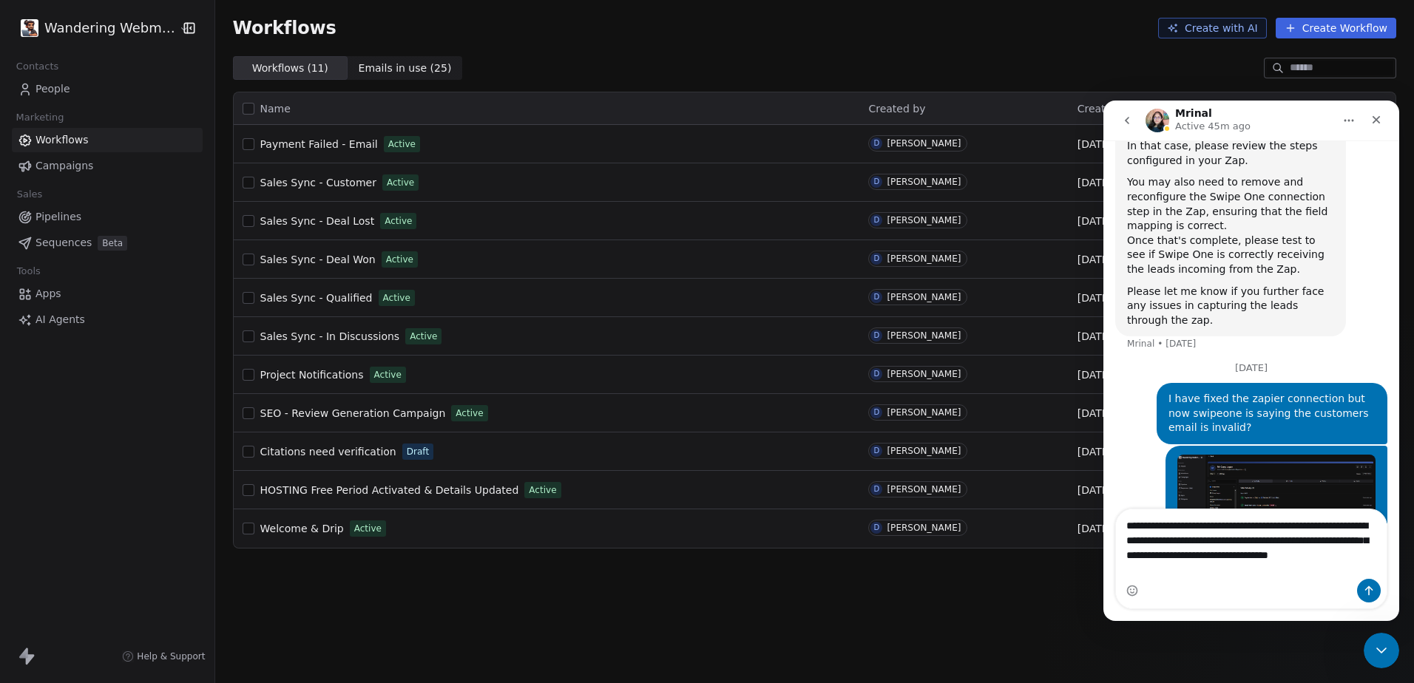
scroll to position [2475, 0]
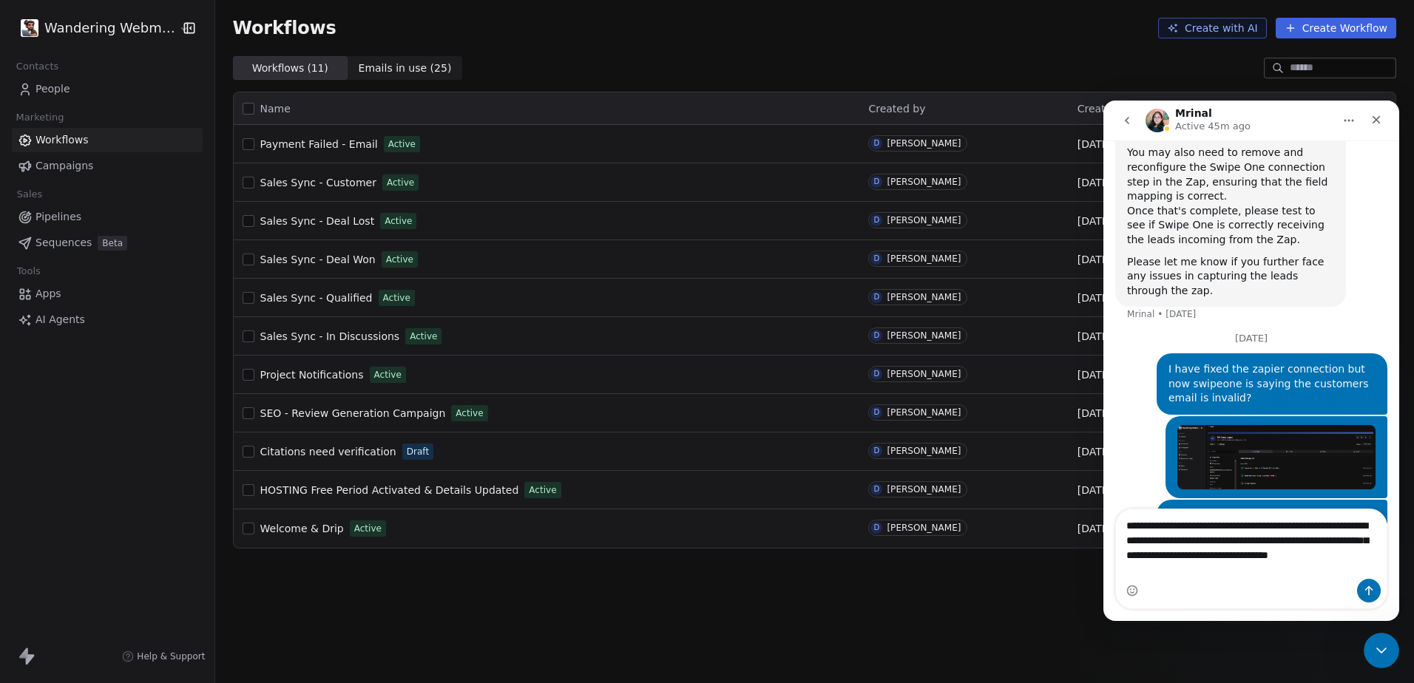
type textarea "**********"
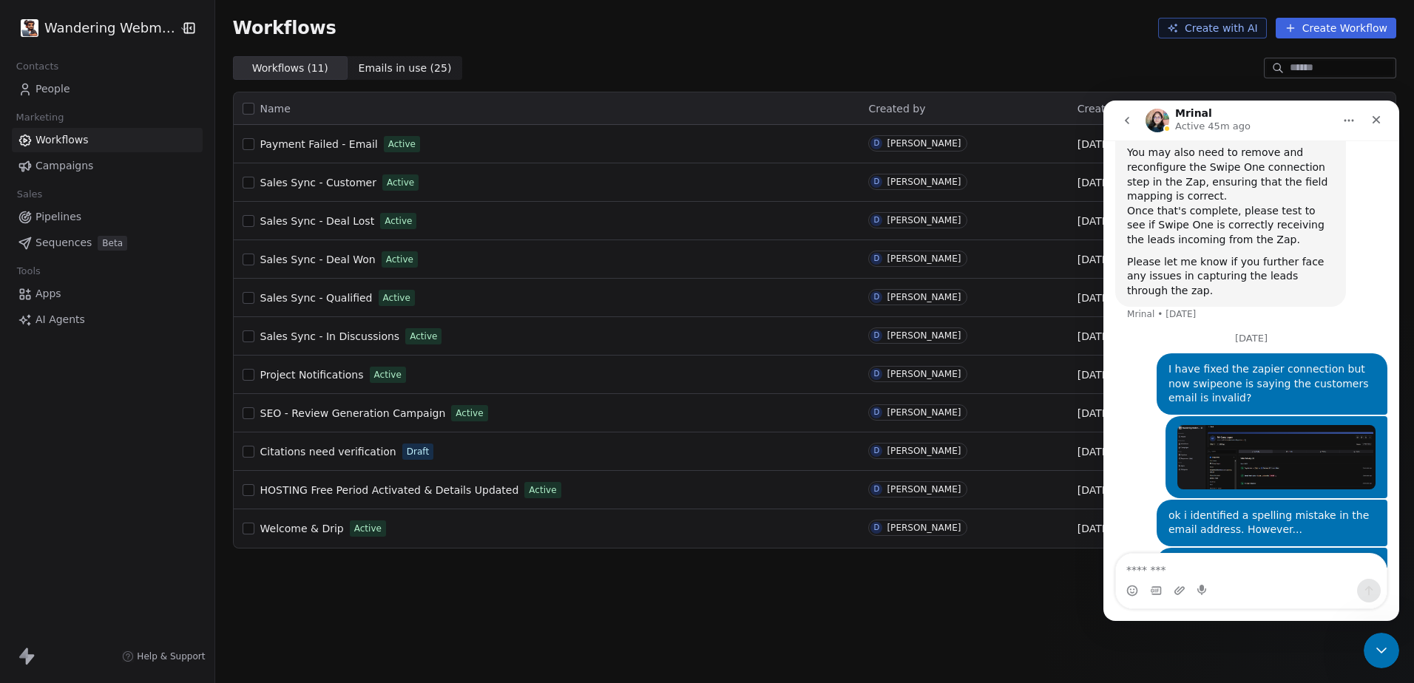
scroll to position [2507, 0]
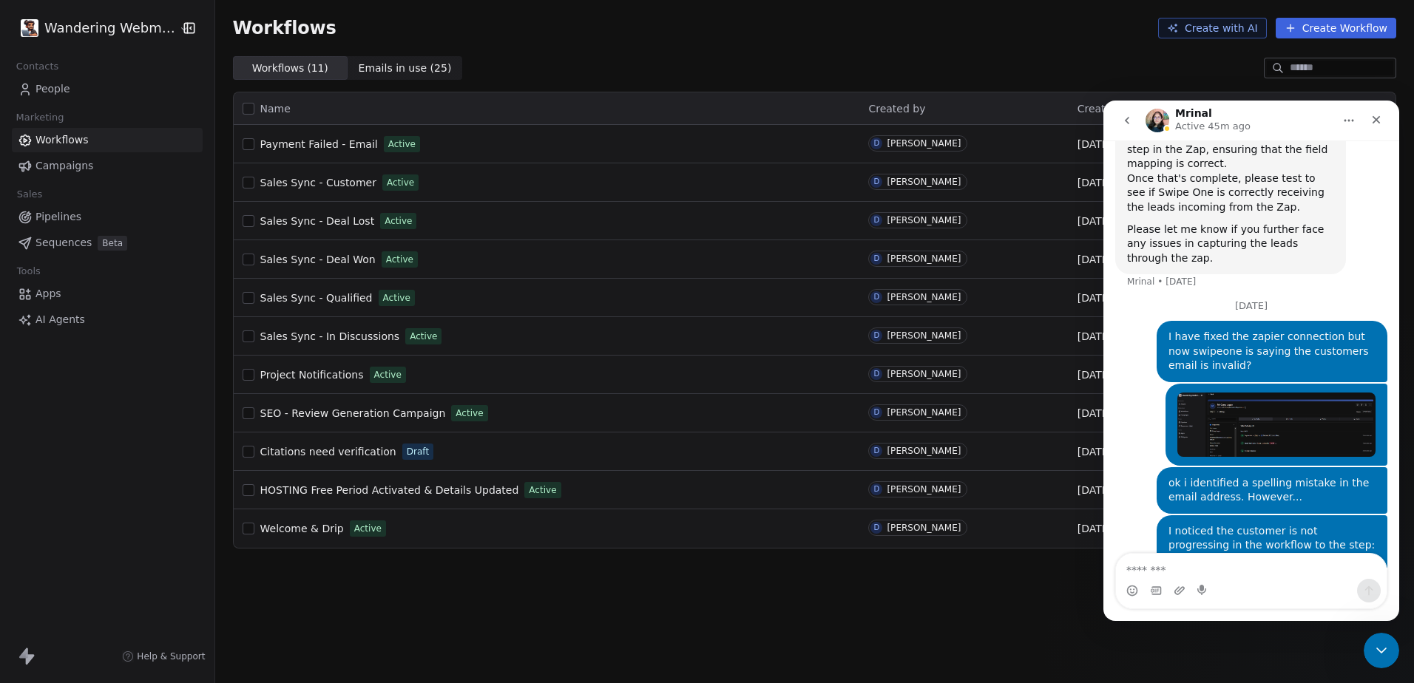
click at [318, 532] on span "Welcome & Drip" at bounding box center [302, 529] width 84 height 12
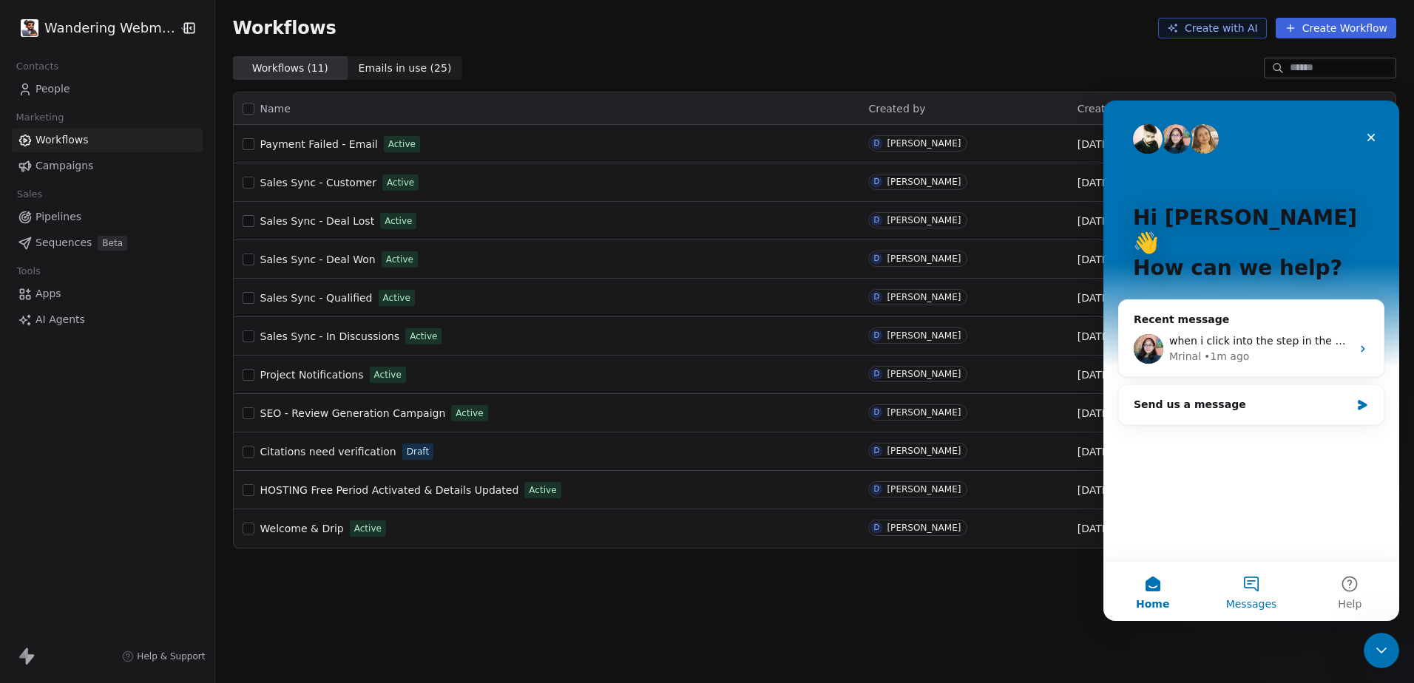
click at [1006, 599] on span "Messages" at bounding box center [1251, 604] width 51 height 10
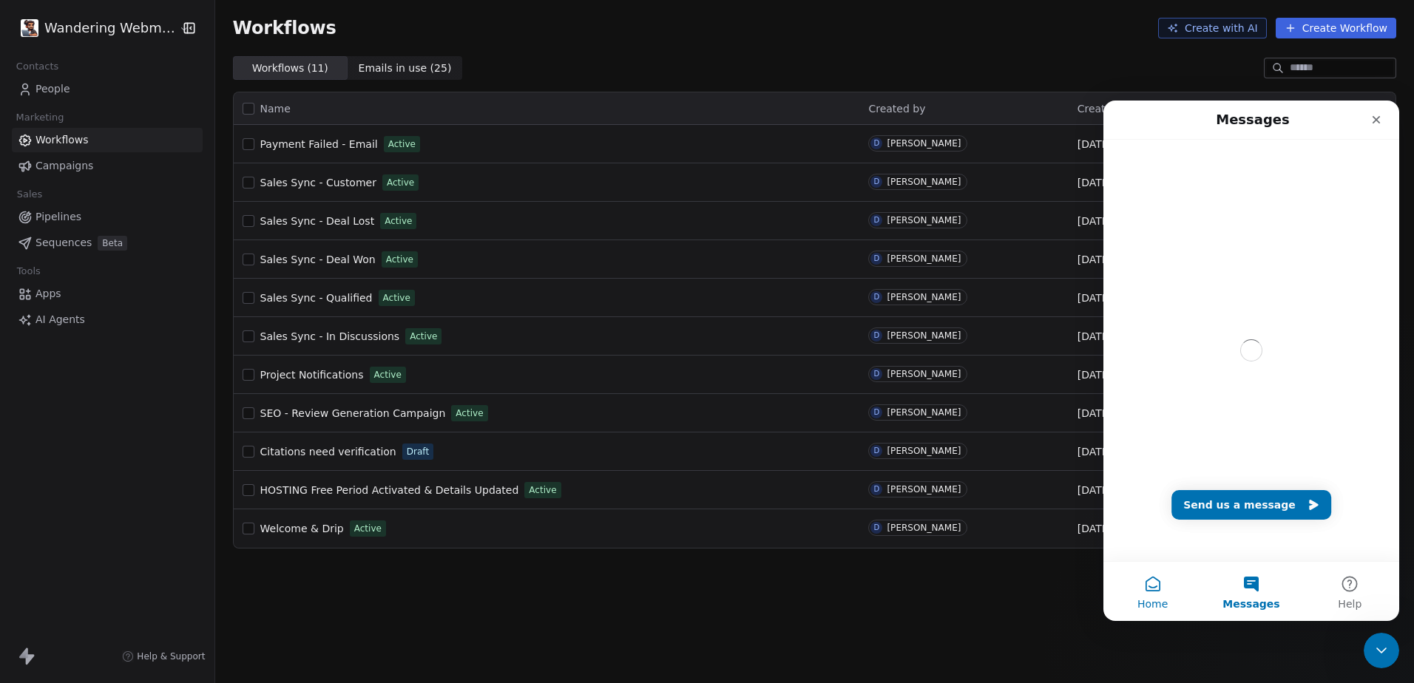
click at [1006, 584] on button "Home" at bounding box center [1152, 591] width 98 height 59
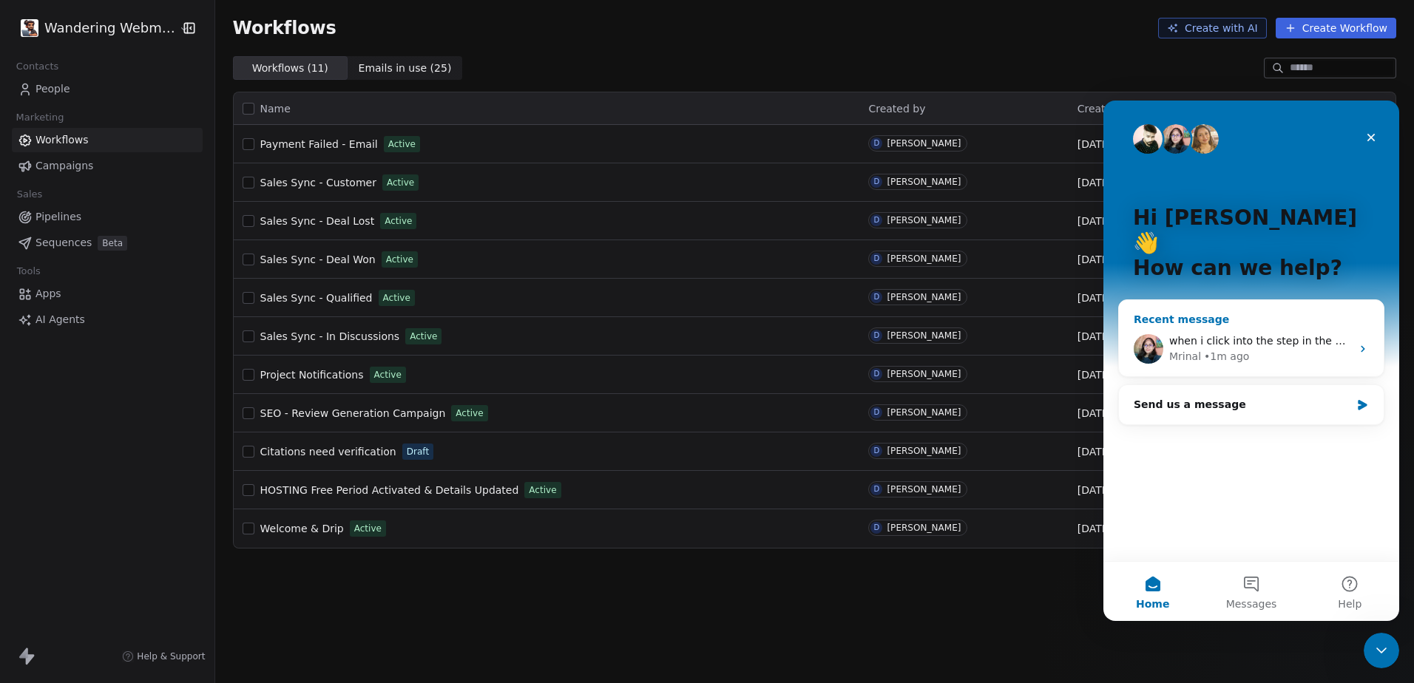
click at [1006, 349] on div "• 1m ago" at bounding box center [1226, 357] width 45 height 16
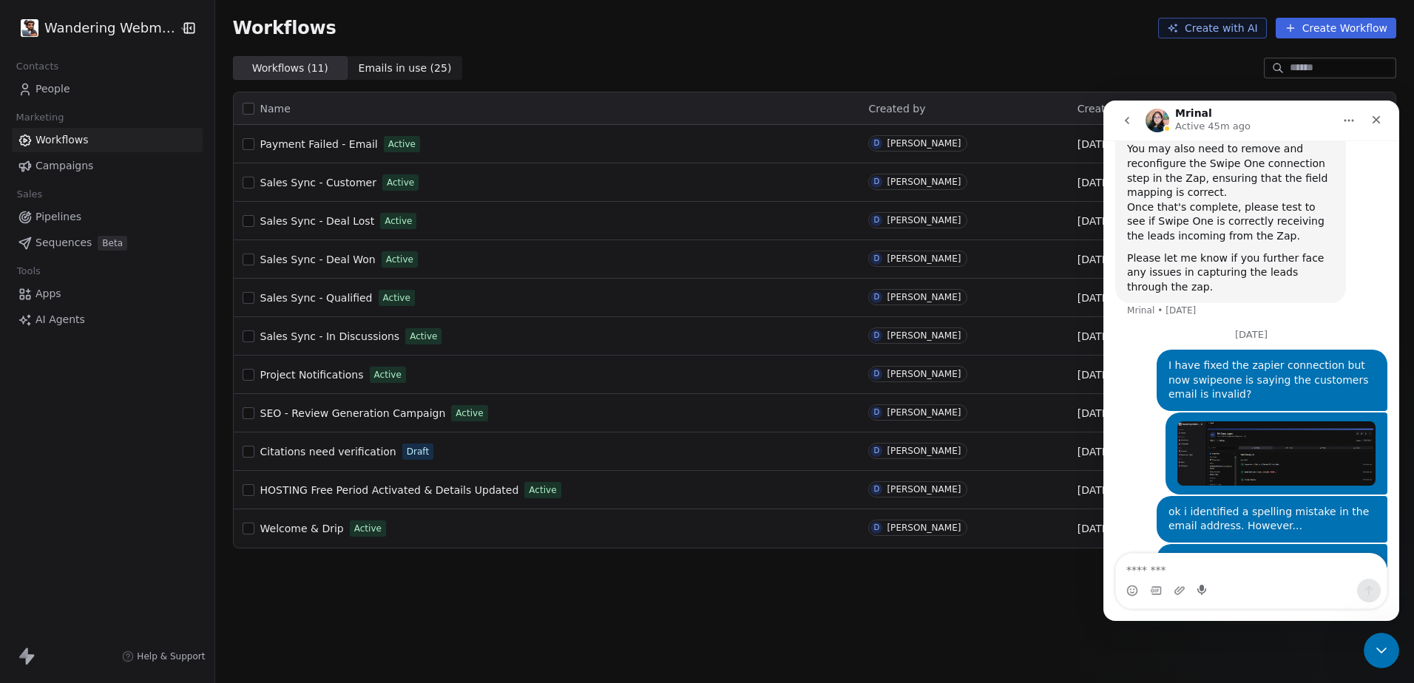
scroll to position [2507, 0]
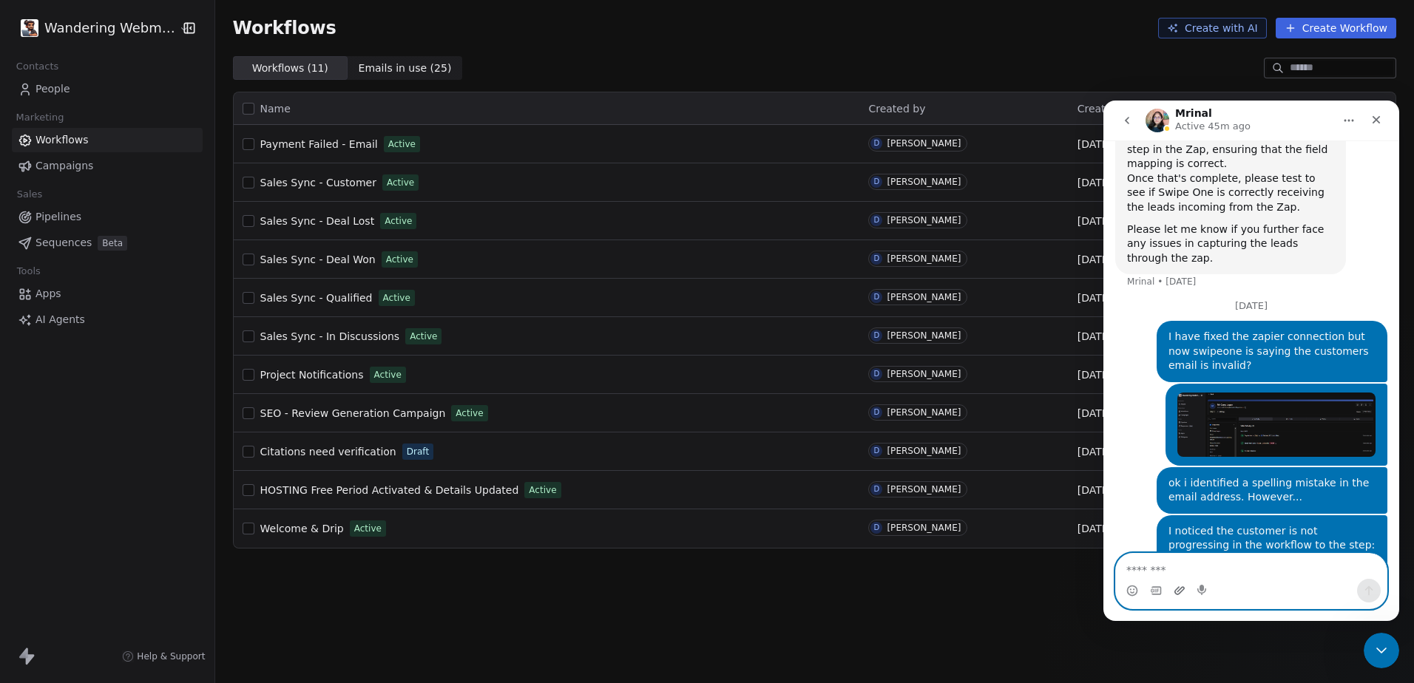
click at [1006, 595] on icon "Upload attachment" at bounding box center [1179, 591] width 12 height 12
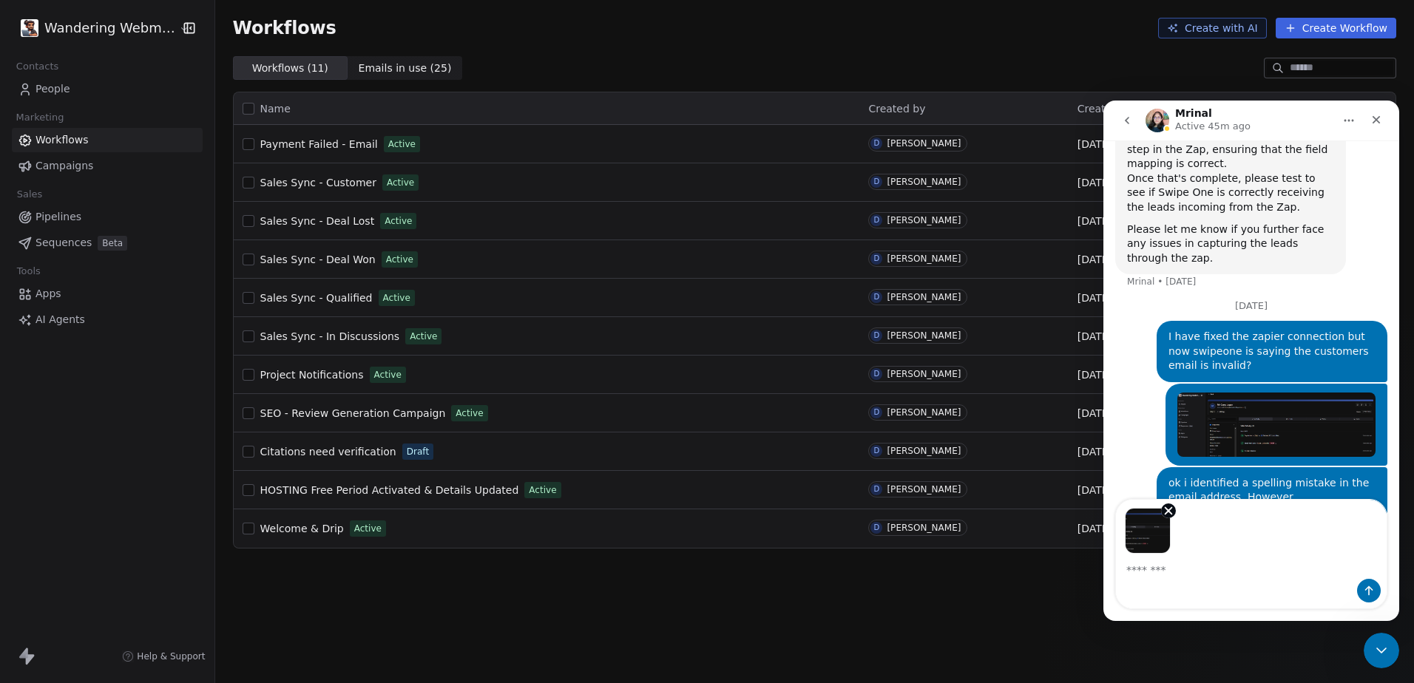
scroll to position [2561, 0]
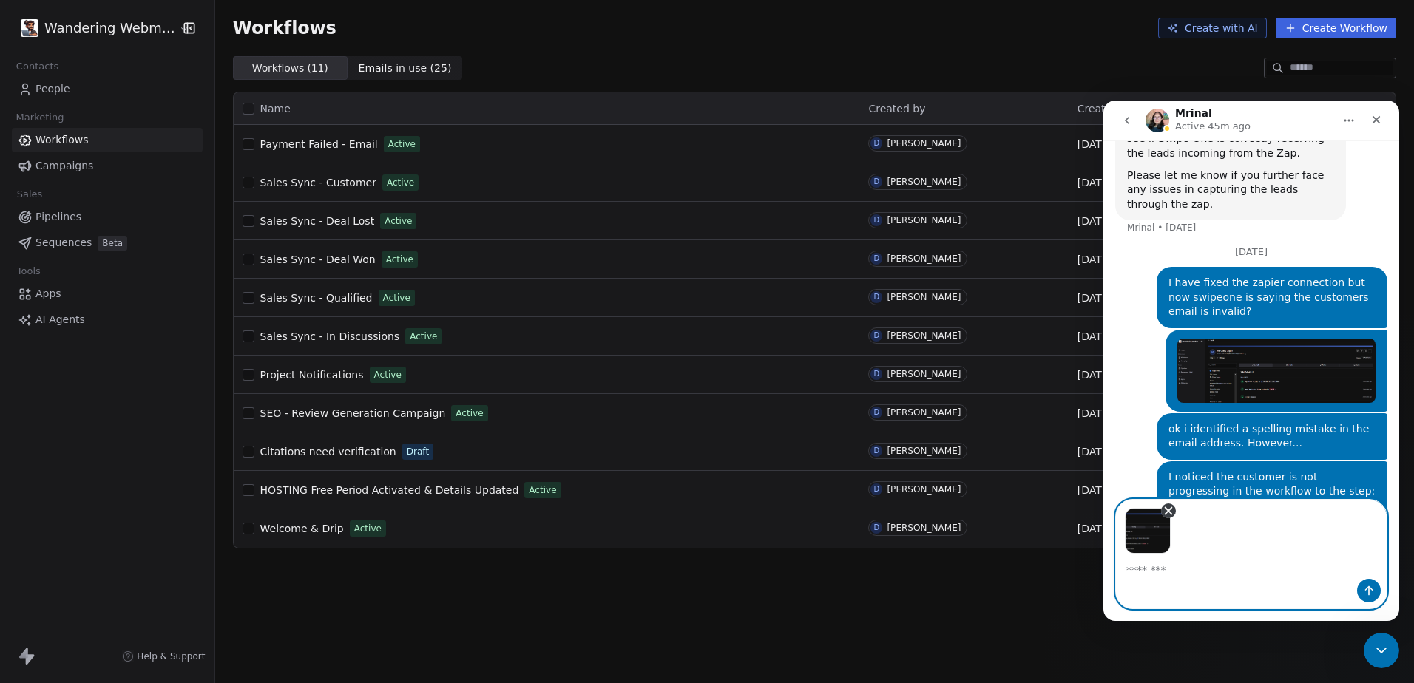
click at [1006, 513] on icon "Remove image 1" at bounding box center [1168, 510] width 13 height 13
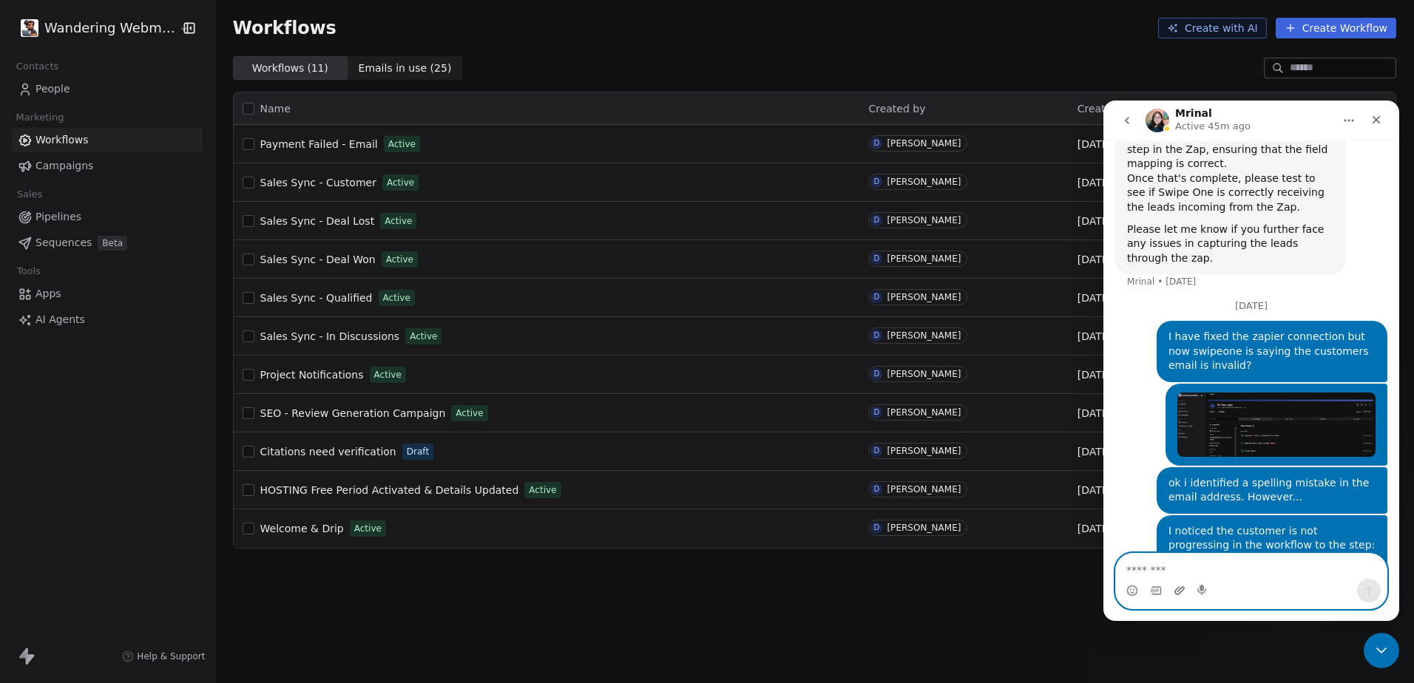
click at [1006, 589] on icon "Upload attachment" at bounding box center [1179, 591] width 12 height 12
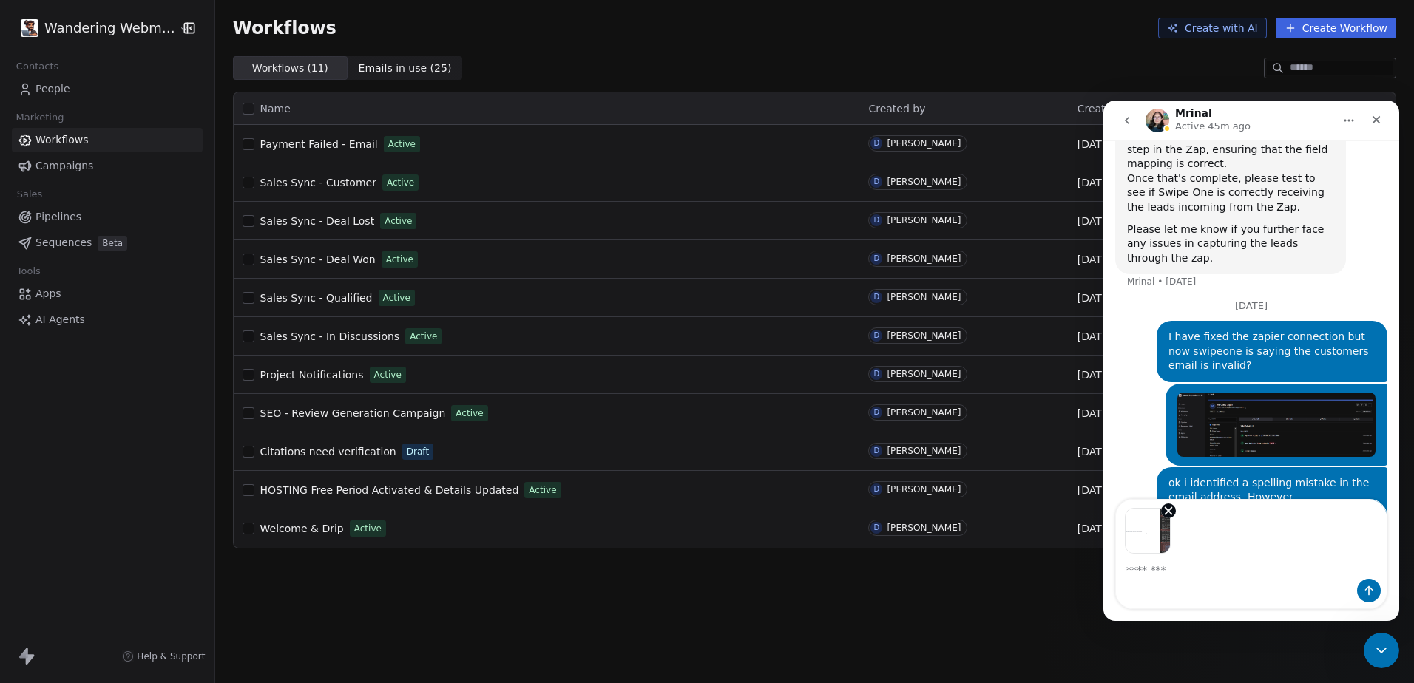
scroll to position [2561, 0]
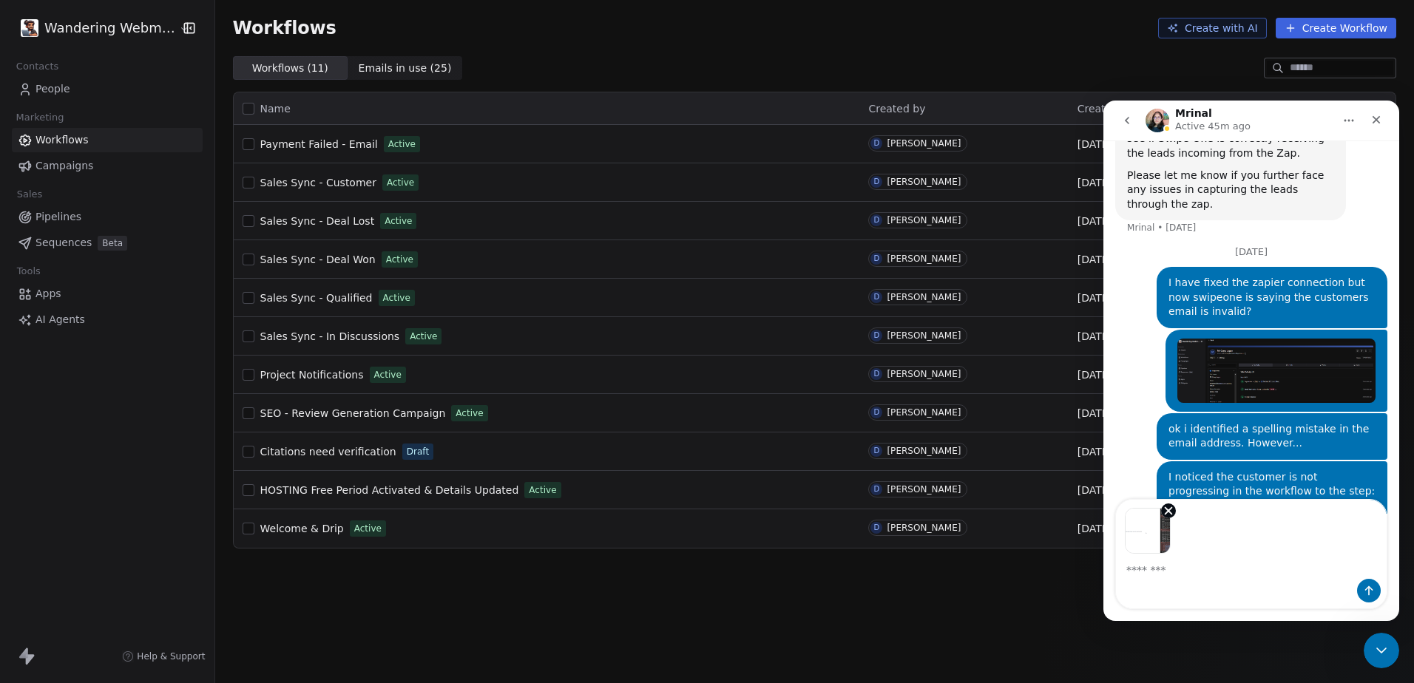
click at [1006, 568] on textarea "Message…" at bounding box center [1251, 566] width 271 height 25
type textarea "**********"
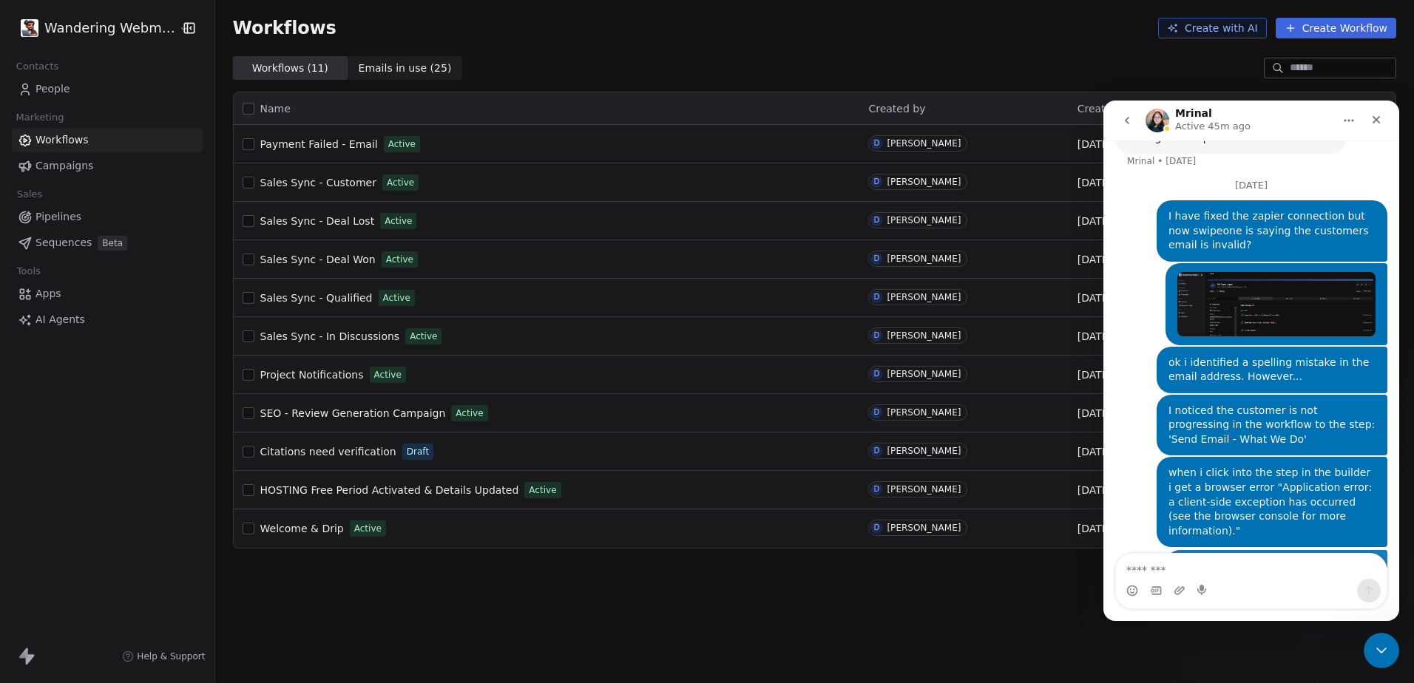
scroll to position [2658, 0]
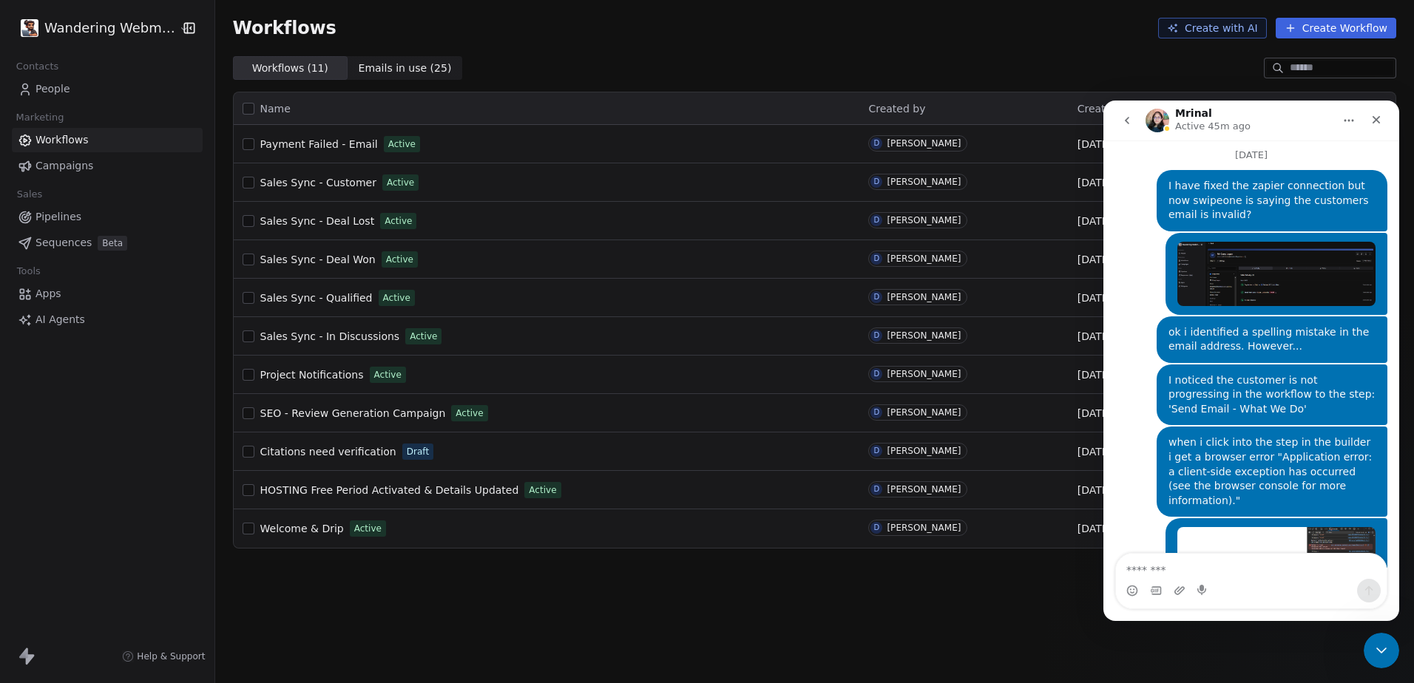
click at [1006, 527] on img "Daniel says…" at bounding box center [1276, 581] width 198 height 109
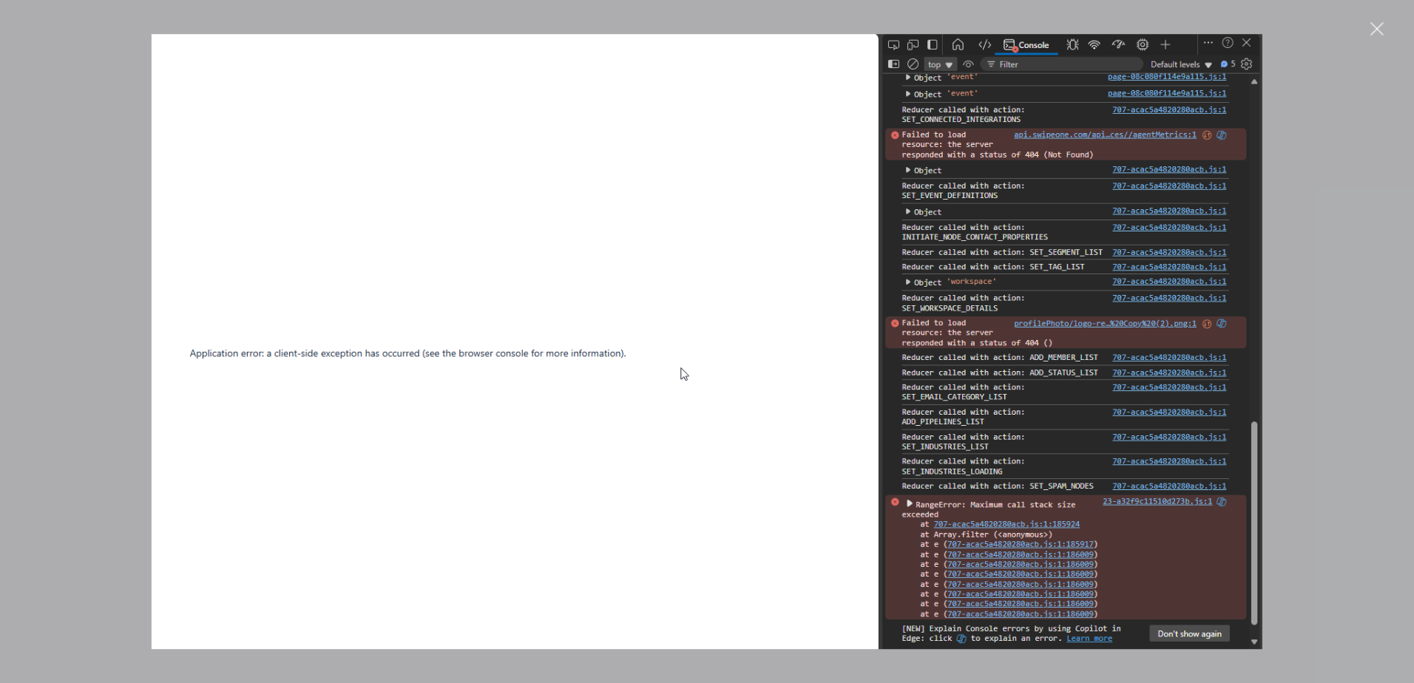
scroll to position [0, 0]
click at [709, 18] on div "Intercom messenger" at bounding box center [707, 341] width 1414 height 683
